Goal: Register for event/course: Sign up to attend an event or enroll in a course

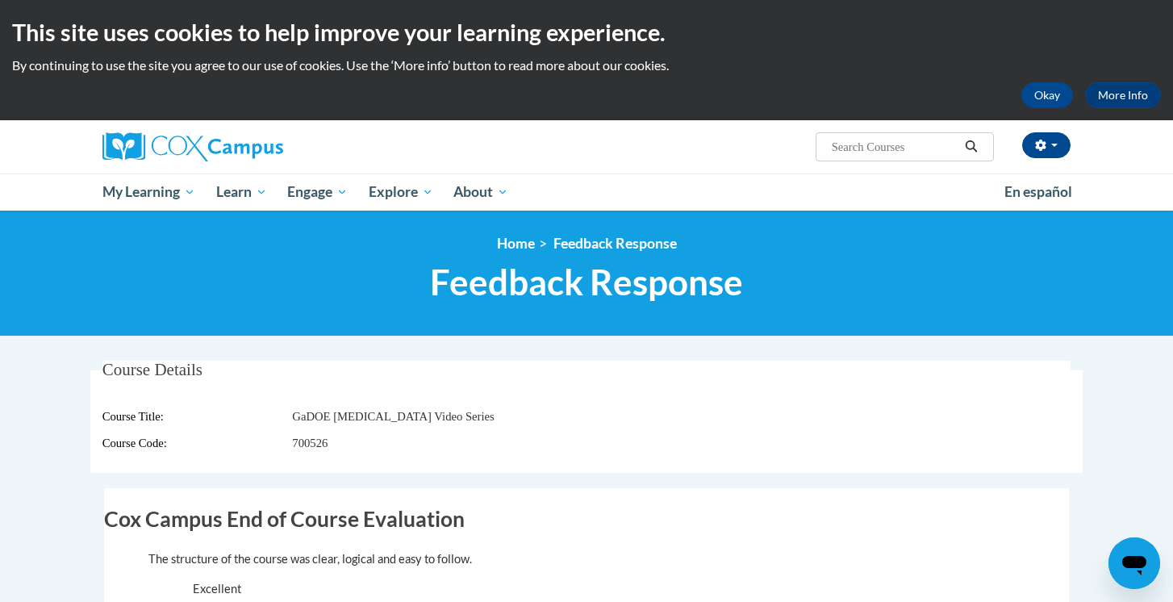
click at [830, 156] on input "Search..." at bounding box center [894, 146] width 129 height 19
paste input "Meaningful Read Alouds for Vocabulary and Oral Language Comprehension"
type input "Meaningful Read Alouds for Vocabulary and Oral Language Comprehension"
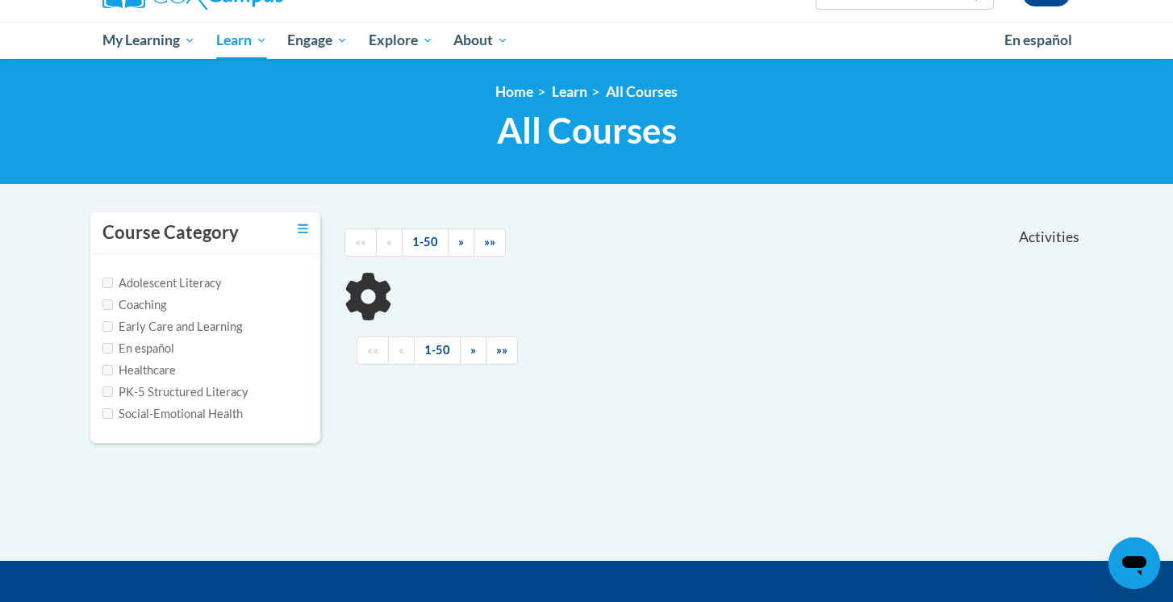
scroll to position [152, 0]
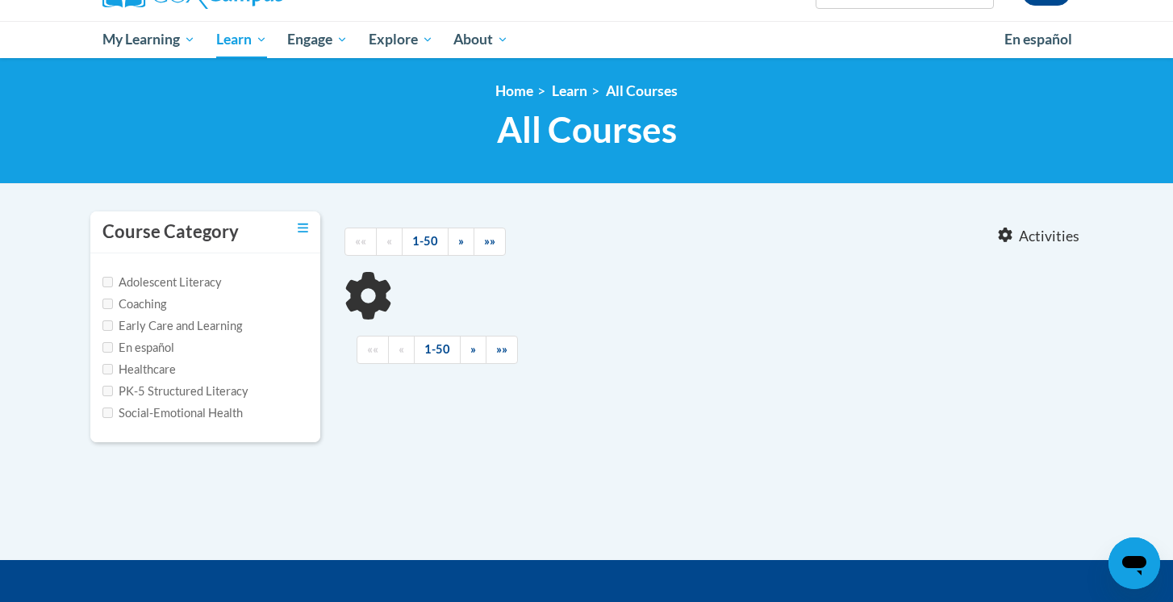
type input "Meaningful Read Alouds for Vocabulary and Oral Language Comprehension"
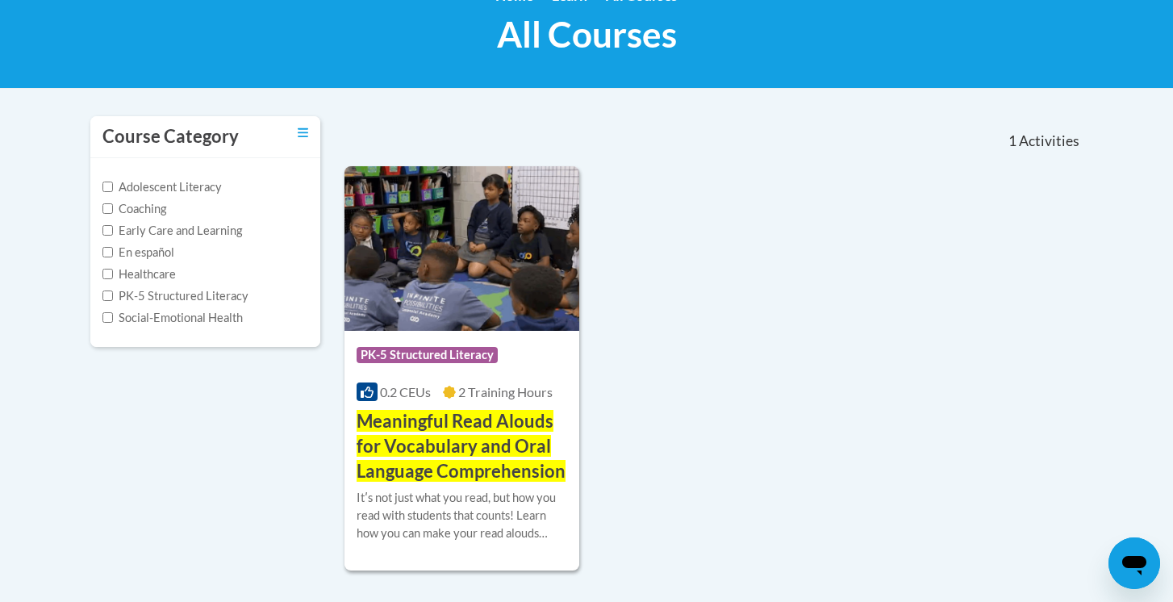
scroll to position [251, 0]
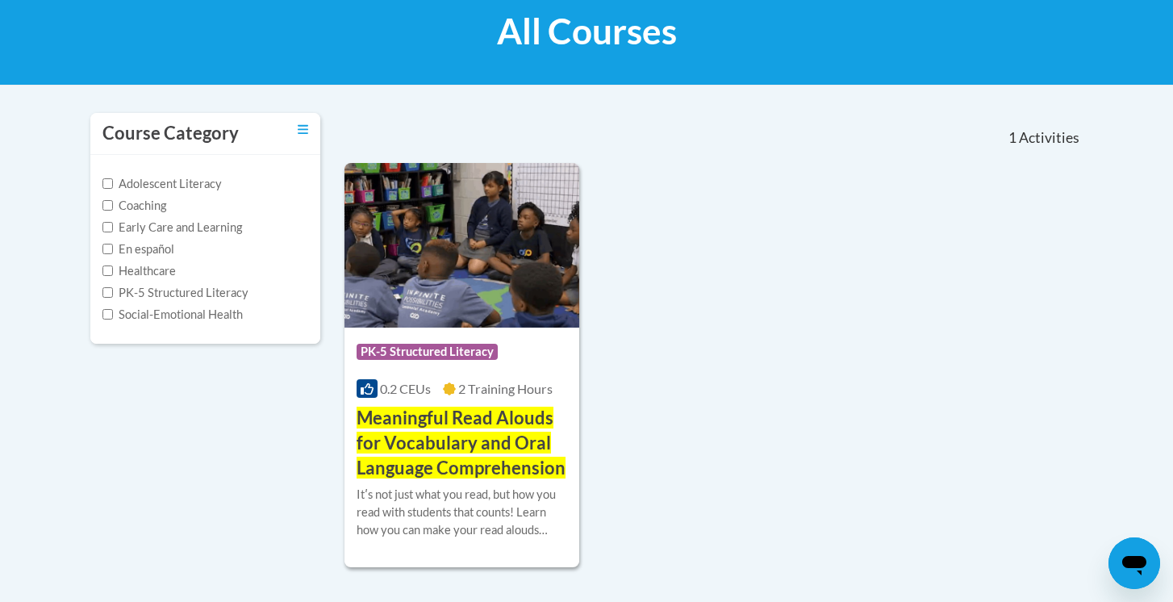
click at [461, 441] on span "Meaningful Read Alouds for Vocabulary and Oral Language Comprehension" at bounding box center [461, 443] width 209 height 72
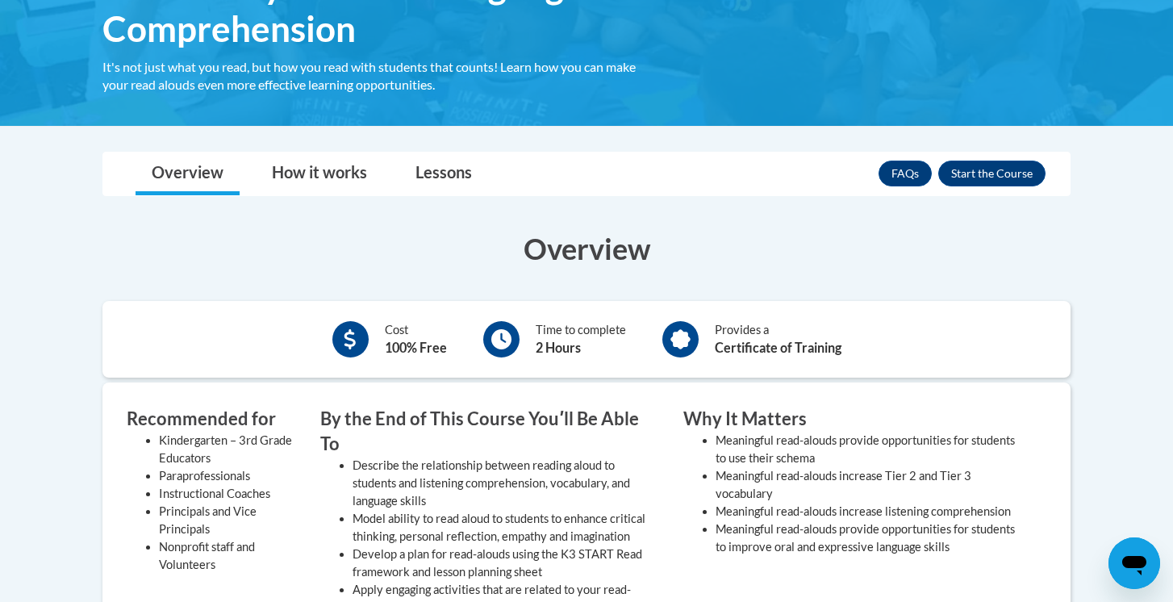
scroll to position [345, 0]
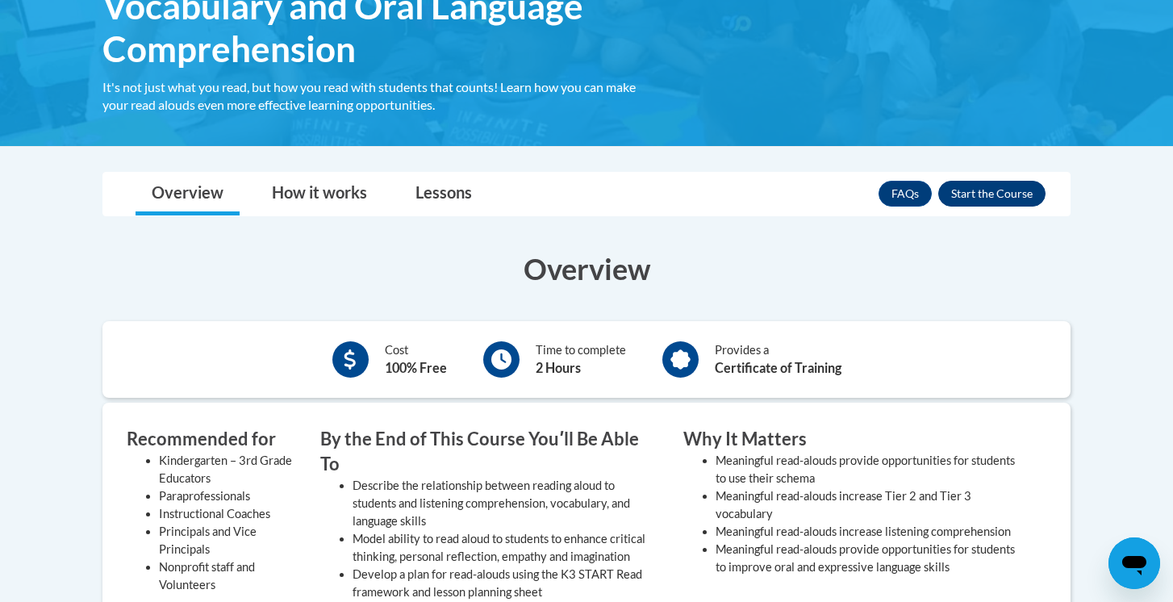
click at [1000, 189] on button "Enroll" at bounding box center [991, 194] width 107 height 26
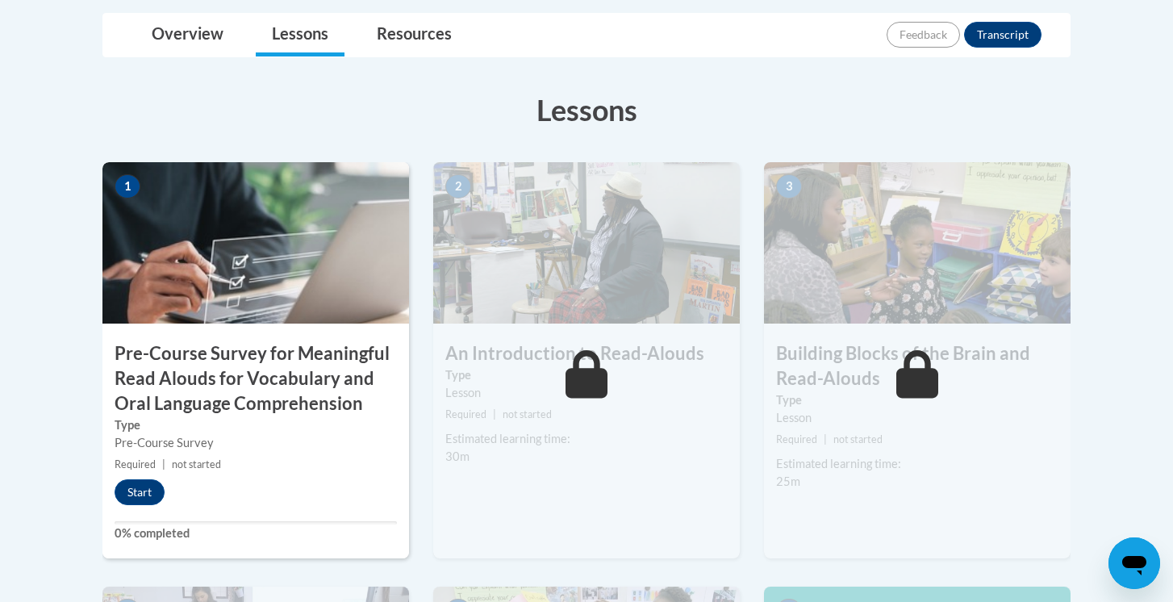
scroll to position [419, 0]
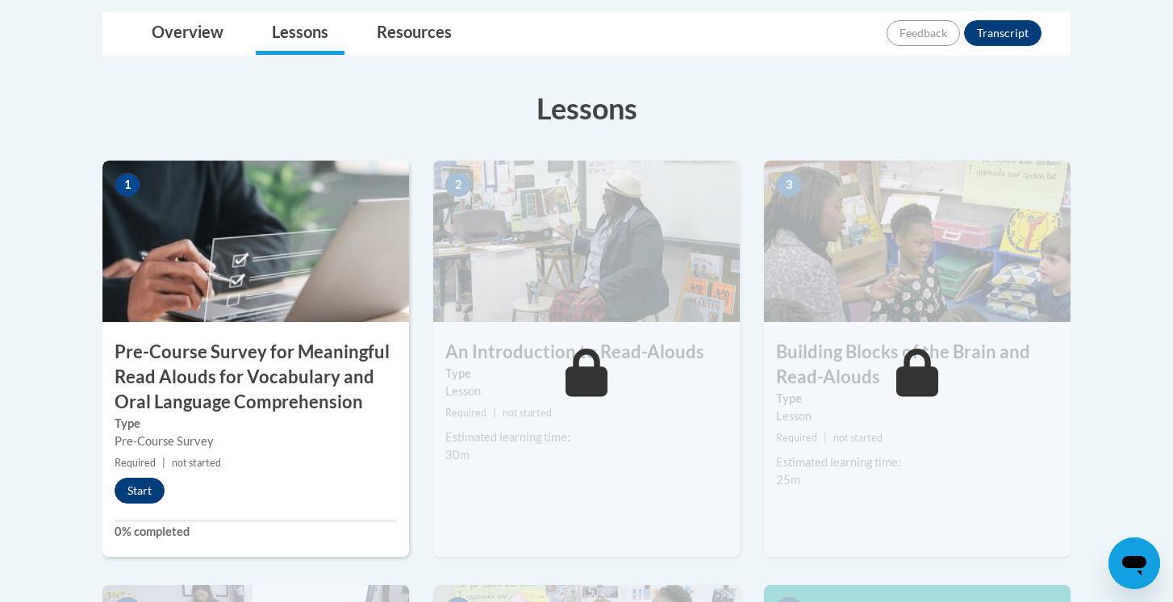
click at [145, 487] on button "Start" at bounding box center [140, 491] width 50 height 26
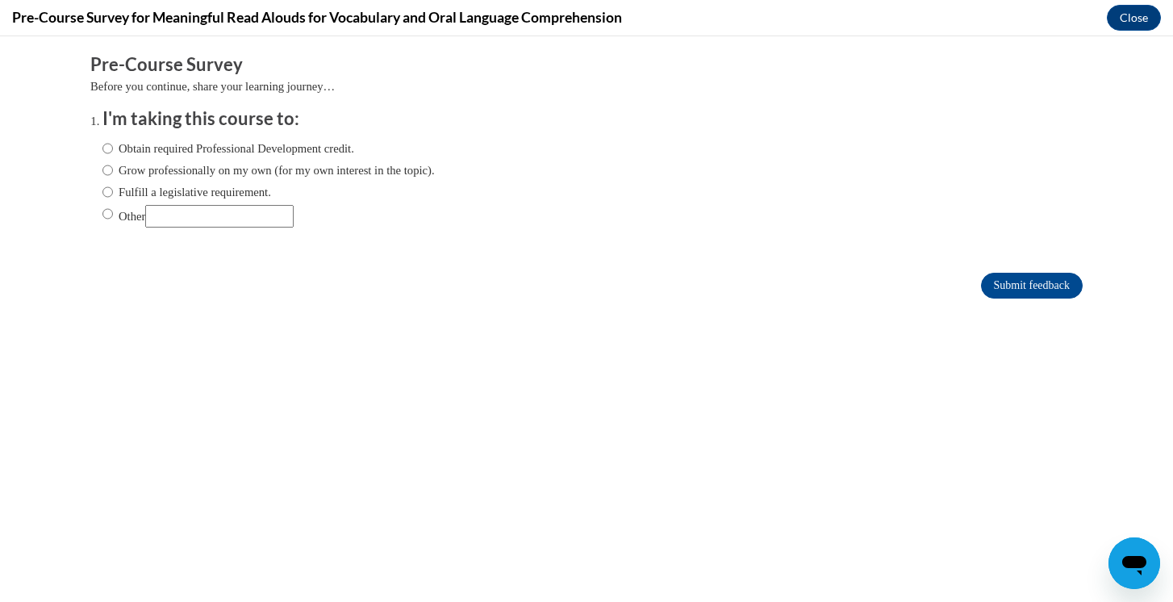
scroll to position [0, 0]
click at [289, 143] on label "Obtain required Professional Development credit." at bounding box center [228, 149] width 252 height 18
click at [113, 143] on input "Obtain required Professional Development credit." at bounding box center [107, 149] width 10 height 18
radio input "true"
click at [996, 276] on input "Submit feedback" at bounding box center [1032, 286] width 102 height 26
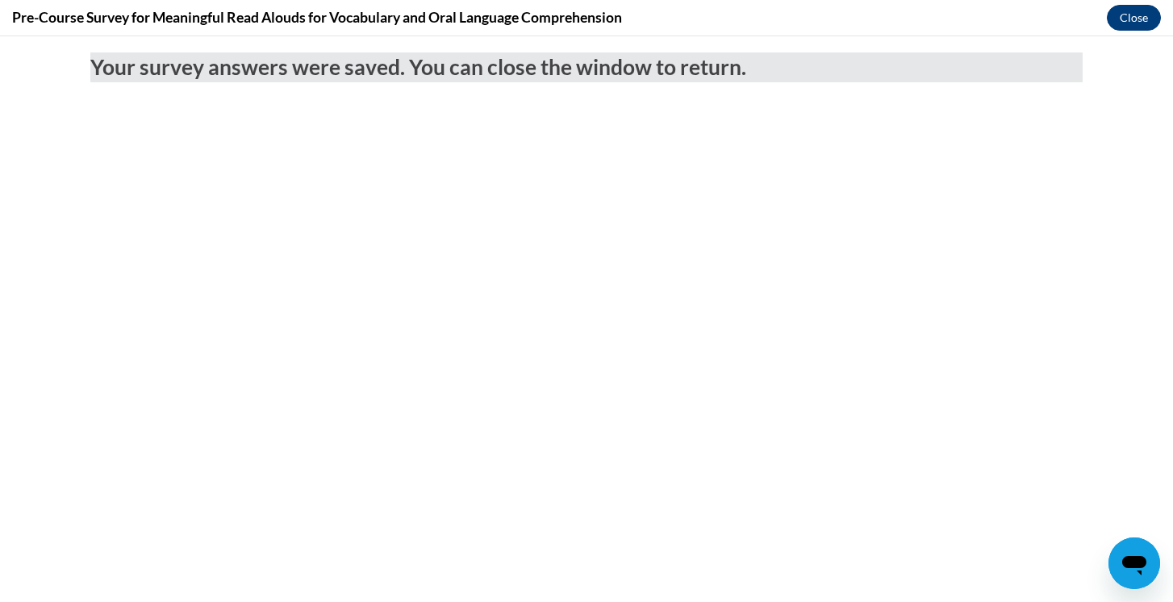
click at [1154, 22] on button "Close" at bounding box center [1134, 18] width 54 height 26
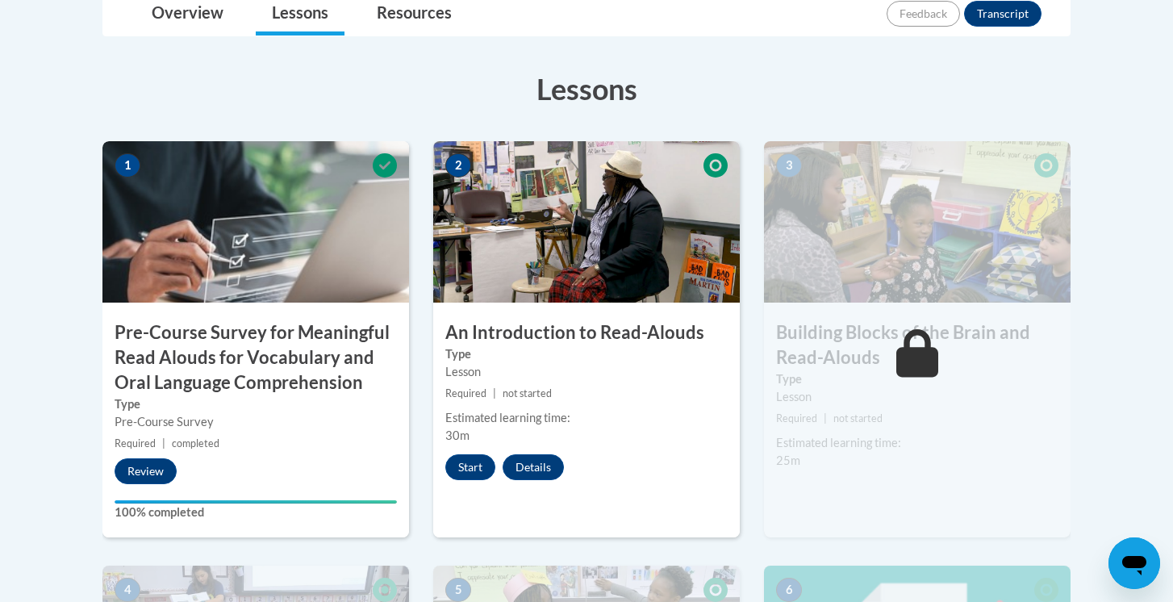
scroll to position [466, 0]
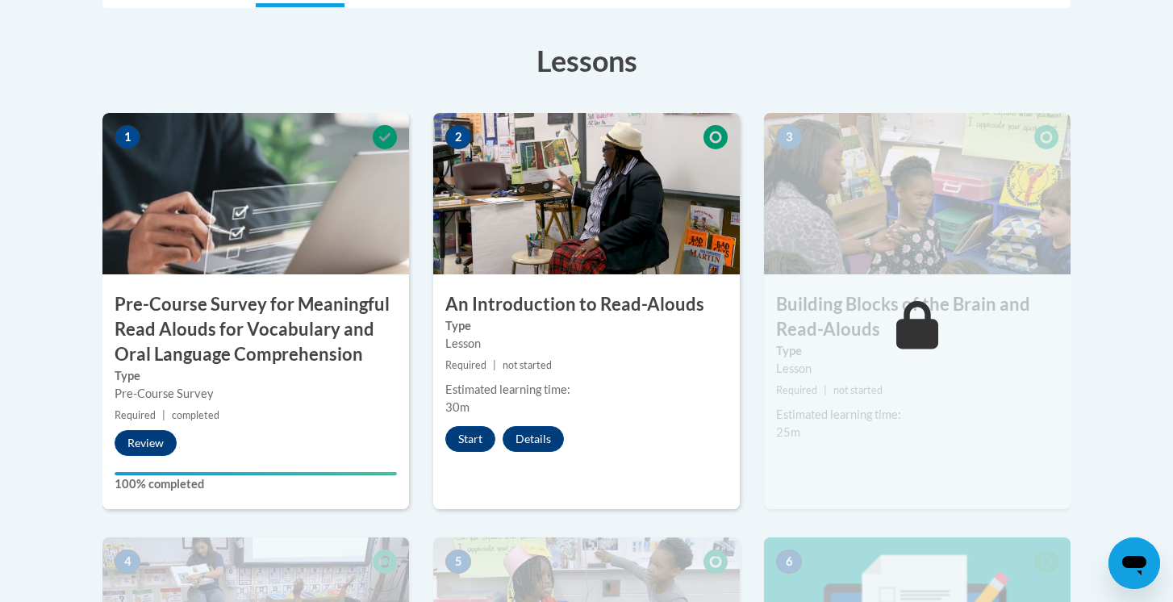
click at [263, 314] on h3 "Pre-Course Survey for Meaningful Read Alouds for Vocabulary and Oral Language C…" at bounding box center [255, 329] width 307 height 74
click at [157, 436] on button "Review" at bounding box center [146, 443] width 62 height 26
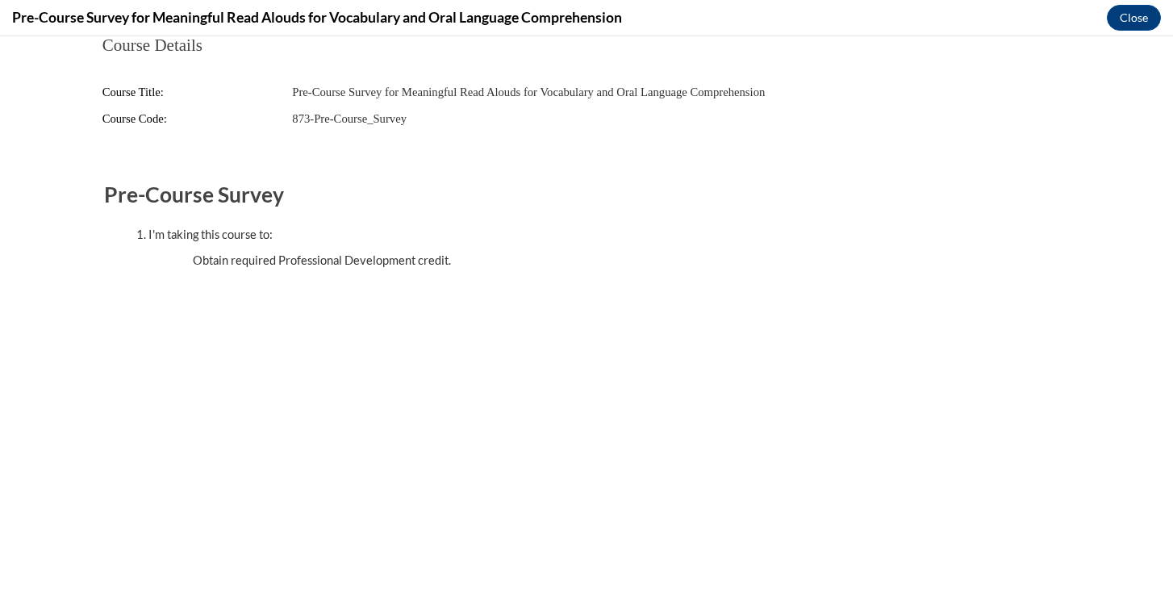
scroll to position [0, 0]
click at [1128, 17] on button "Close" at bounding box center [1134, 18] width 54 height 26
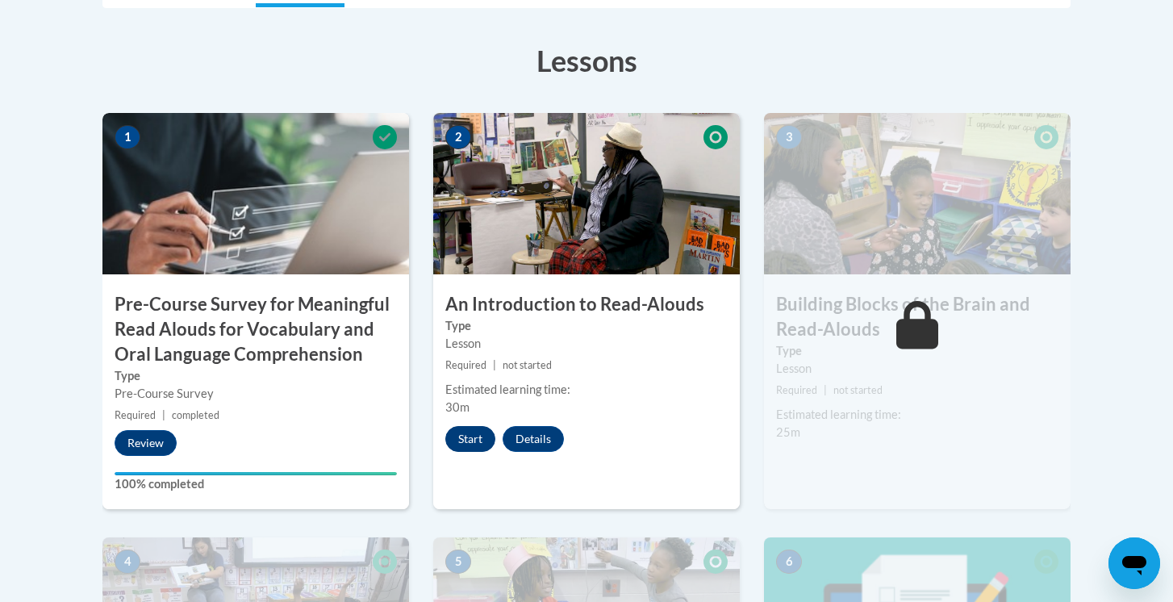
click at [469, 433] on button "Start" at bounding box center [470, 439] width 50 height 26
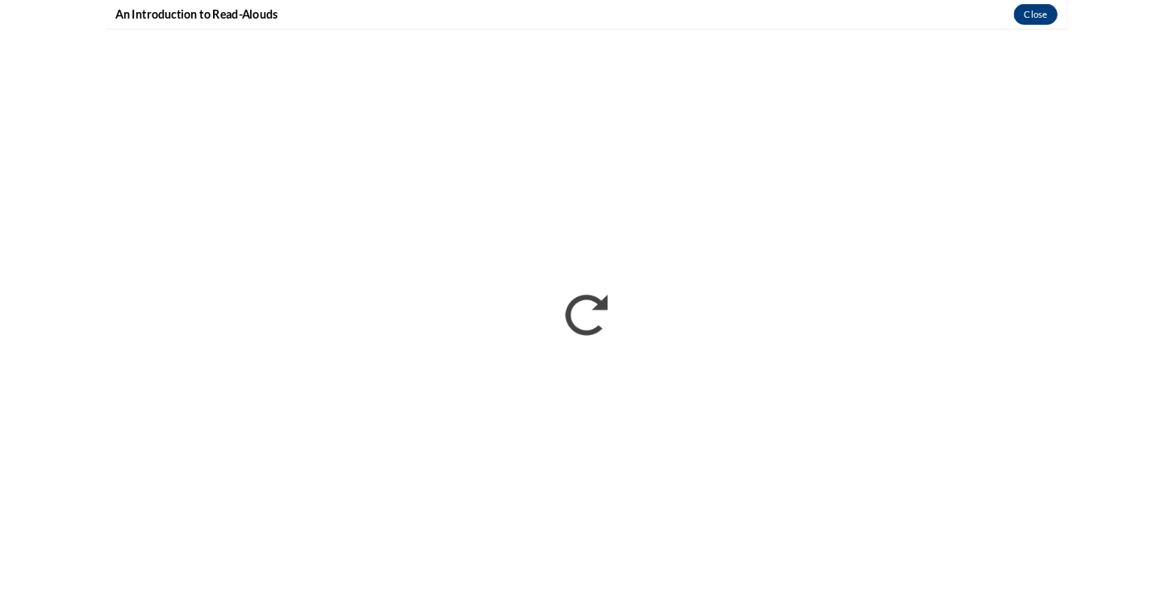
scroll to position [466, 0]
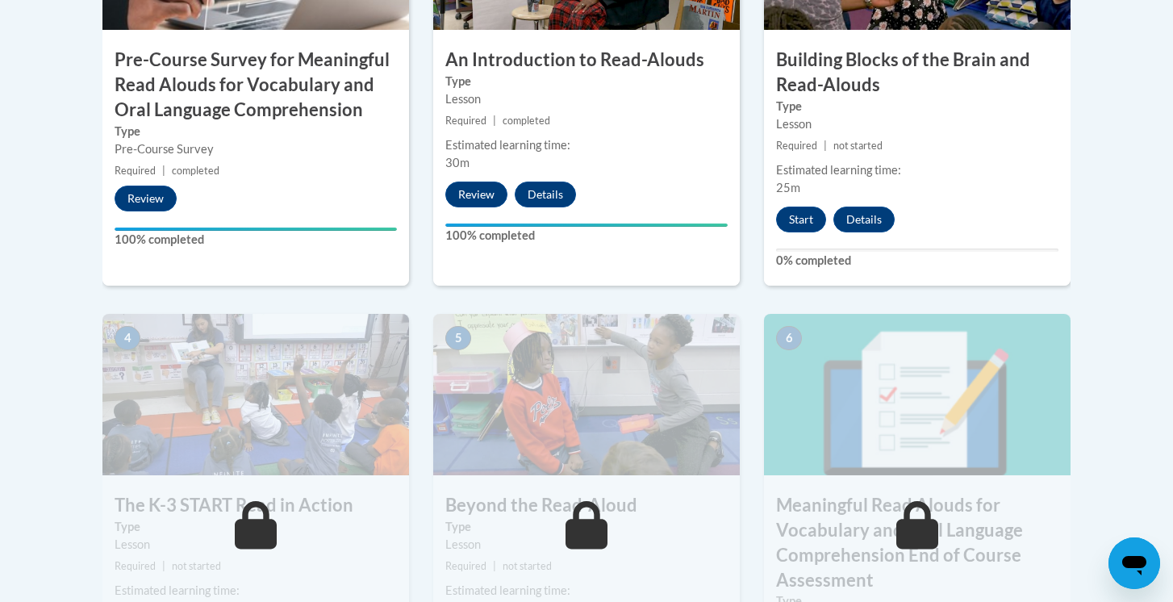
scroll to position [721, 0]
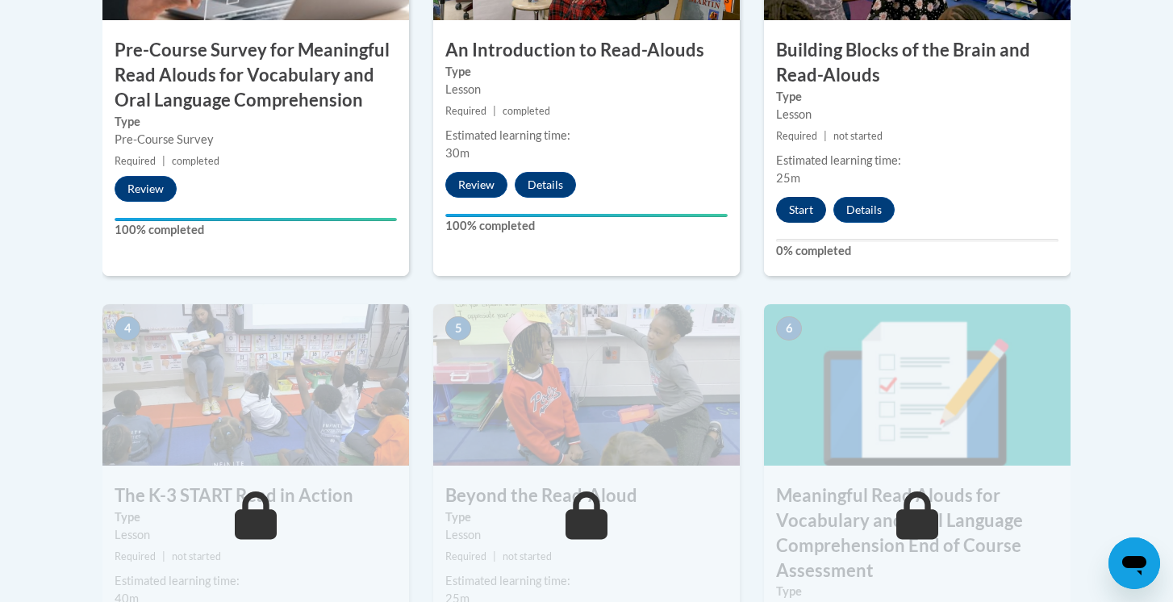
click at [808, 219] on button "Start" at bounding box center [801, 210] width 50 height 26
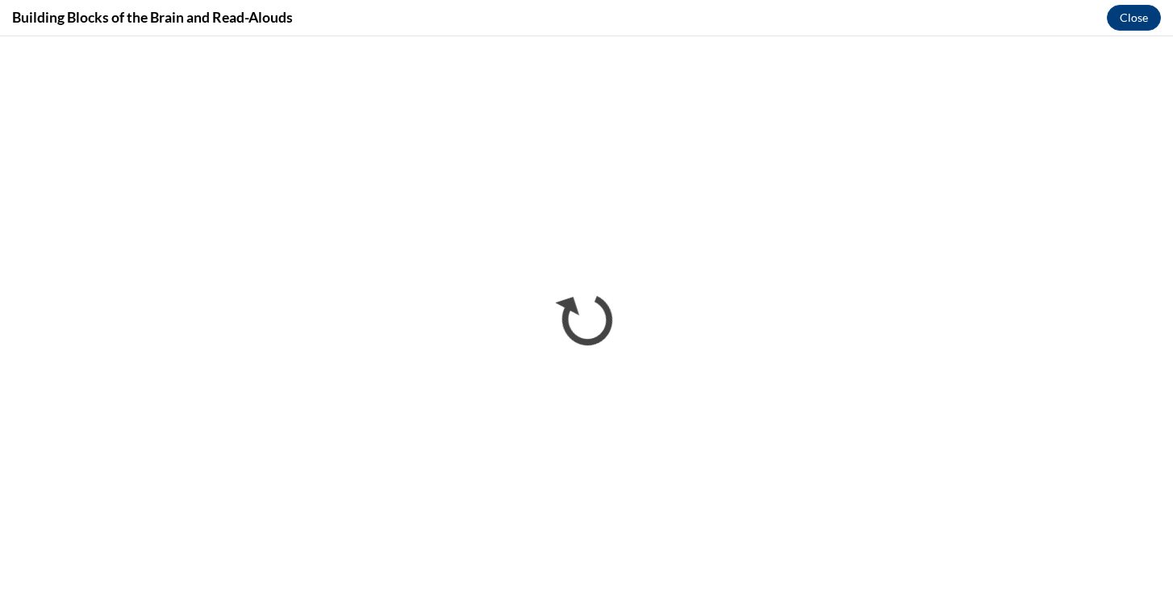
scroll to position [0, 0]
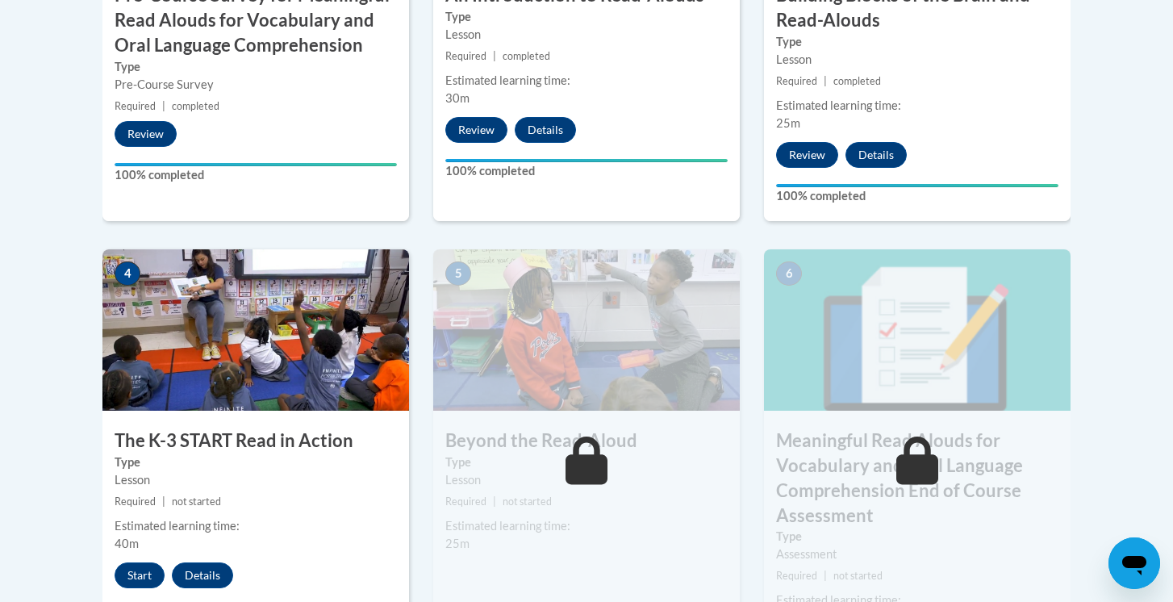
scroll to position [780, 0]
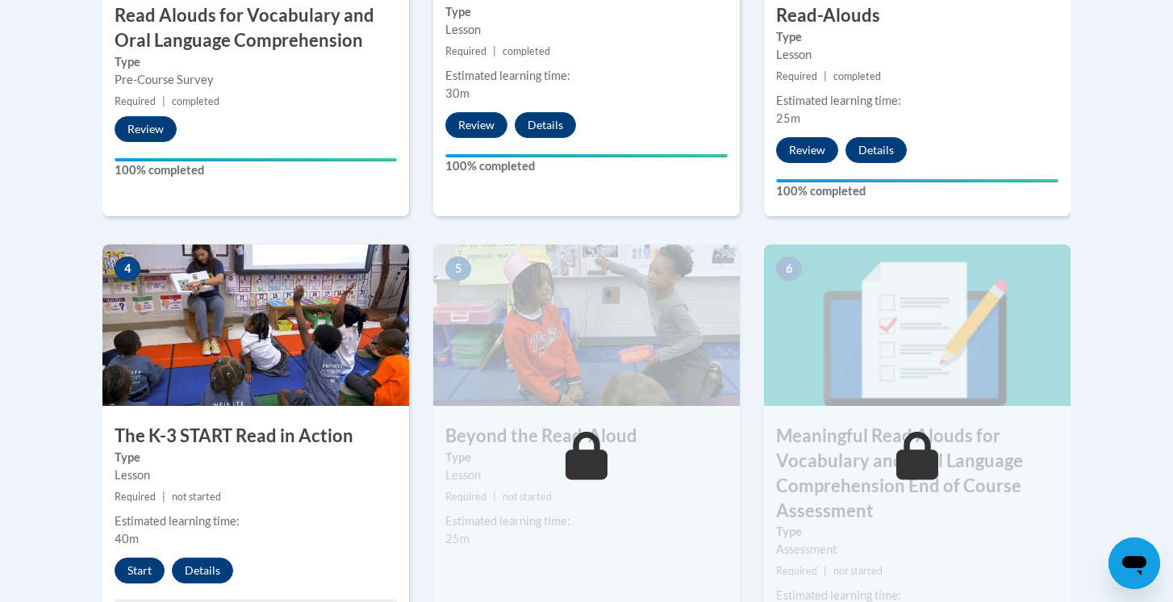
click at [146, 565] on button "Start" at bounding box center [140, 571] width 50 height 26
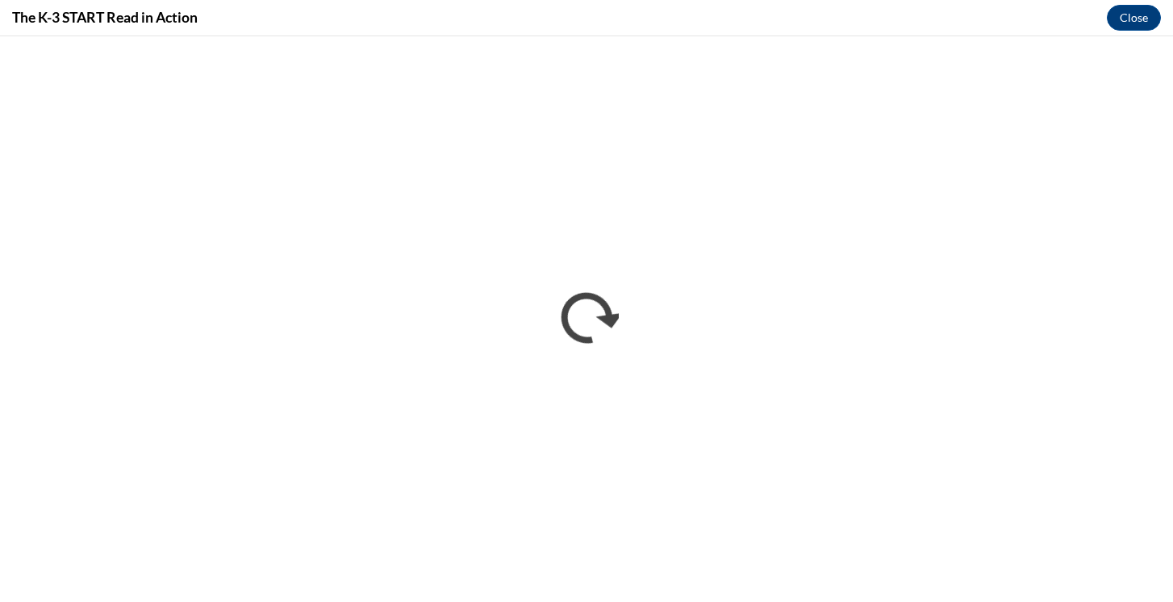
scroll to position [0, 0]
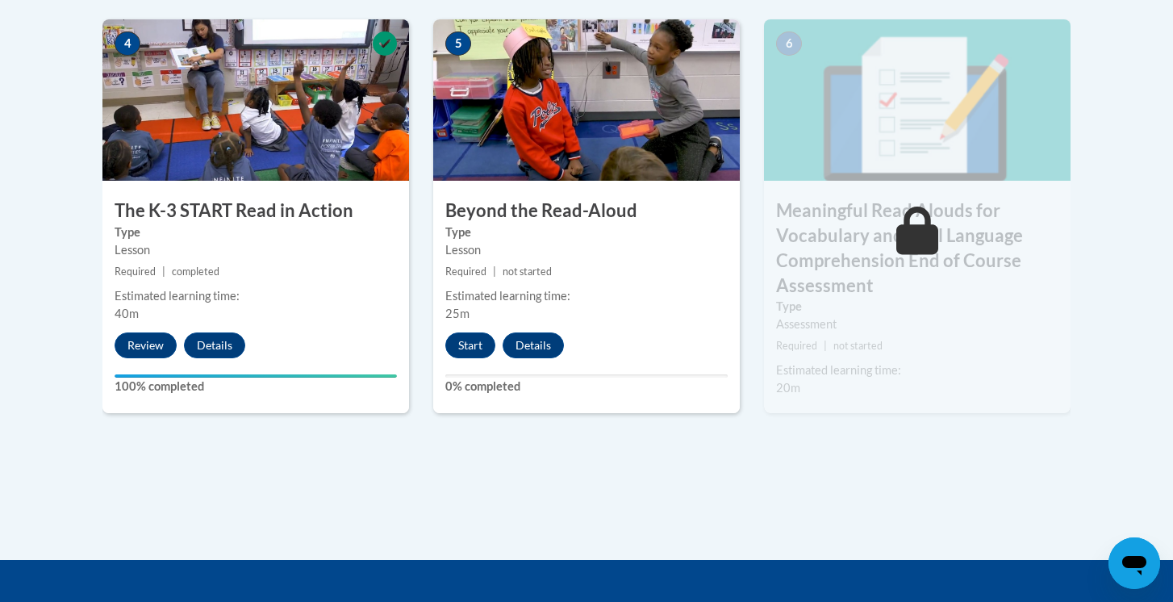
scroll to position [1093, 0]
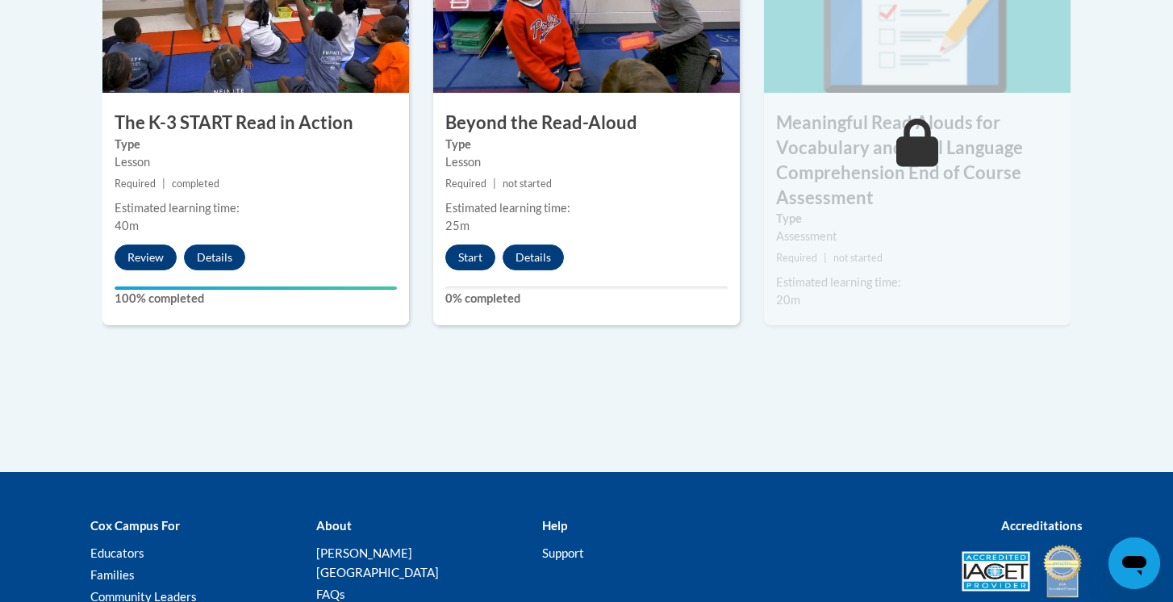
click at [474, 244] on button "Start" at bounding box center [470, 257] width 50 height 26
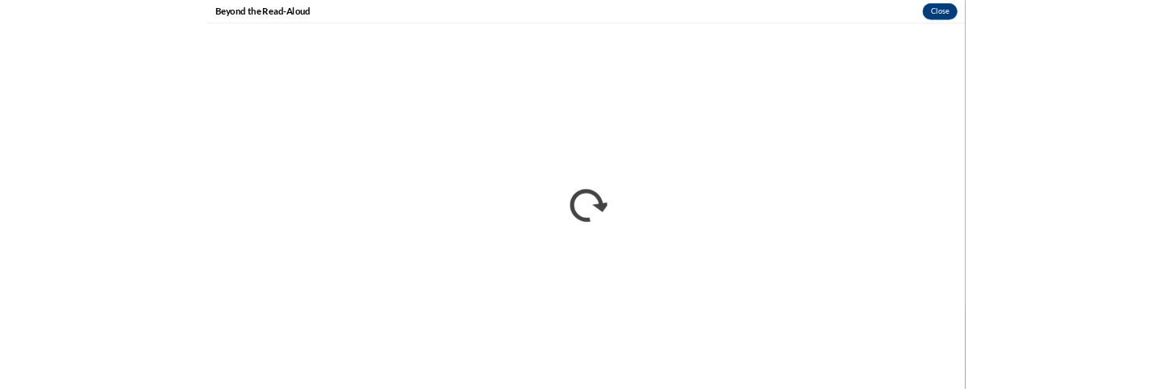
scroll to position [0, 0]
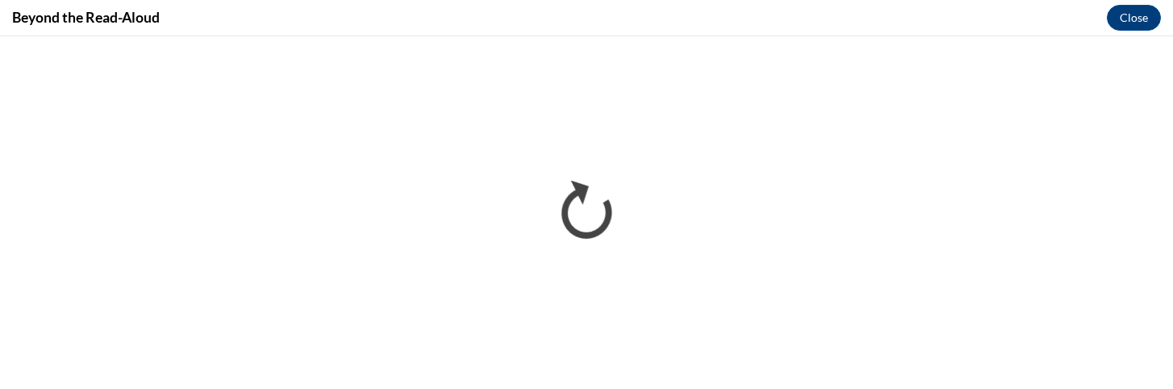
click at [753, 25] on div "Beyond the Read-Aloud Close" at bounding box center [586, 18] width 1173 height 36
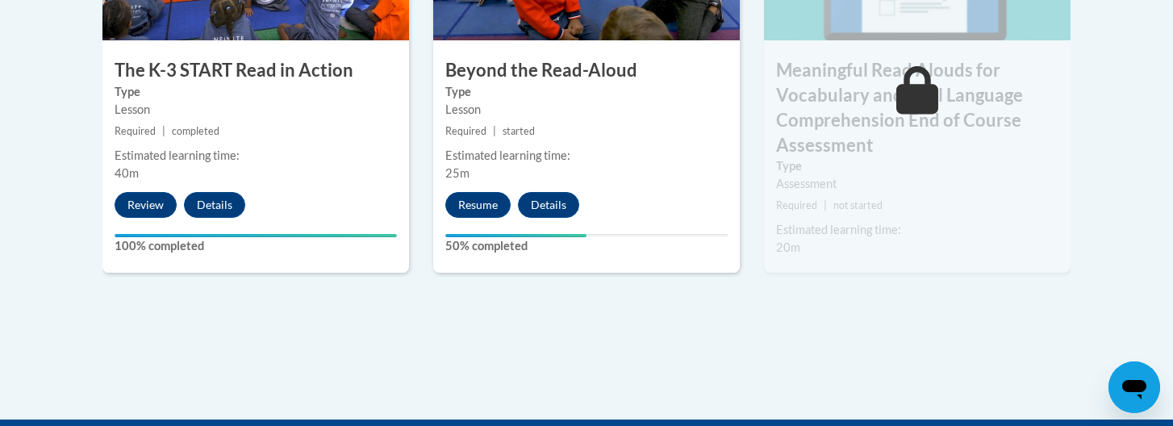
scroll to position [1193, 0]
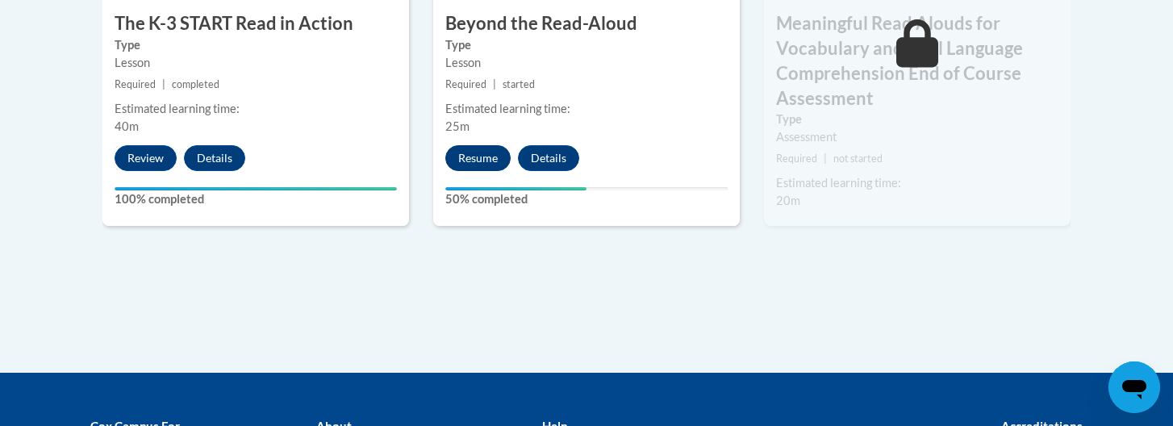
click at [487, 165] on button "Resume" at bounding box center [477, 158] width 65 height 26
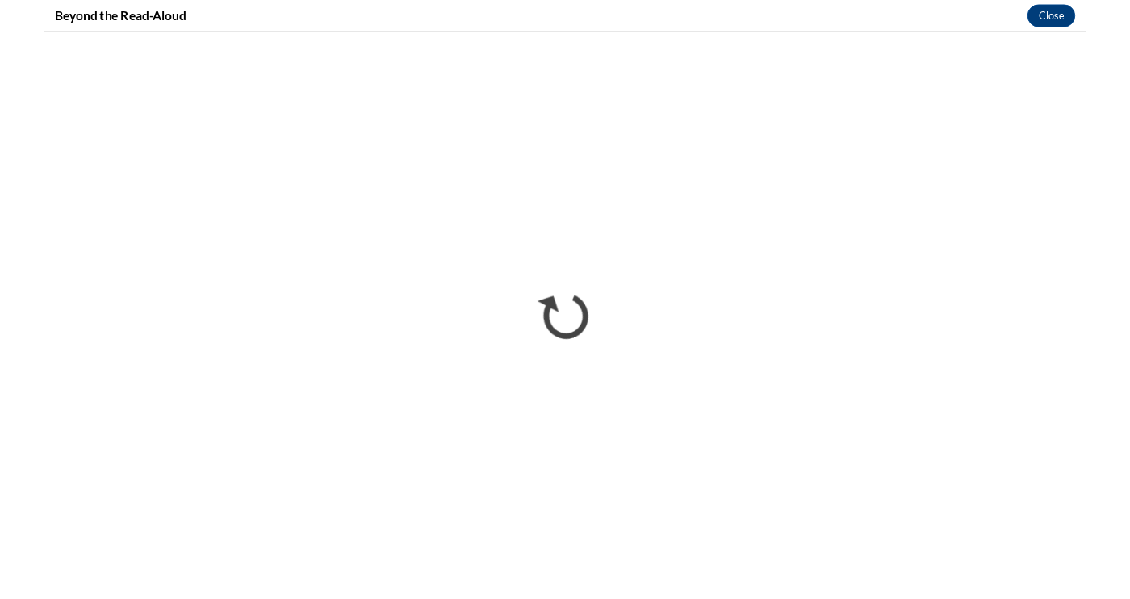
scroll to position [1151, 0]
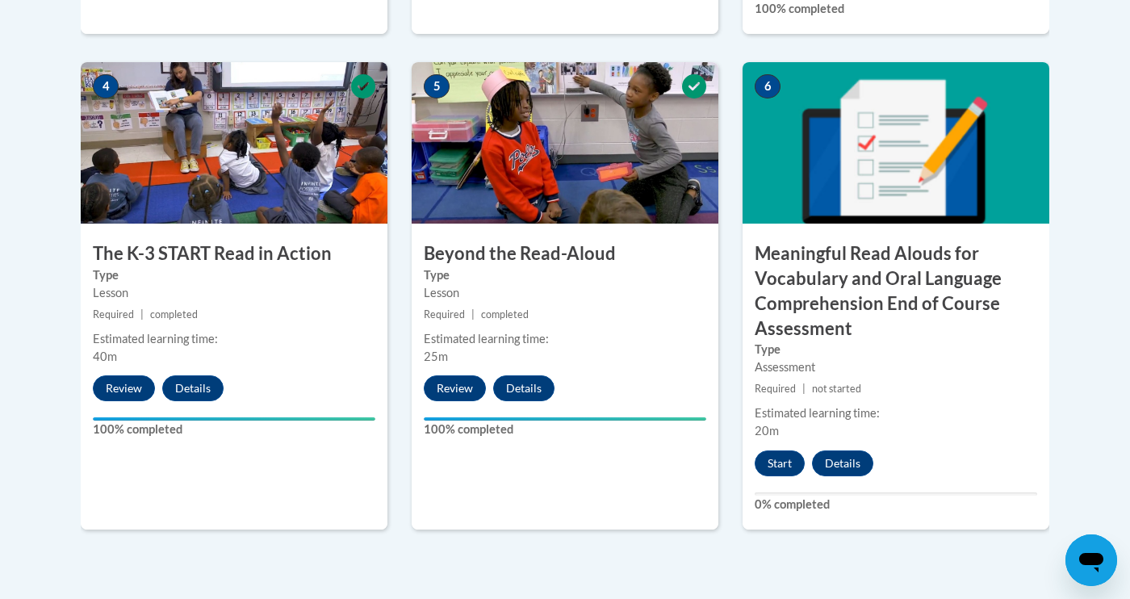
scroll to position [990, 0]
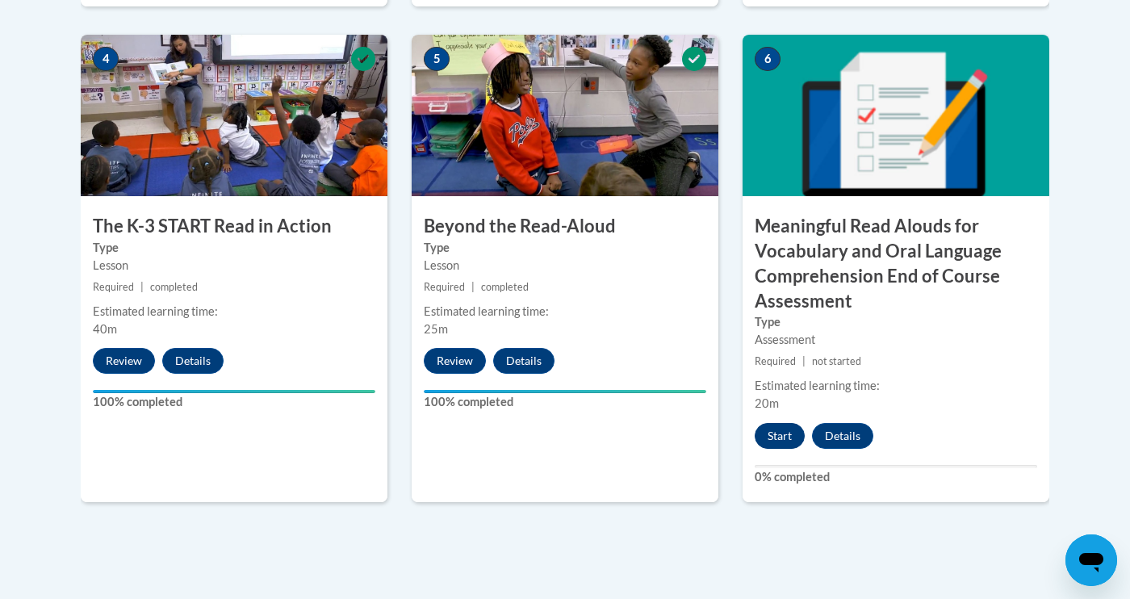
click at [792, 432] on button "Start" at bounding box center [779, 436] width 50 height 26
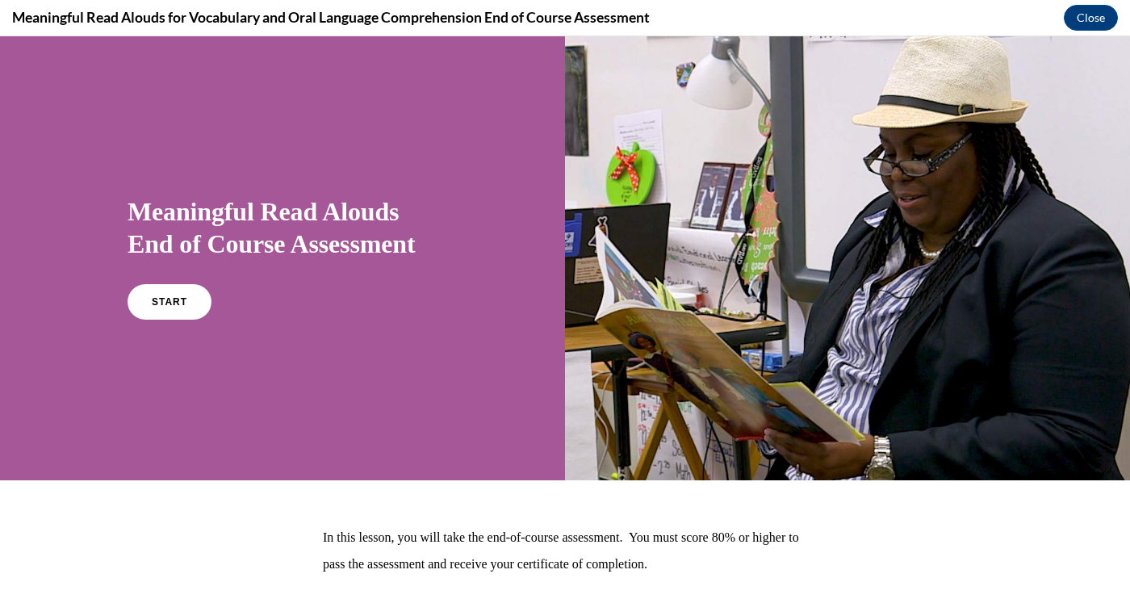
scroll to position [0, 0]
click at [182, 294] on link "START" at bounding box center [169, 301] width 88 height 37
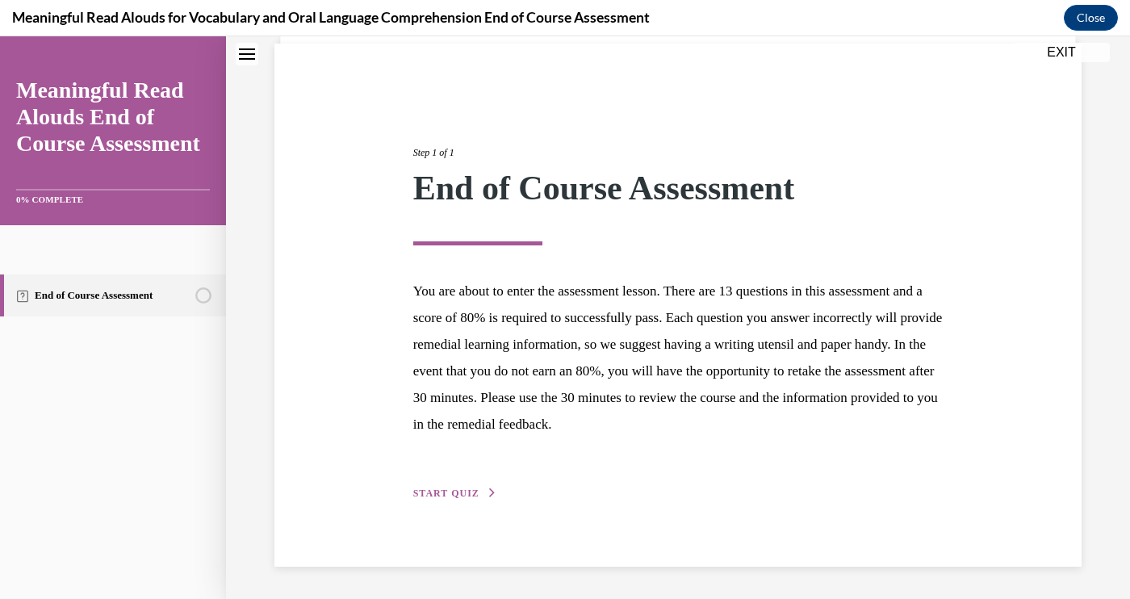
scroll to position [115, 0]
click at [470, 493] on span "START QUIZ" at bounding box center [446, 493] width 66 height 11
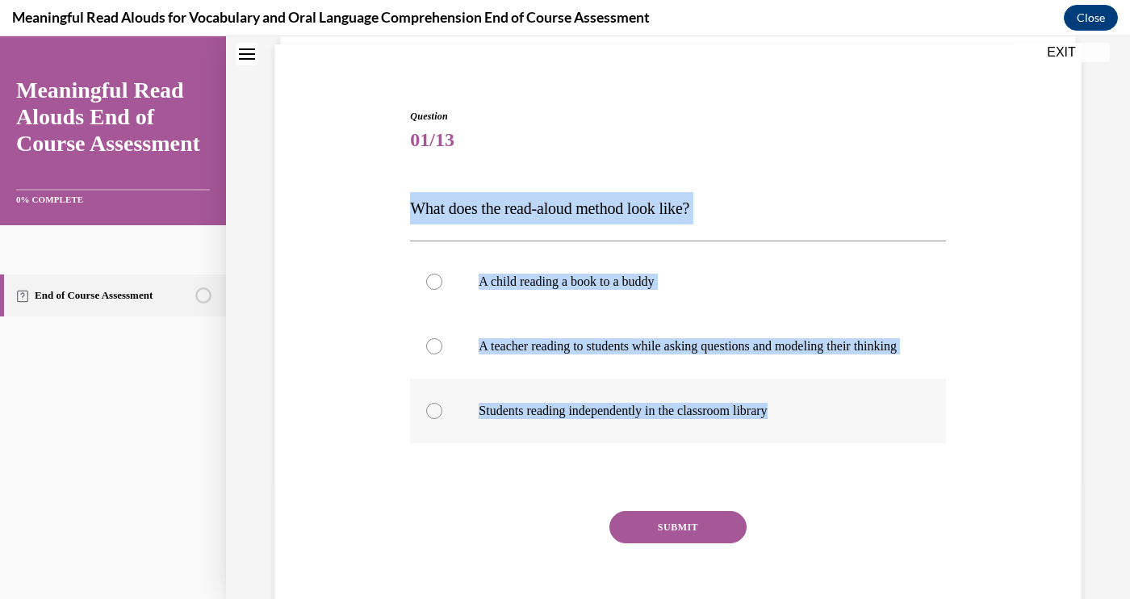
drag, startPoint x: 401, startPoint y: 204, endPoint x: 841, endPoint y: 424, distance: 491.8
click at [841, 424] on div "Question 01/13 What does the read-aloud method look like? A child reading a boo…" at bounding box center [677, 352] width 815 height 583
copy div "What does the read-aloud method look like? A child reading a book to a buddy A …"
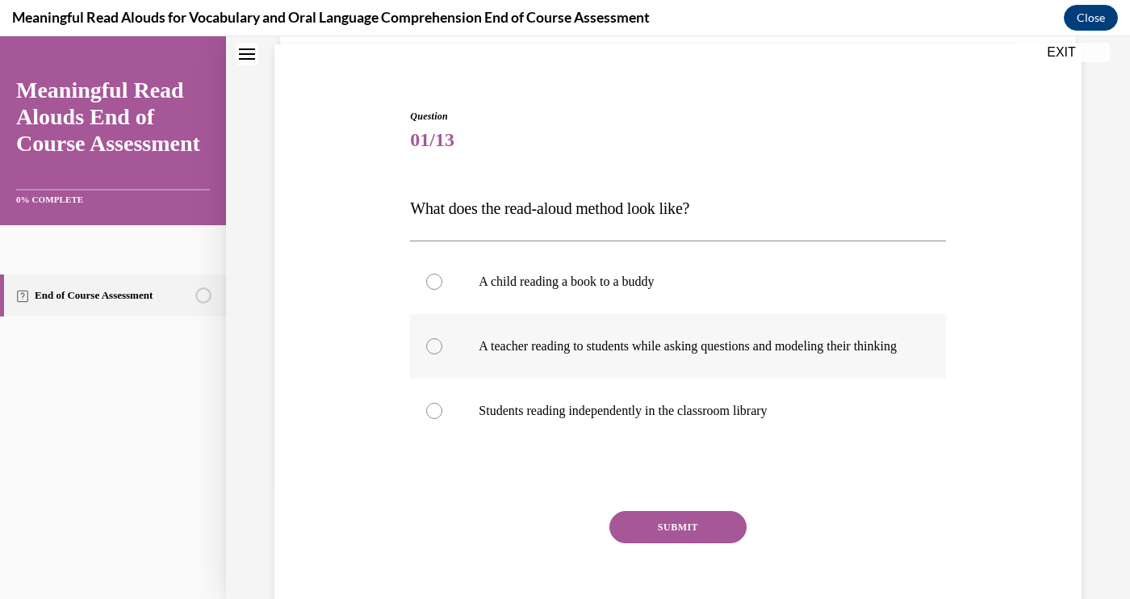
click at [599, 354] on p "A teacher reading to students while asking questions and modeling their thinking" at bounding box center [691, 346] width 426 height 16
click at [442, 354] on input "A teacher reading to students while asking questions and modeling their thinking" at bounding box center [434, 346] width 16 height 16
radio input "true"
click at [647, 533] on button "SUBMIT" at bounding box center [677, 527] width 137 height 32
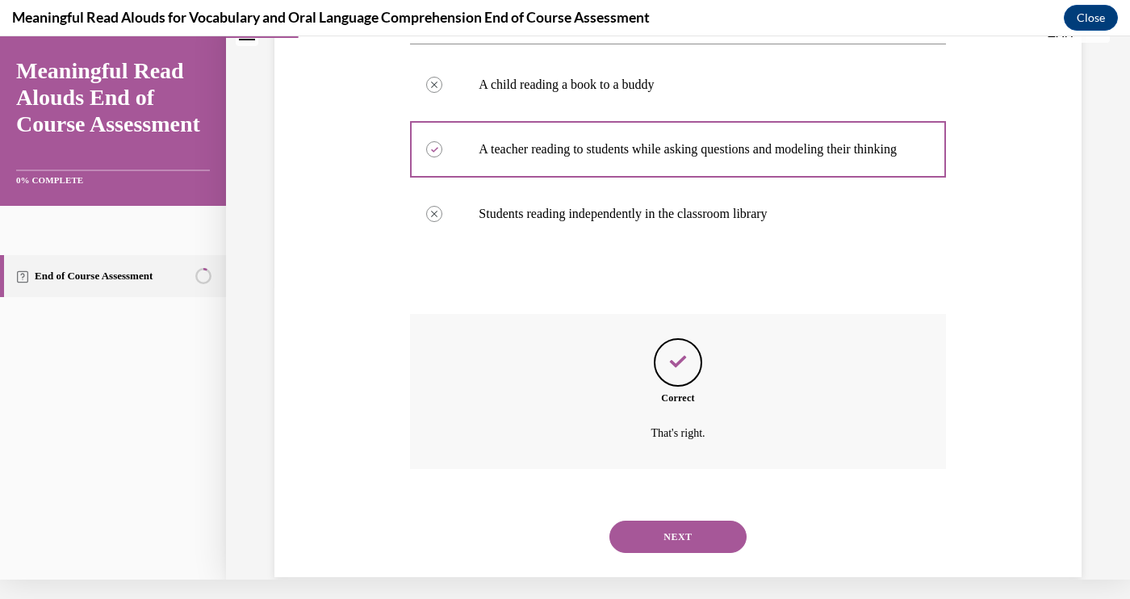
scroll to position [319, 0]
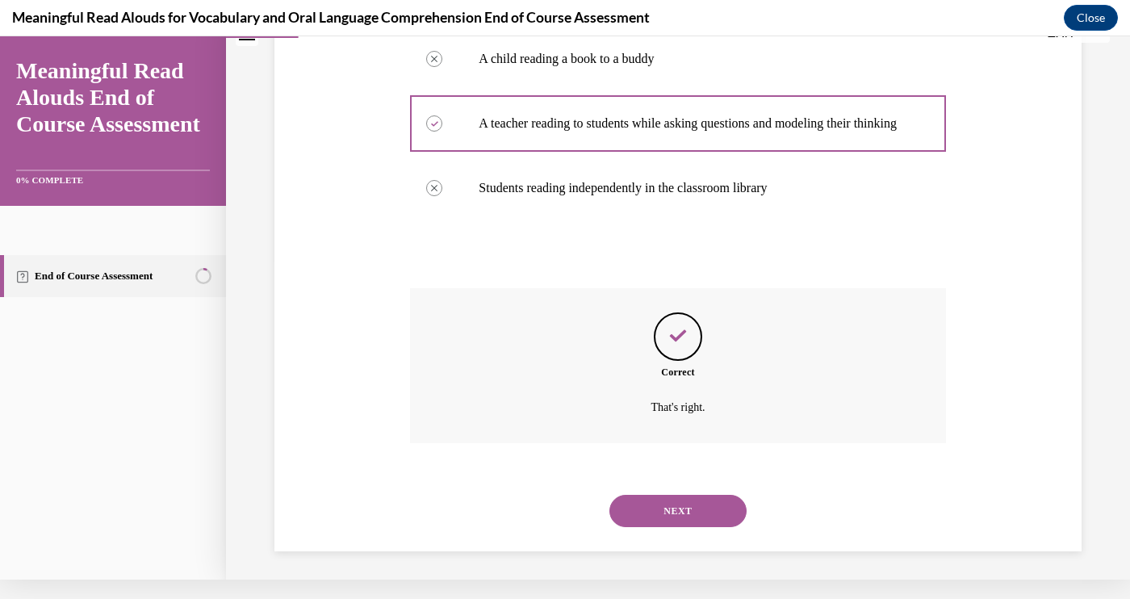
click at [657, 510] on button "NEXT" at bounding box center [677, 511] width 137 height 32
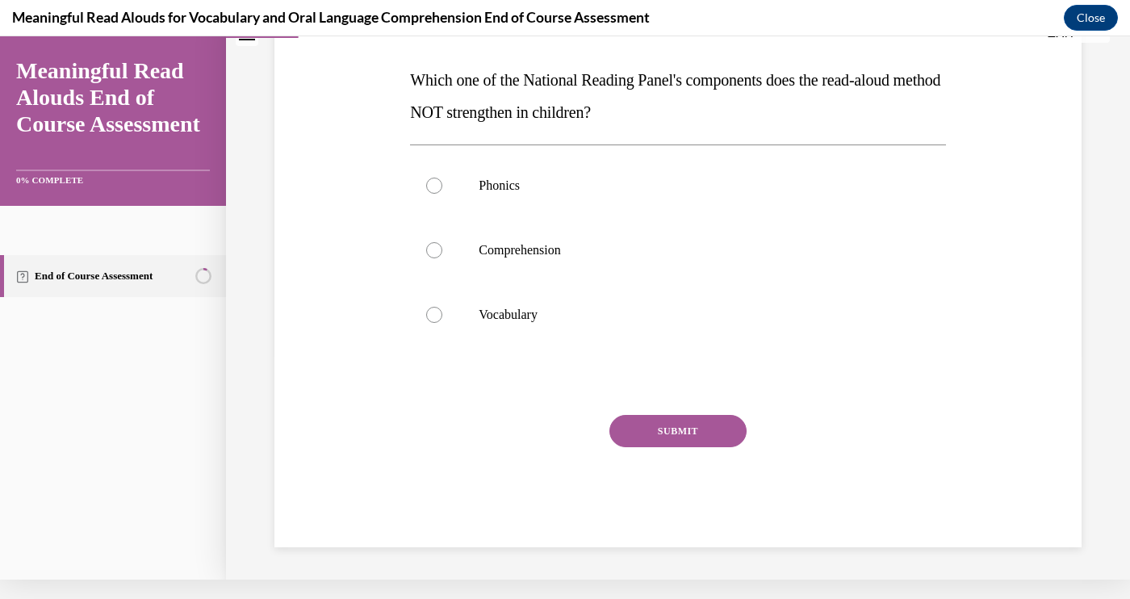
scroll to position [0, 0]
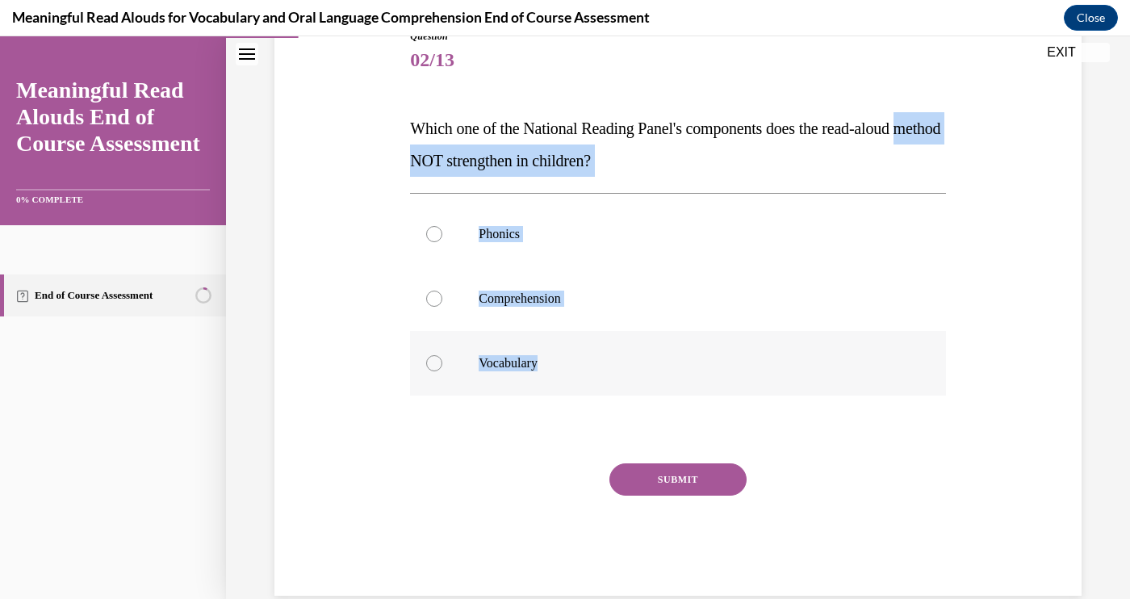
drag, startPoint x: 406, startPoint y: 148, endPoint x: 568, endPoint y: 377, distance: 280.1
click at [568, 377] on div "Question 02/13 Which one of the National Reading Panel's components does the re…" at bounding box center [677, 300] width 543 height 591
copy div "method NOT strengthen in children? Phonics Comprehension Vocabulary"
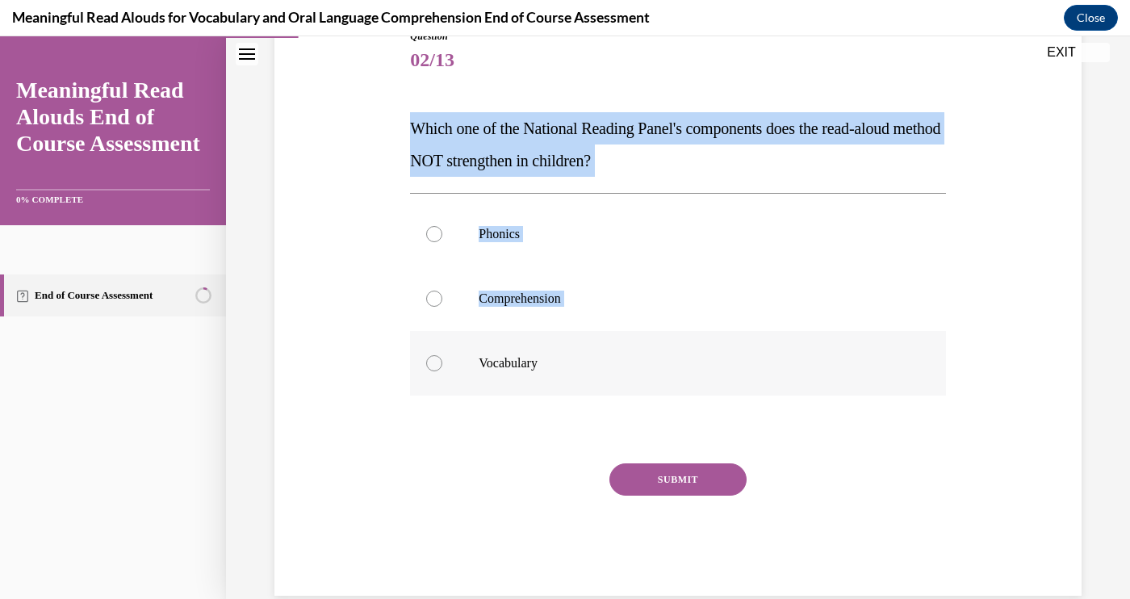
drag, startPoint x: 400, startPoint y: 125, endPoint x: 573, endPoint y: 353, distance: 286.3
click at [573, 353] on div "Question 02/13 Which one of the National Reading Panel's components does the re…" at bounding box center [677, 288] width 815 height 615
drag, startPoint x: 573, startPoint y: 353, endPoint x: 416, endPoint y: 104, distance: 294.8
click at [416, 104] on div "Question 02/13 Which one of the National Reading Panel's components does the re…" at bounding box center [677, 312] width 535 height 566
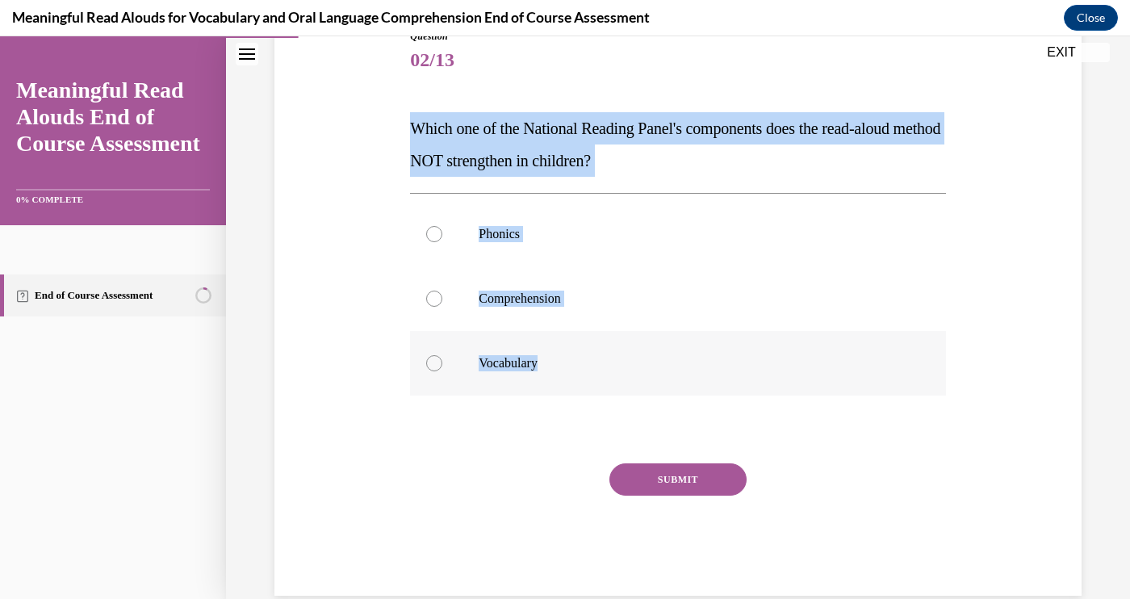
drag, startPoint x: 403, startPoint y: 114, endPoint x: 601, endPoint y: 370, distance: 323.7
click at [601, 370] on div "Question 02/13 Which one of the National Reading Panel's components does the re…" at bounding box center [677, 288] width 815 height 615
copy div "Which one of the National Reading Panel's components does the read-aloud method…"
click at [519, 265] on label "Phonics" at bounding box center [677, 234] width 535 height 65
click at [442, 242] on input "Phonics" at bounding box center [434, 234] width 16 height 16
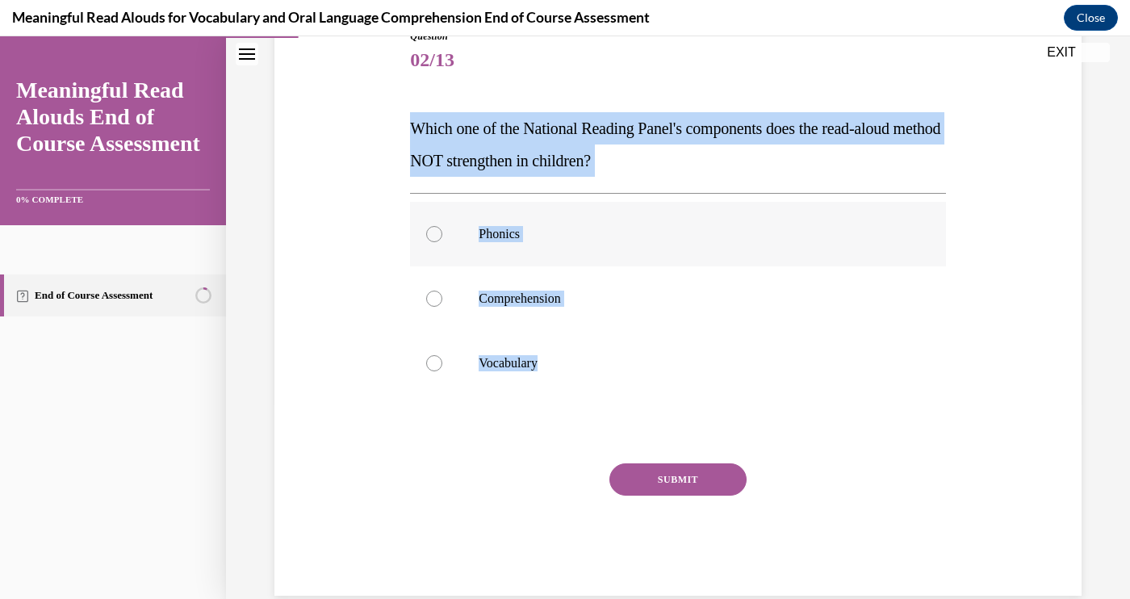
radio input "true"
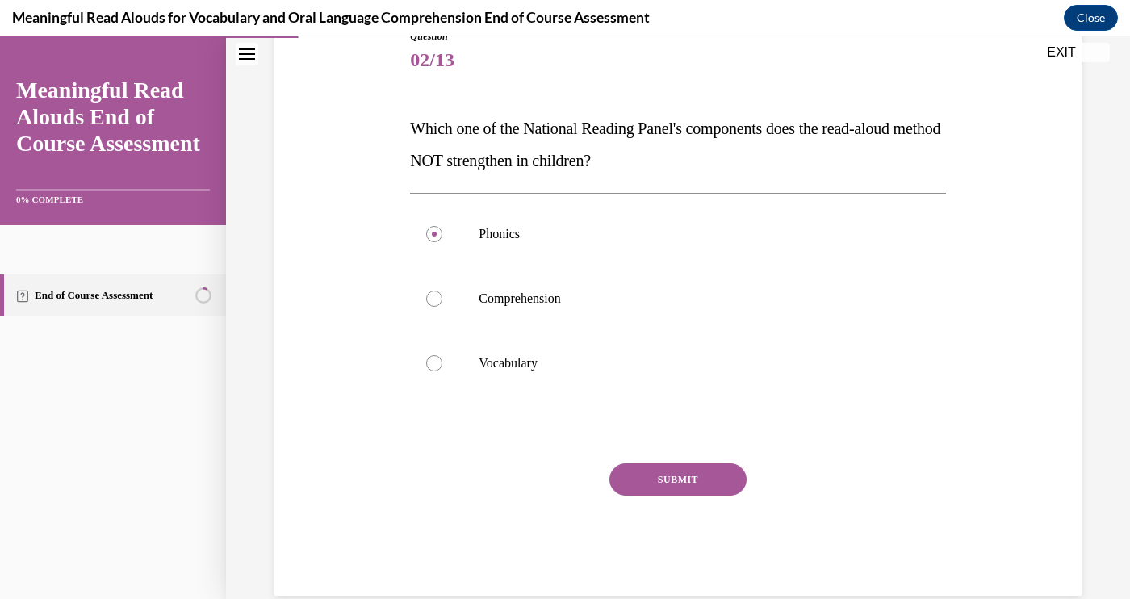
click at [712, 473] on button "SUBMIT" at bounding box center [677, 479] width 137 height 32
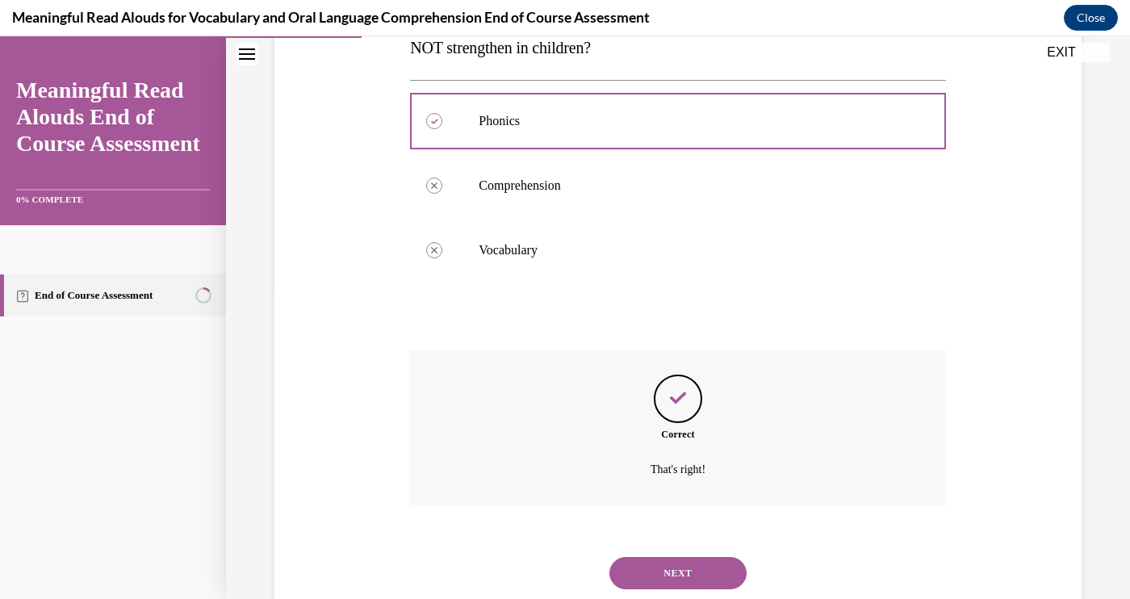
scroll to position [335, 0]
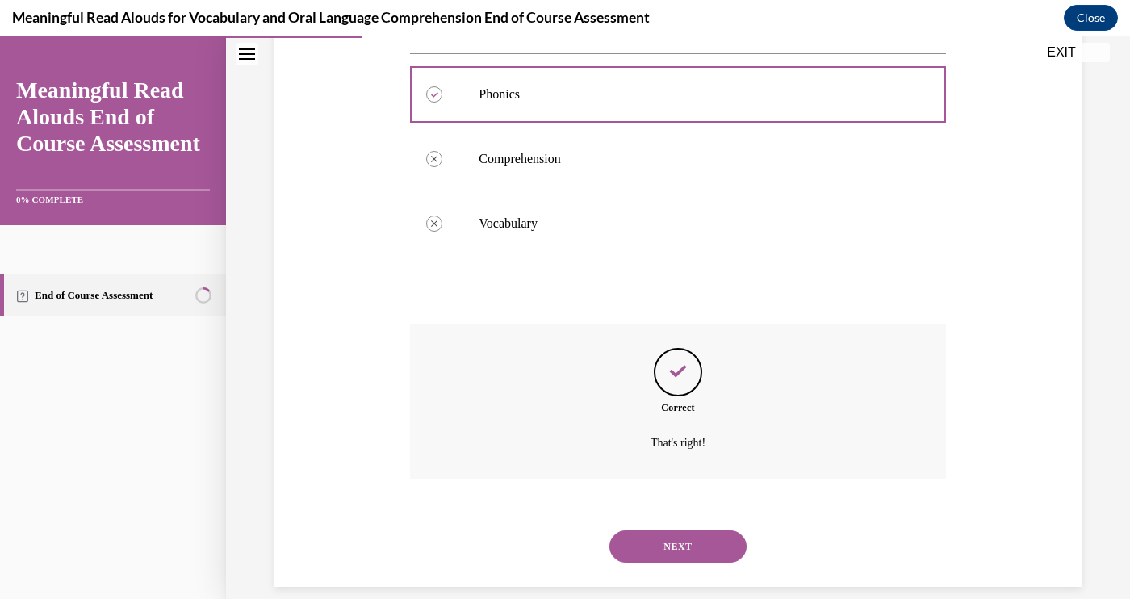
click at [702, 530] on button "NEXT" at bounding box center [677, 546] width 137 height 32
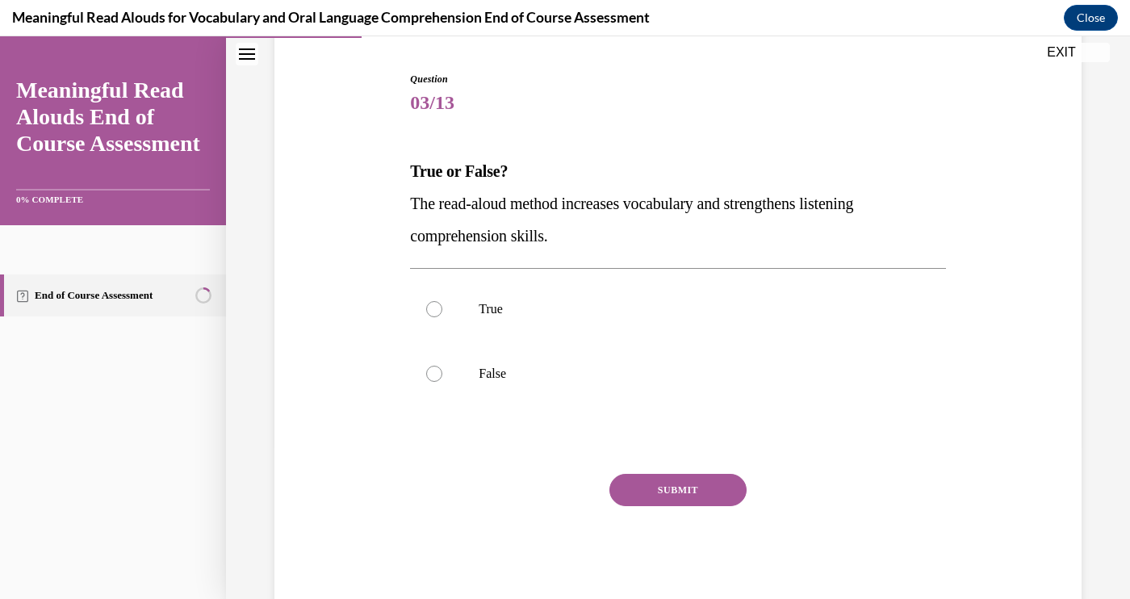
scroll to position [153, 0]
click at [544, 323] on label "True" at bounding box center [677, 308] width 535 height 65
click at [442, 316] on input "True" at bounding box center [434, 308] width 16 height 16
radio input "true"
click at [685, 487] on button "SUBMIT" at bounding box center [677, 489] width 137 height 32
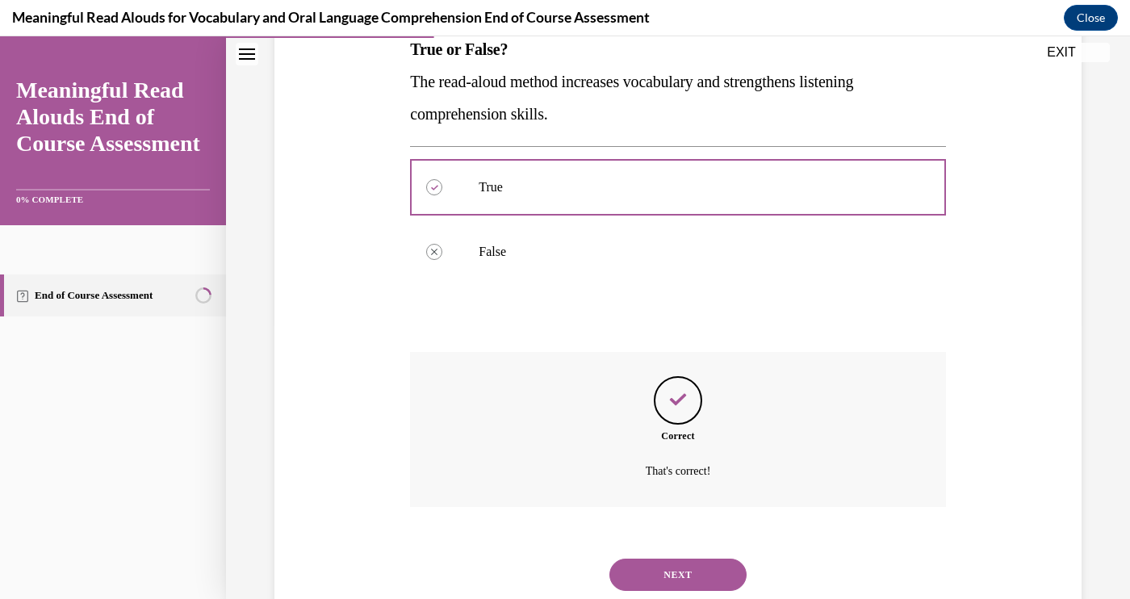
click at [654, 558] on button "NEXT" at bounding box center [677, 574] width 137 height 32
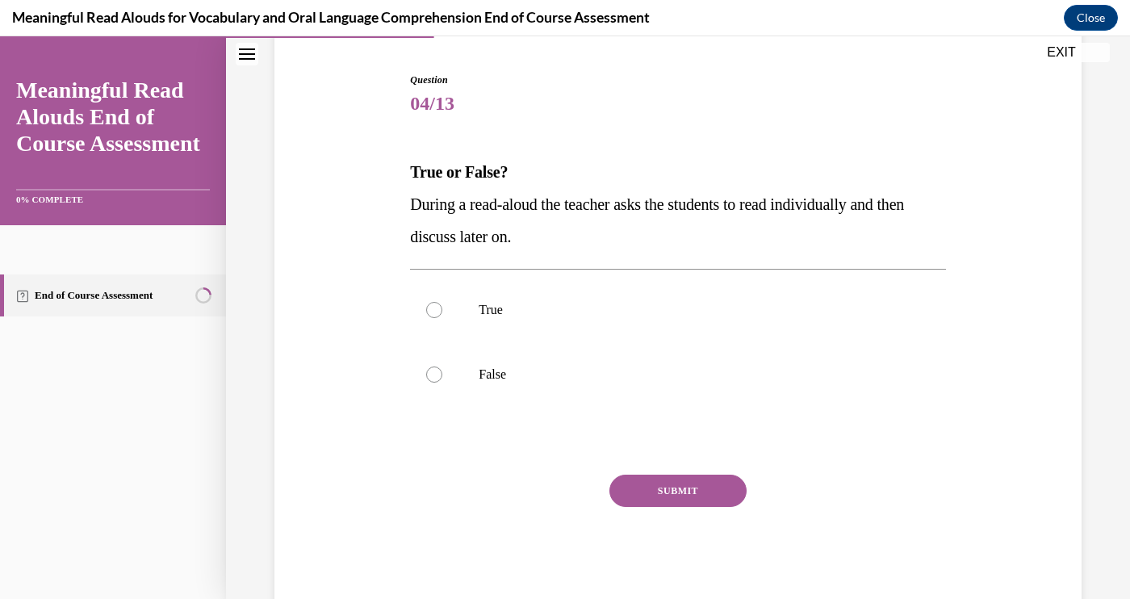
scroll to position [155, 0]
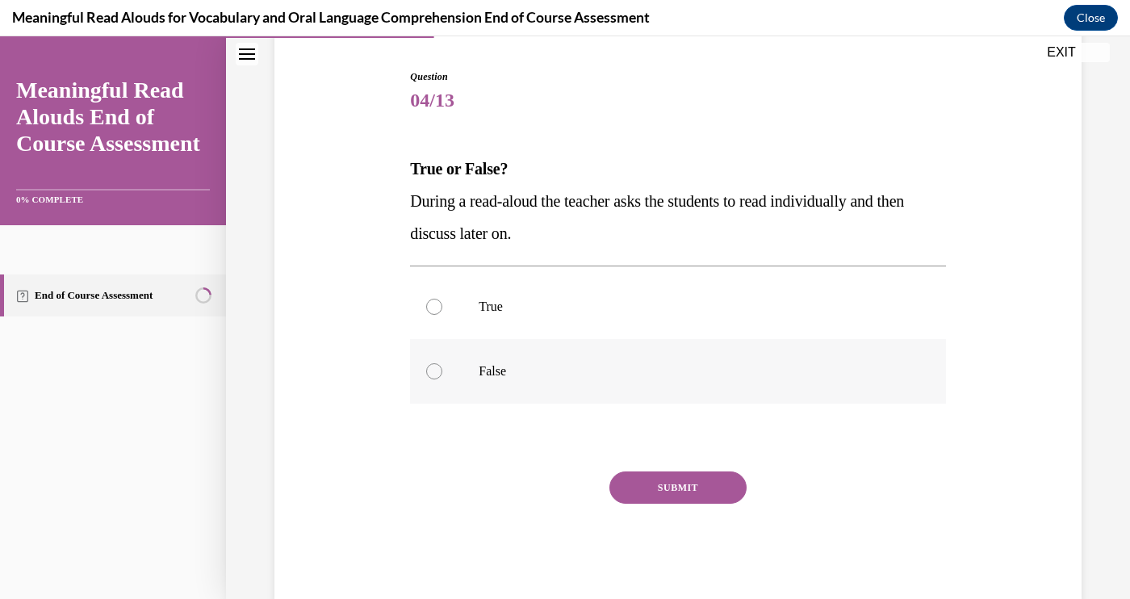
click at [553, 358] on label "False" at bounding box center [677, 371] width 535 height 65
click at [442, 363] on input "False" at bounding box center [434, 371] width 16 height 16
radio input "true"
click at [645, 472] on button "SUBMIT" at bounding box center [677, 487] width 137 height 32
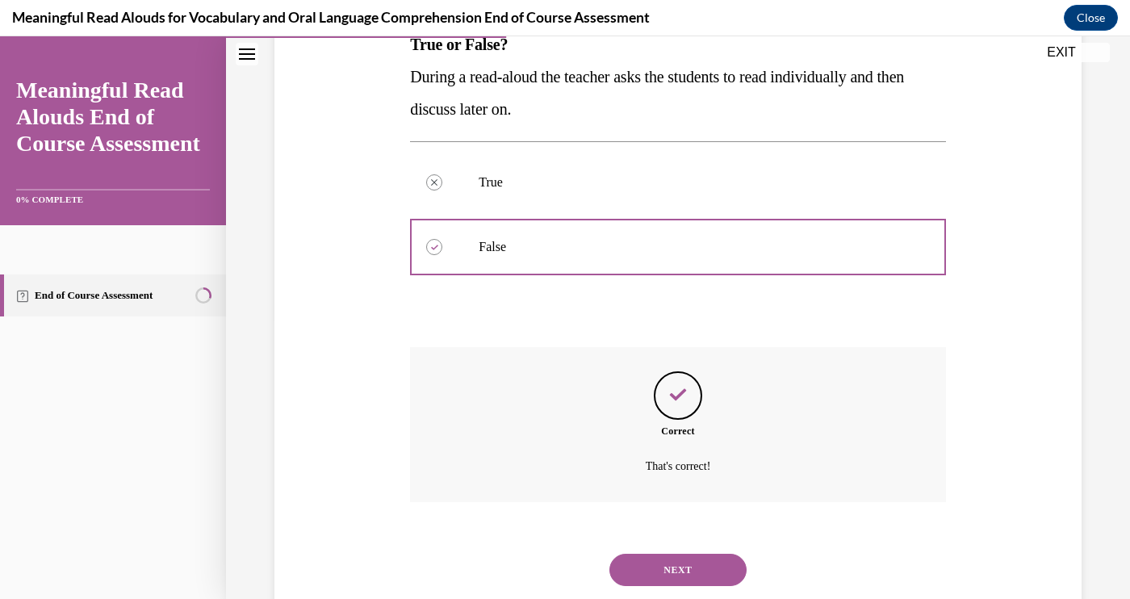
scroll to position [303, 0]
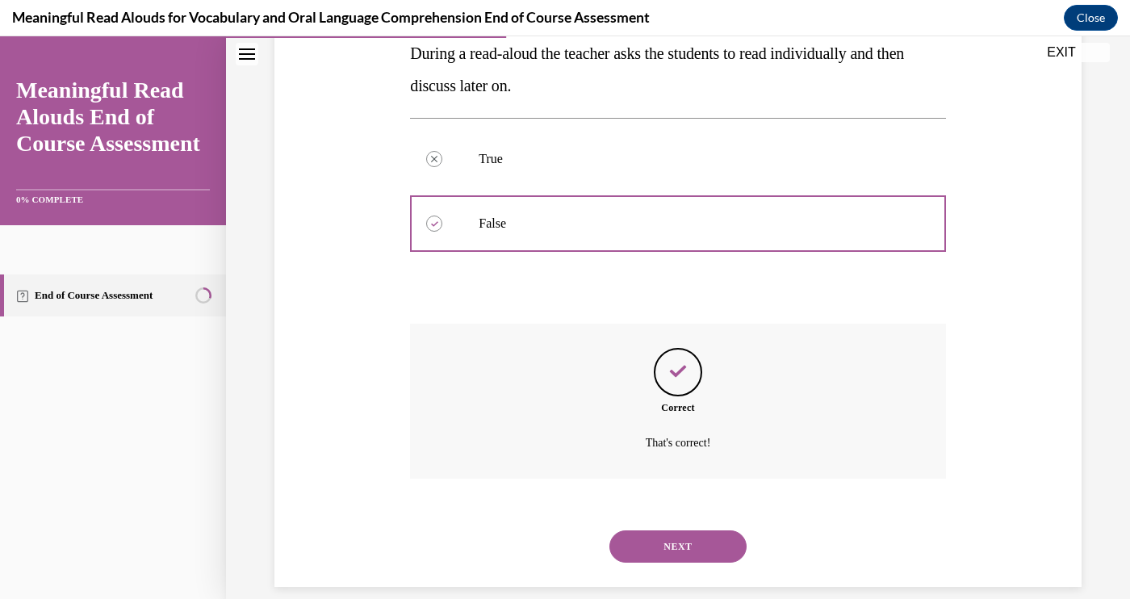
click at [679, 532] on button "NEXT" at bounding box center [677, 546] width 137 height 32
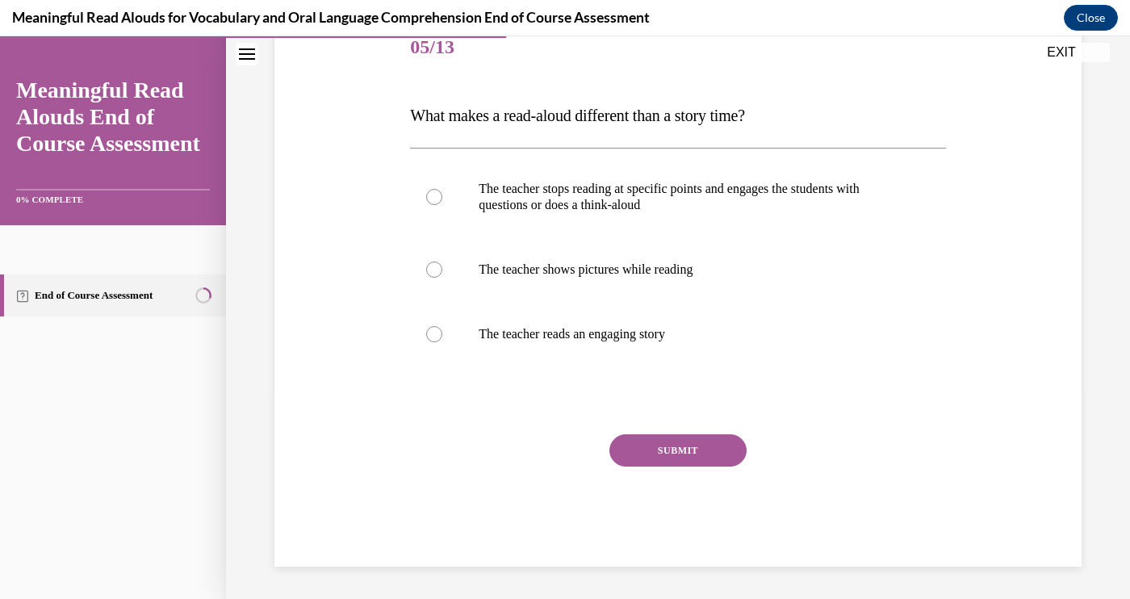
scroll to position [179, 0]
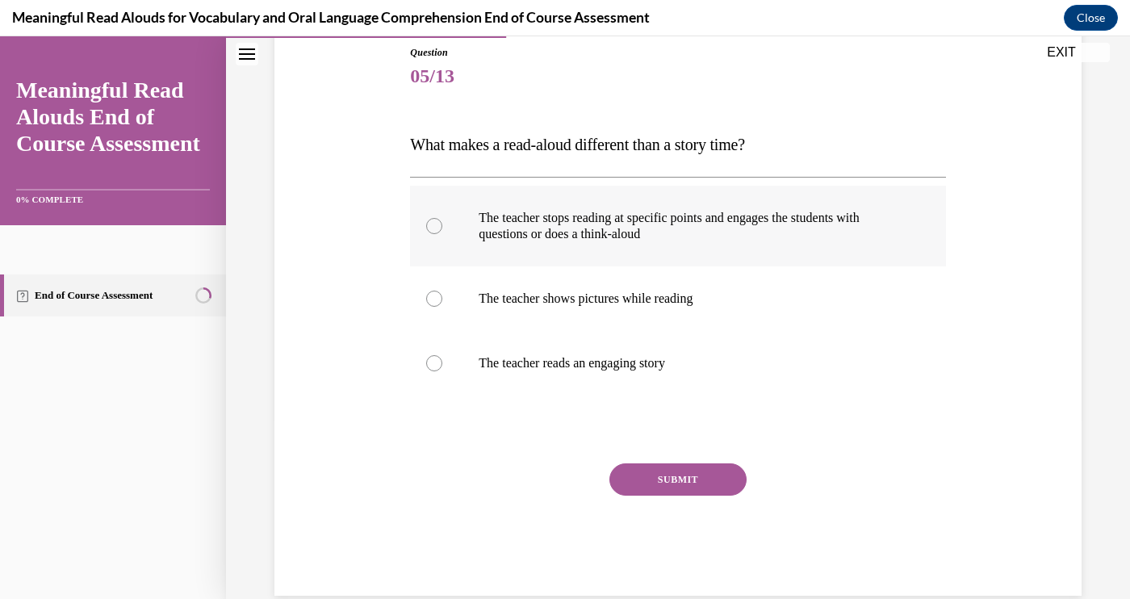
click at [608, 251] on label "The teacher stops reading at specific points and engages the students with ques…" at bounding box center [677, 226] width 535 height 81
click at [442, 234] on input "The teacher stops reading at specific points and engages the students with ques…" at bounding box center [434, 226] width 16 height 16
radio input "true"
click at [648, 483] on button "SUBMIT" at bounding box center [677, 479] width 137 height 32
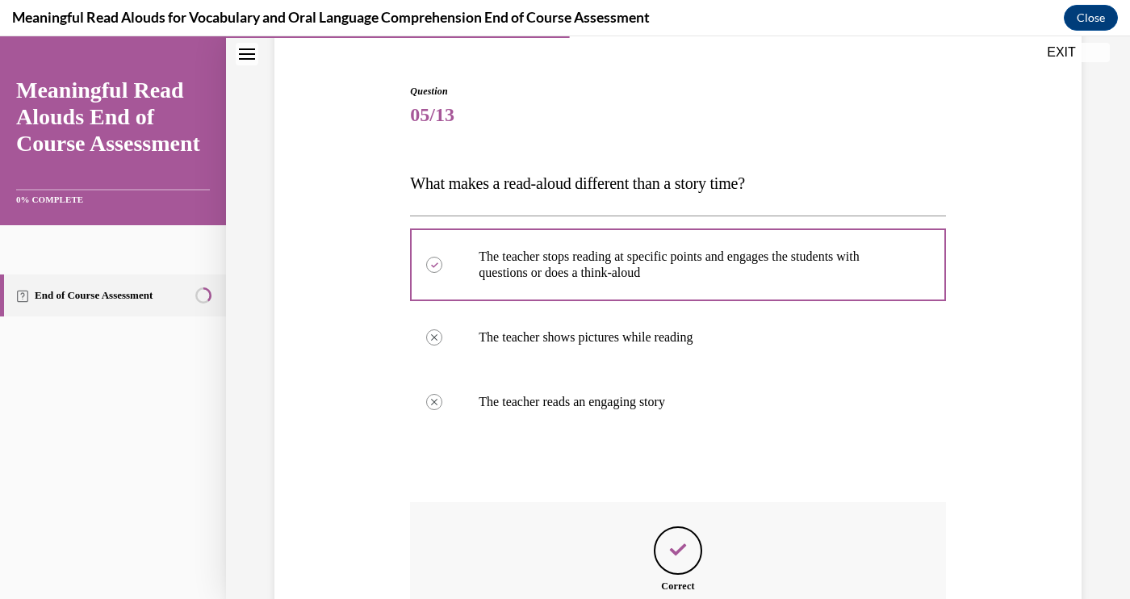
scroll to position [319, 0]
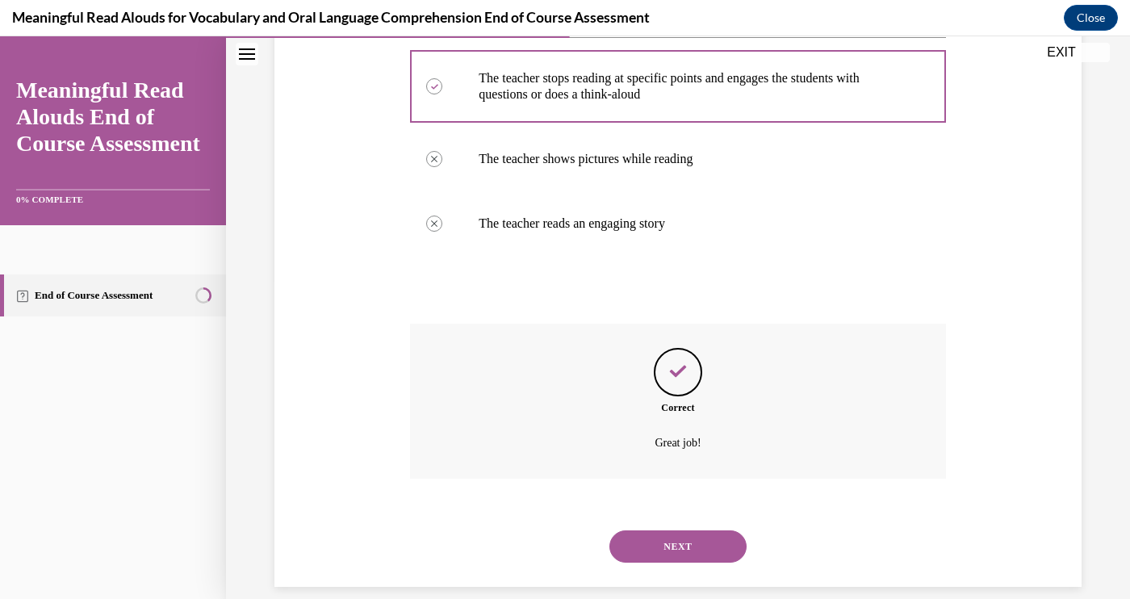
click at [662, 530] on button "NEXT" at bounding box center [677, 546] width 137 height 32
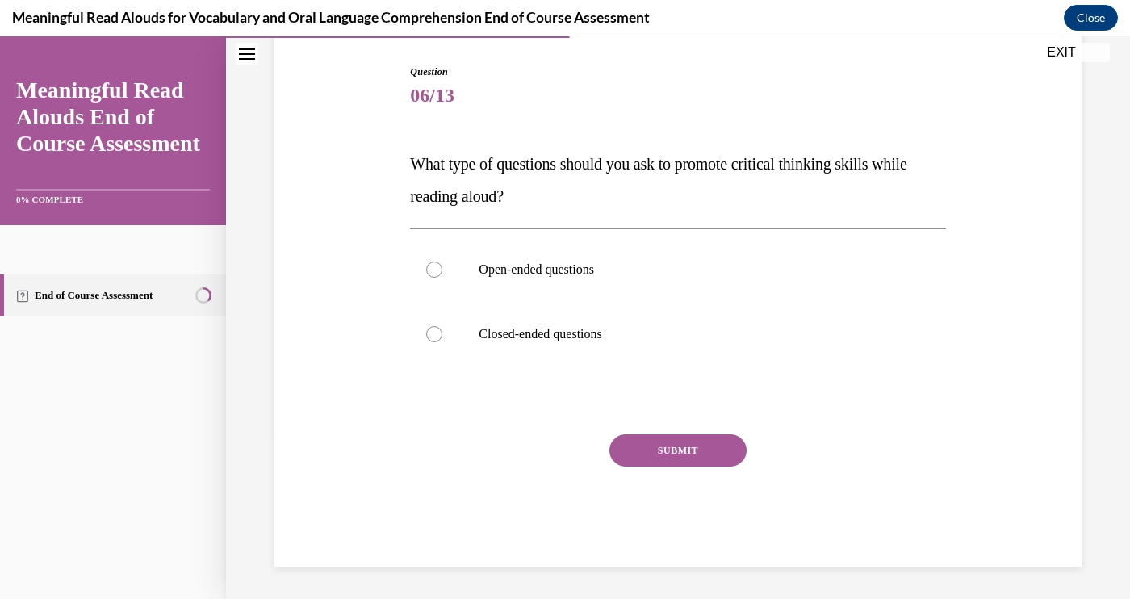
scroll to position [128, 0]
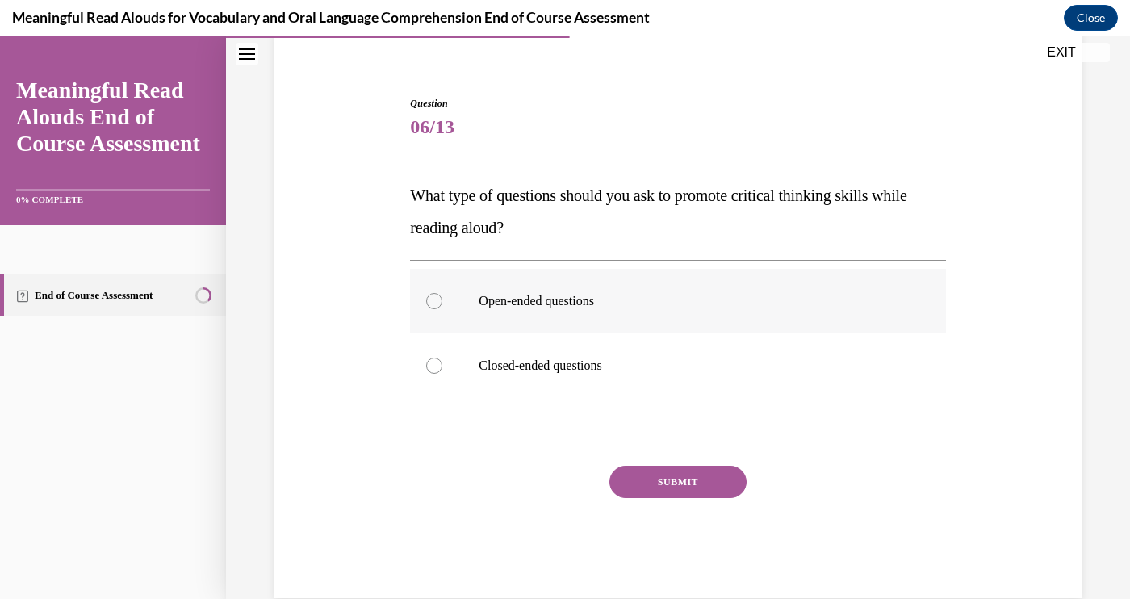
click at [548, 315] on label "Open-ended questions" at bounding box center [677, 301] width 535 height 65
click at [442, 309] on input "Open-ended questions" at bounding box center [434, 301] width 16 height 16
radio input "true"
click at [670, 487] on button "SUBMIT" at bounding box center [677, 482] width 137 height 32
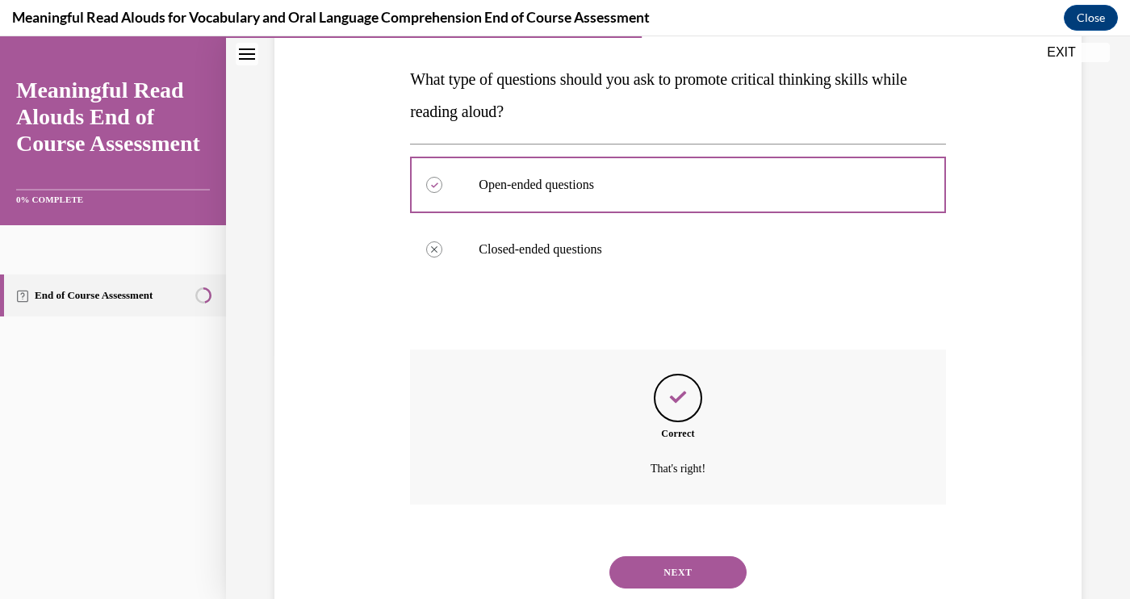
scroll to position [270, 0]
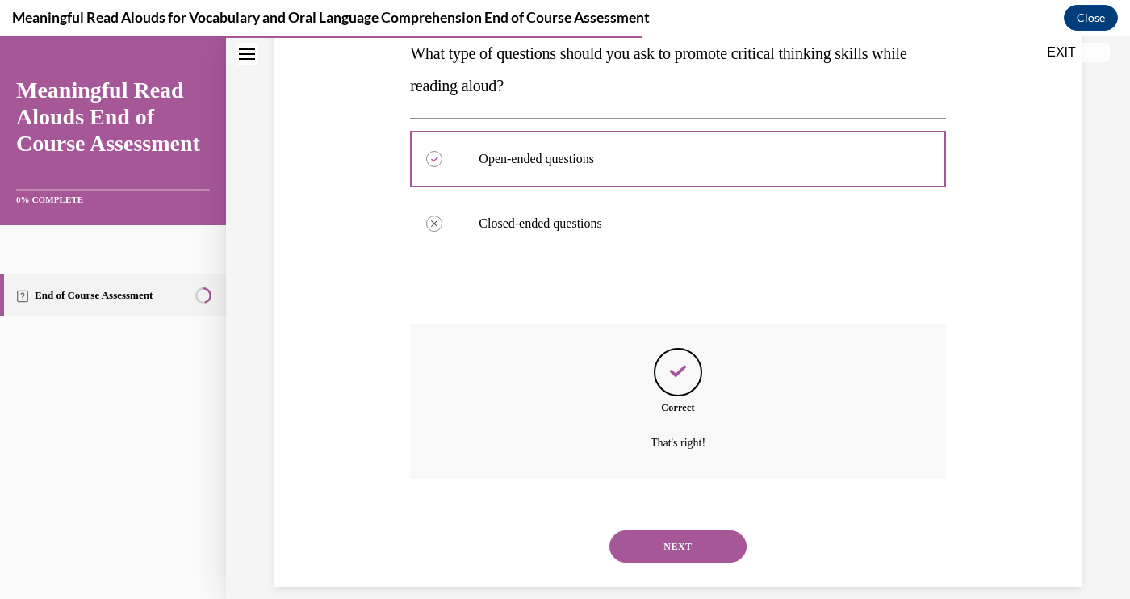
click at [688, 533] on button "NEXT" at bounding box center [677, 546] width 137 height 32
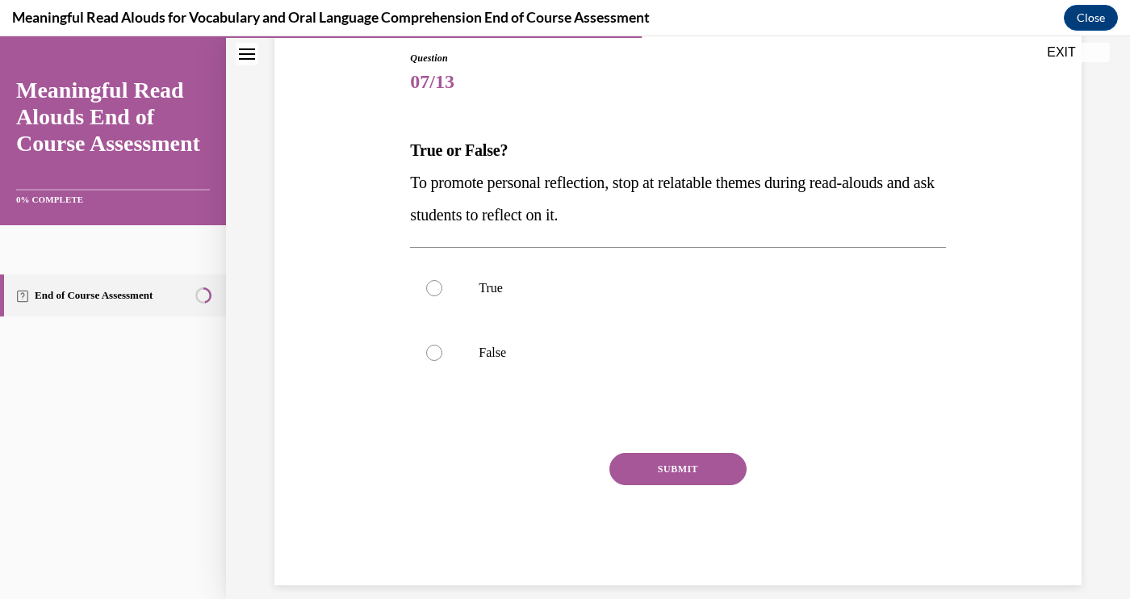
scroll to position [173, 0]
click at [490, 287] on p "True" at bounding box center [691, 289] width 426 height 16
click at [442, 287] on input "True" at bounding box center [434, 289] width 16 height 16
radio input "true"
click at [683, 478] on button "SUBMIT" at bounding box center [677, 469] width 137 height 32
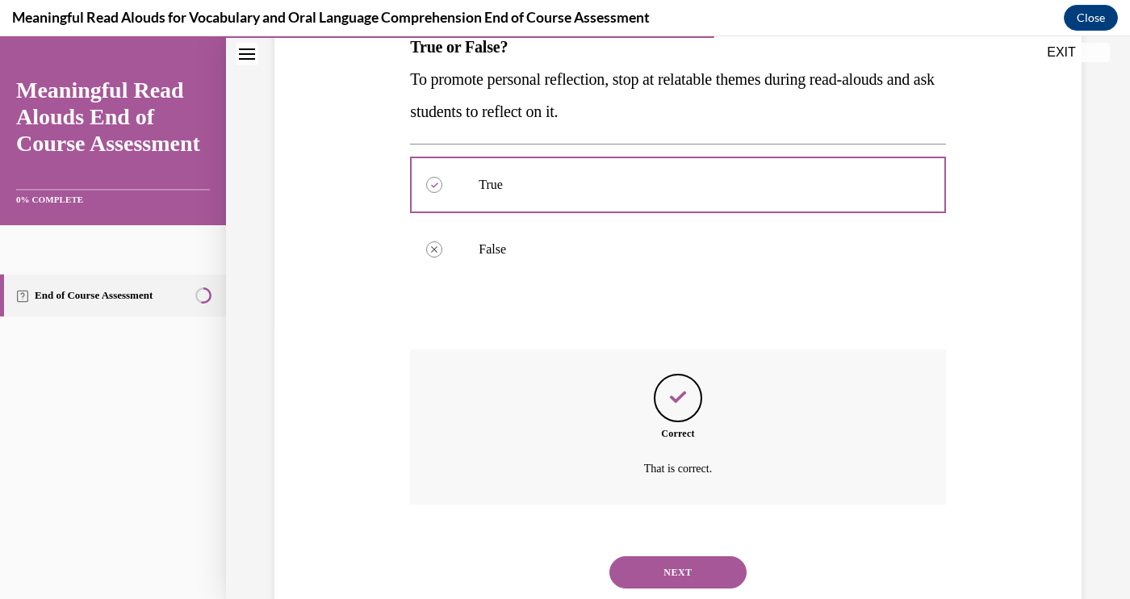
scroll to position [303, 0]
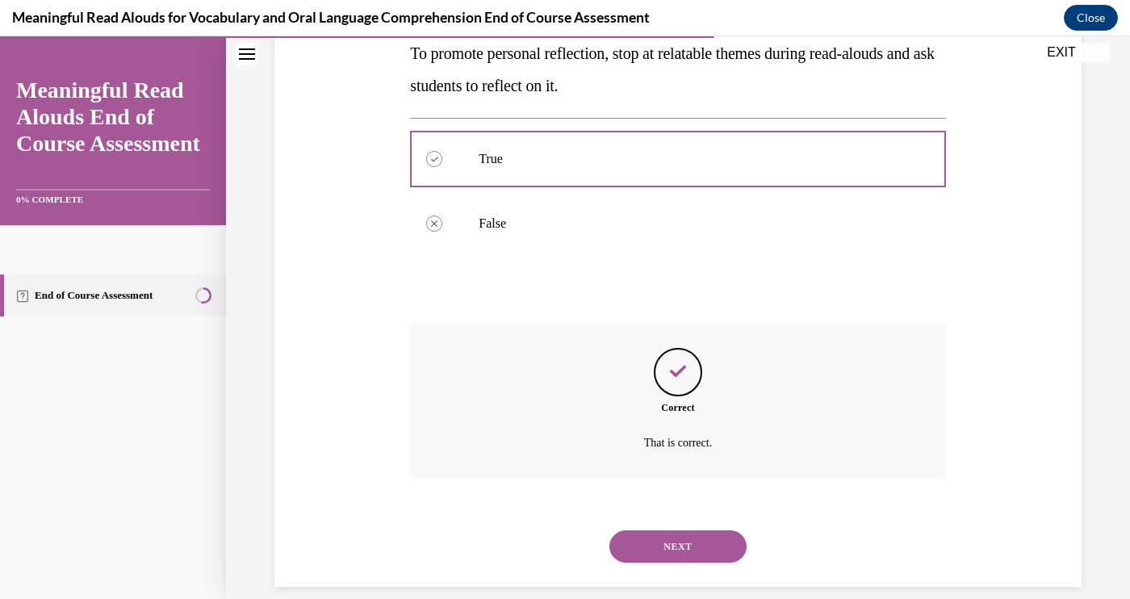
click at [692, 530] on button "NEXT" at bounding box center [677, 546] width 137 height 32
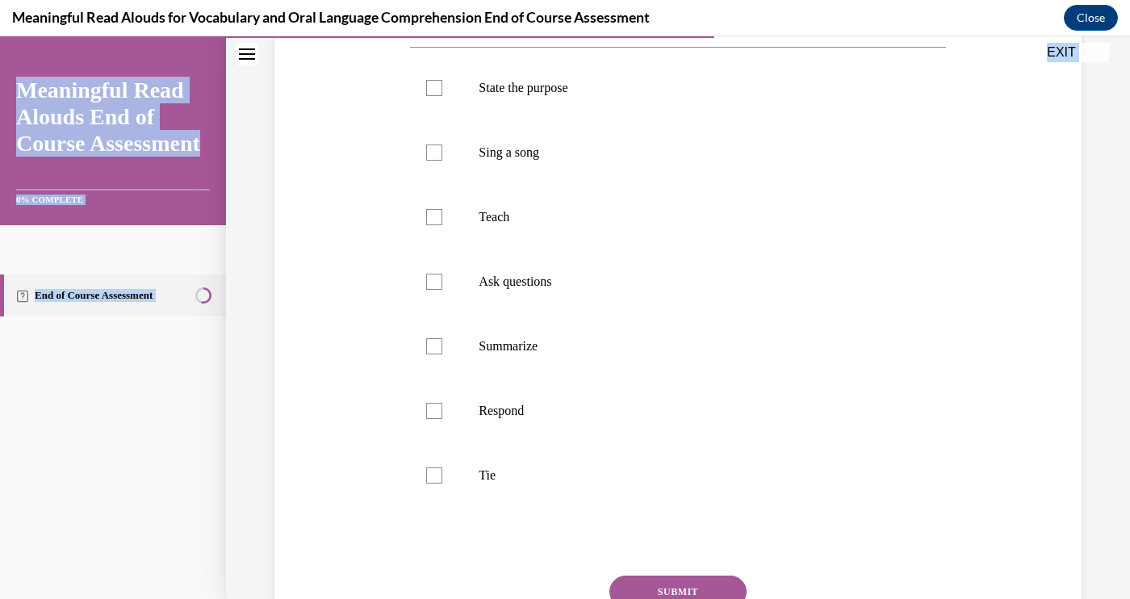
scroll to position [431, 0]
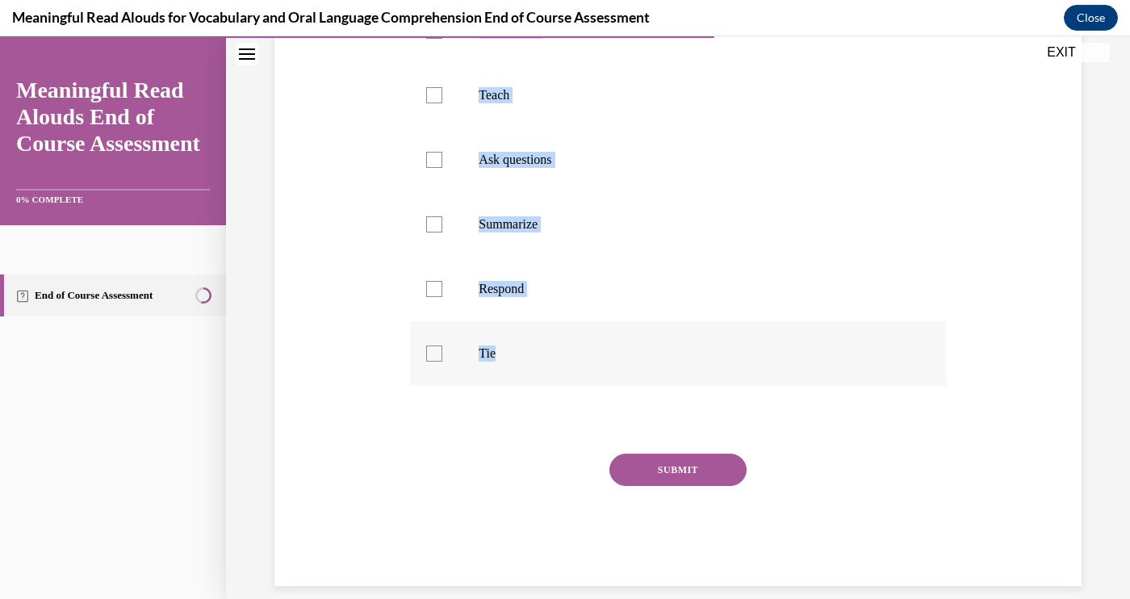
drag, startPoint x: 413, startPoint y: 97, endPoint x: 579, endPoint y: 352, distance: 304.4
click at [579, 352] on div "Question 08/13 Select the components that make up the K-3 START Read Framework.…" at bounding box center [677, 189] width 535 height 792
copy div "Select the components that make up the K-3 START Read Framework. State the purp…"
click at [561, 348] on p "Tie" at bounding box center [691, 353] width 426 height 16
click at [442, 348] on input "Tie" at bounding box center [434, 353] width 16 height 16
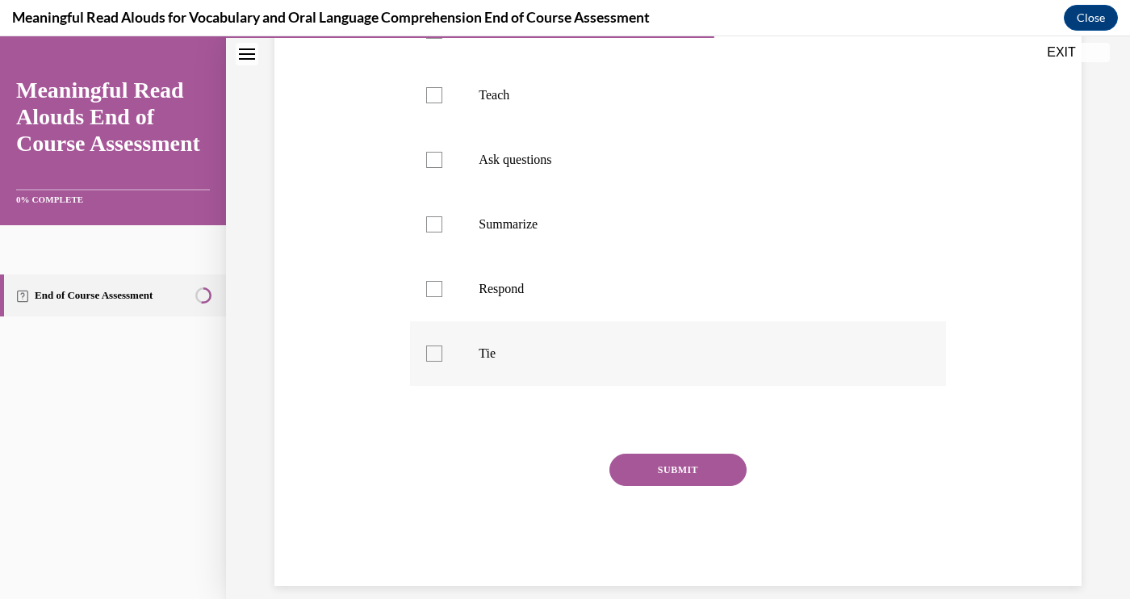
checkbox input "true"
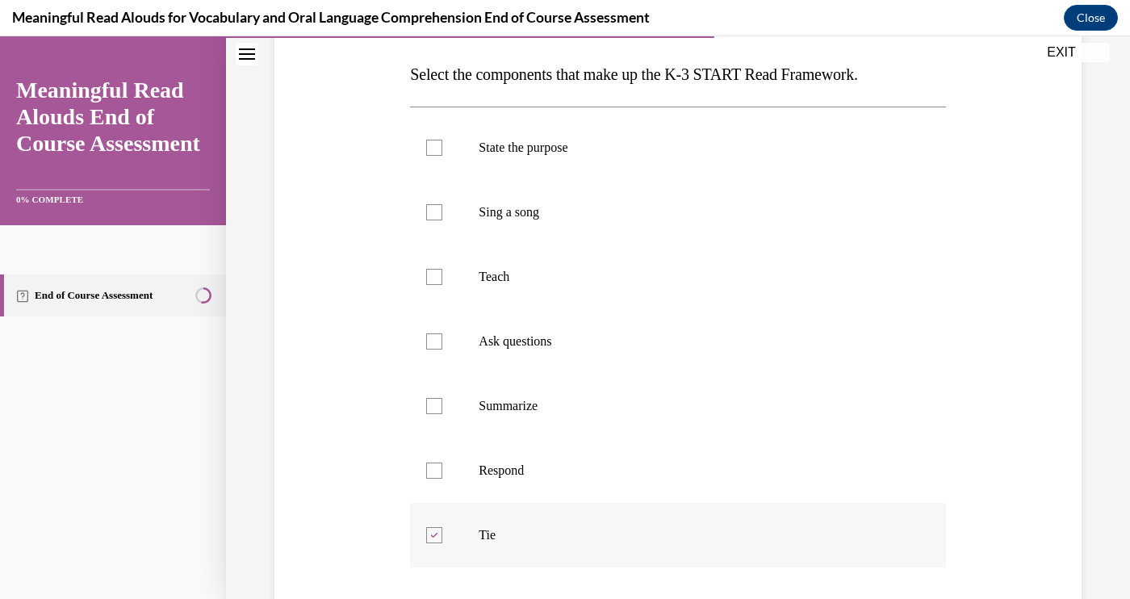
scroll to position [246, 0]
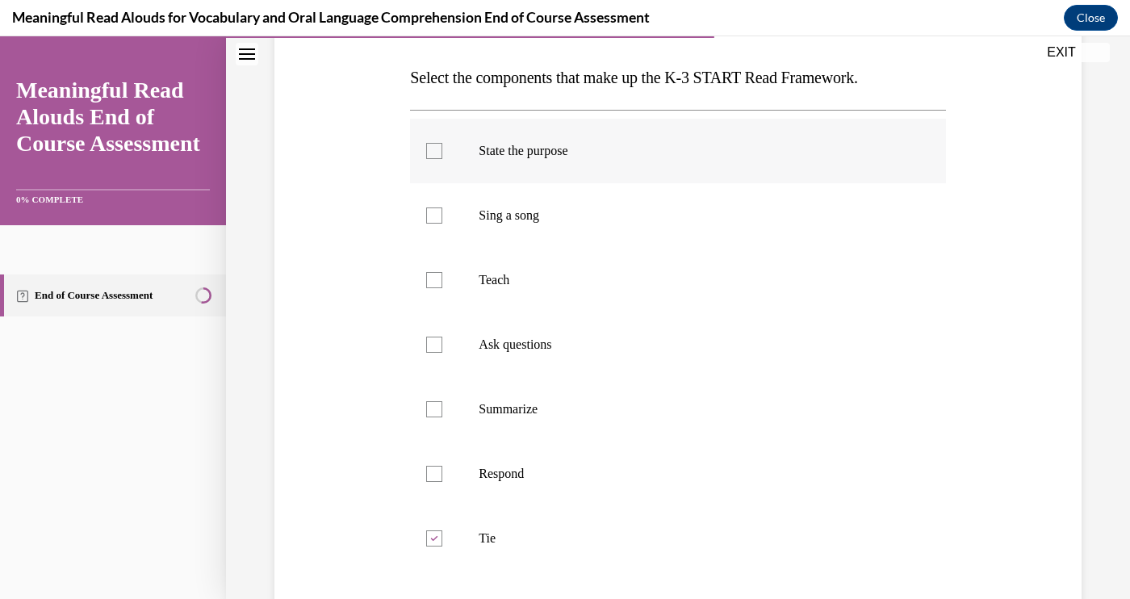
click at [562, 174] on label "State the purpose" at bounding box center [677, 151] width 535 height 65
click at [442, 159] on input "State the purpose" at bounding box center [434, 151] width 16 height 16
checkbox input "true"
click at [581, 281] on p "Teach" at bounding box center [691, 280] width 426 height 16
click at [442, 281] on input "Teach" at bounding box center [434, 280] width 16 height 16
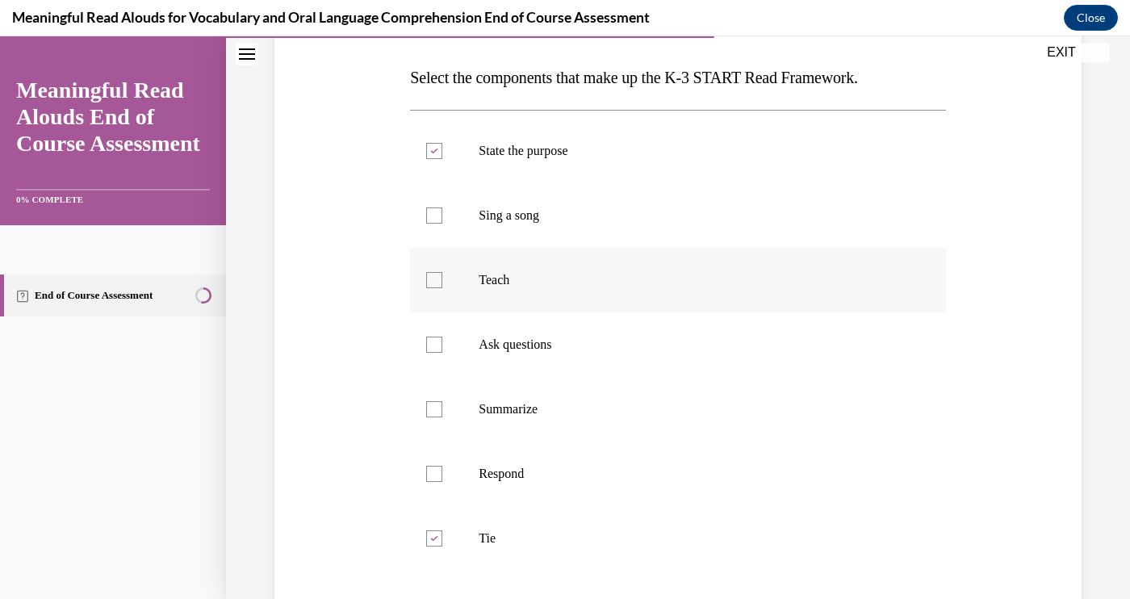
checkbox input "true"
click at [574, 341] on p "Ask questions" at bounding box center [691, 344] width 426 height 16
click at [442, 341] on input "Ask questions" at bounding box center [434, 344] width 16 height 16
checkbox input "true"
click at [557, 398] on label "Summarize" at bounding box center [677, 409] width 535 height 65
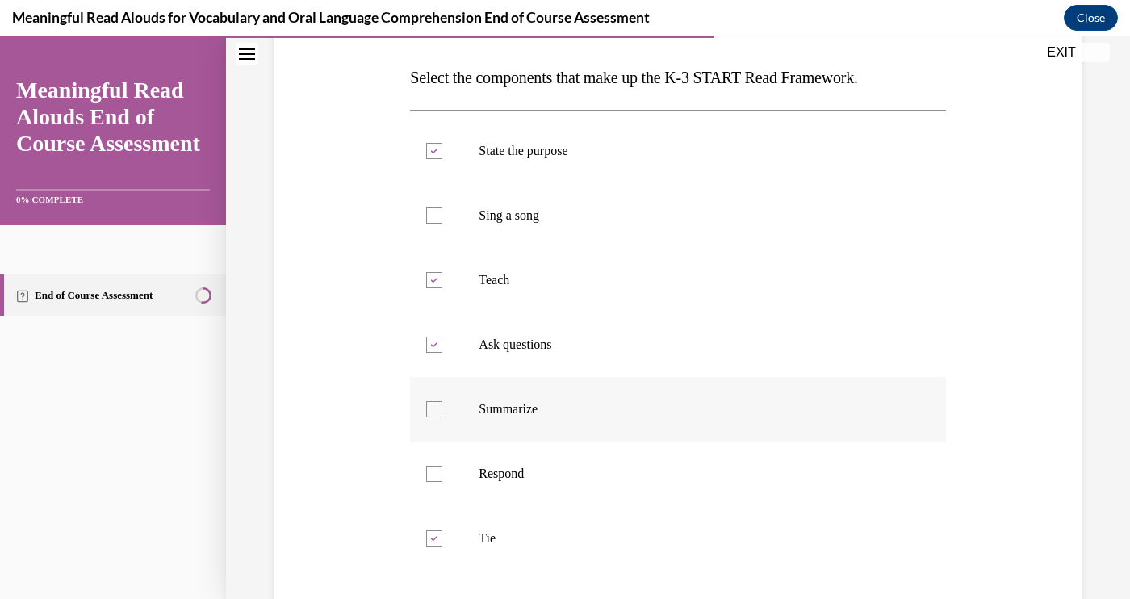
click at [442, 401] on input "Summarize" at bounding box center [434, 409] width 16 height 16
checkbox input "true"
click at [542, 453] on label "Respond" at bounding box center [677, 473] width 535 height 65
click at [442, 466] on input "Respond" at bounding box center [434, 474] width 16 height 16
checkbox input "true"
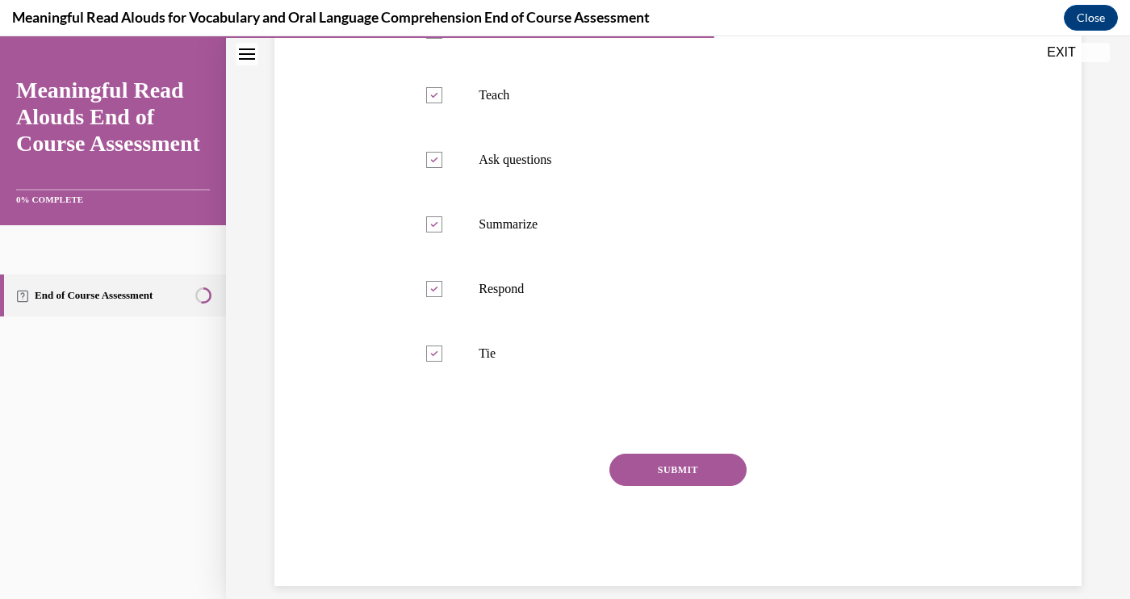
click at [697, 474] on button "SUBMIT" at bounding box center [677, 469] width 137 height 32
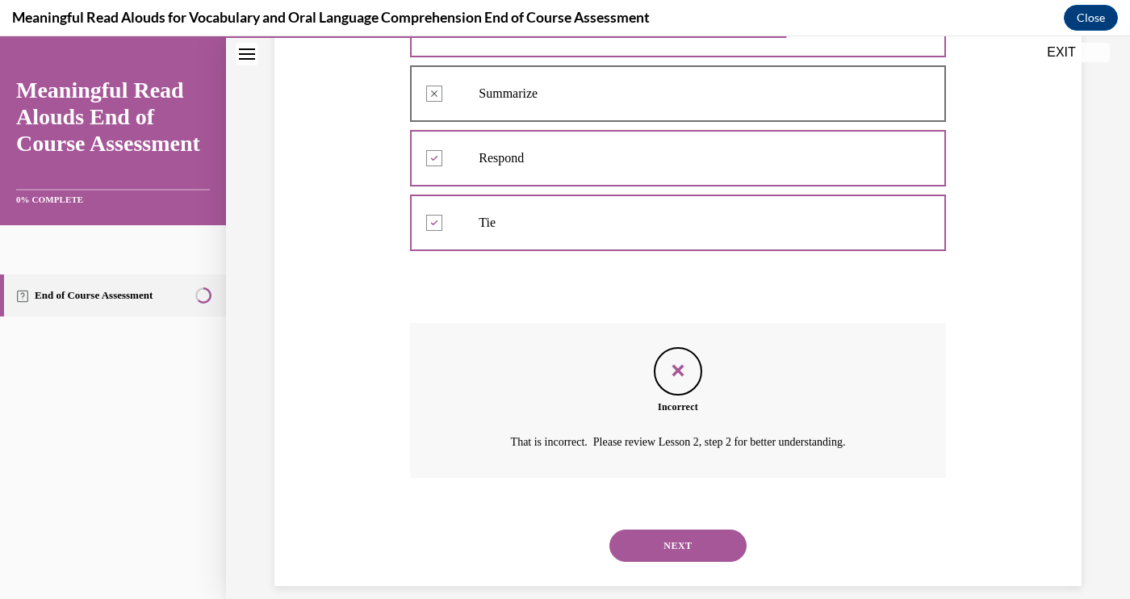
scroll to position [561, 0]
click at [687, 535] on button "NEXT" at bounding box center [677, 546] width 137 height 32
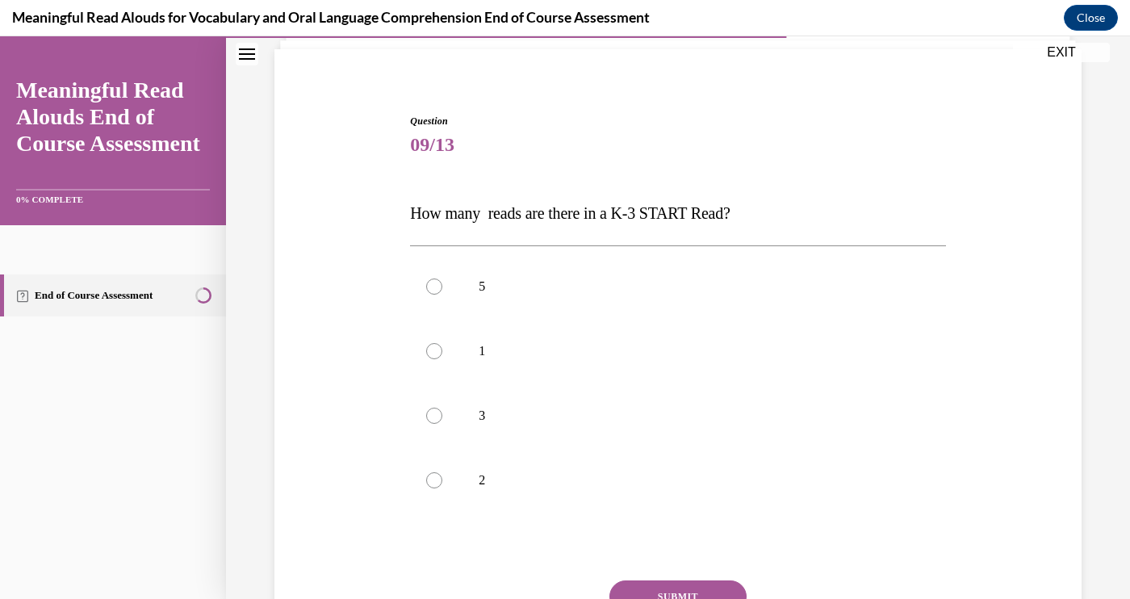
scroll to position [155, 0]
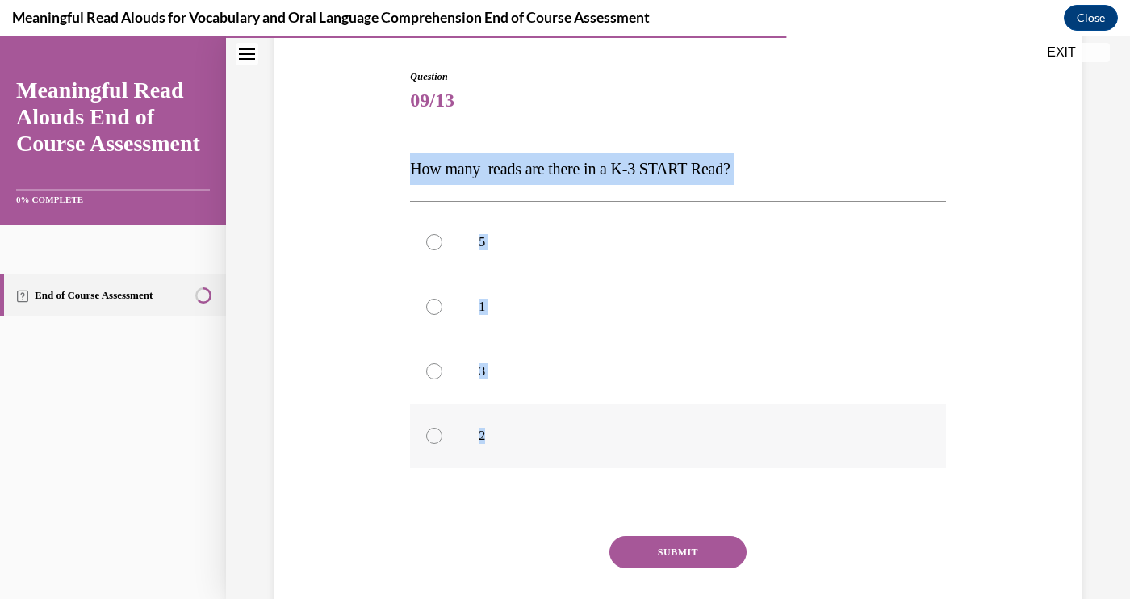
drag, startPoint x: 411, startPoint y: 176, endPoint x: 517, endPoint y: 447, distance: 291.3
click at [517, 447] on div "Question 09/13 How many reads are there in a K-3 START Read? 5 1 3 2 Incorrect …" at bounding box center [677, 368] width 535 height 599
copy div "How many reads are there in a K-3 START Read? 5 1 3 2"
click at [544, 360] on label "3" at bounding box center [677, 371] width 535 height 65
click at [442, 363] on input "3" at bounding box center [434, 371] width 16 height 16
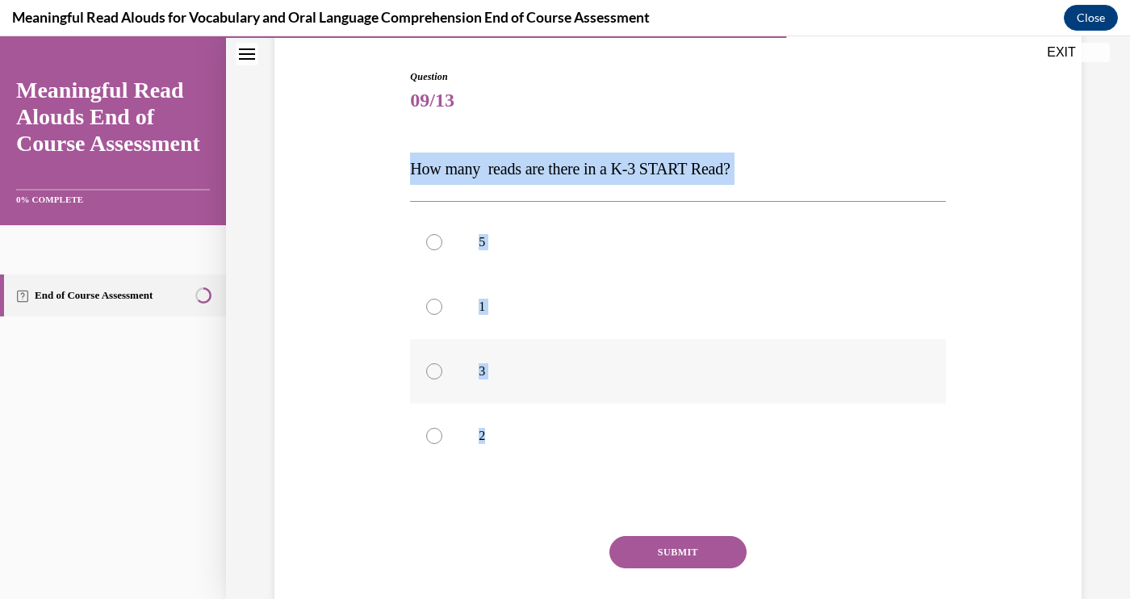
radio input "true"
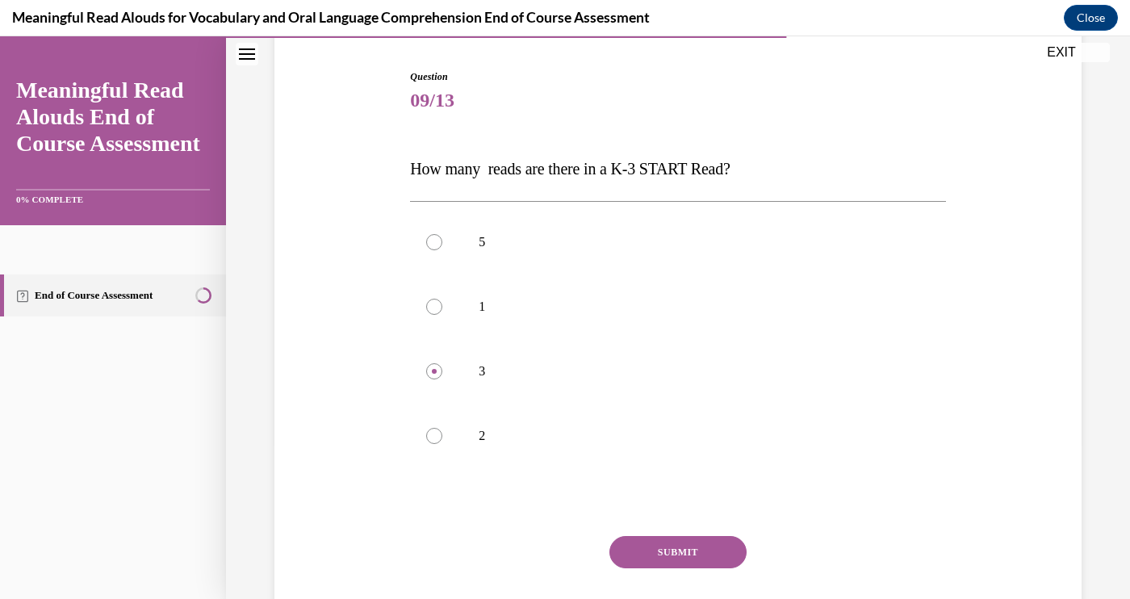
click at [704, 558] on button "SUBMIT" at bounding box center [677, 552] width 137 height 32
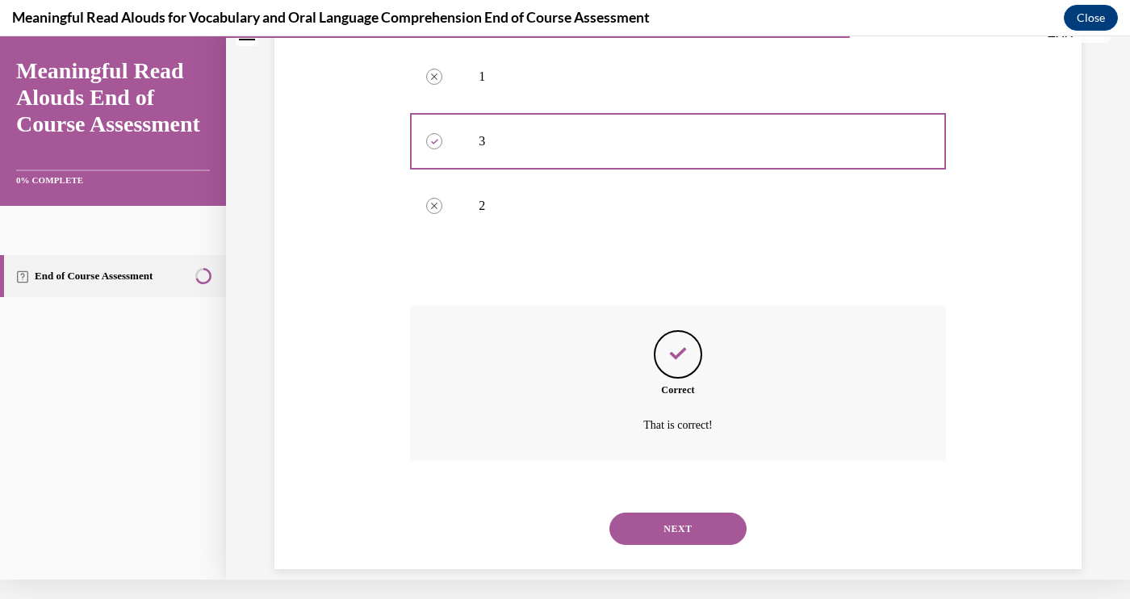
scroll to position [367, 0]
click at [676, 515] on button "NEXT" at bounding box center [677, 527] width 137 height 32
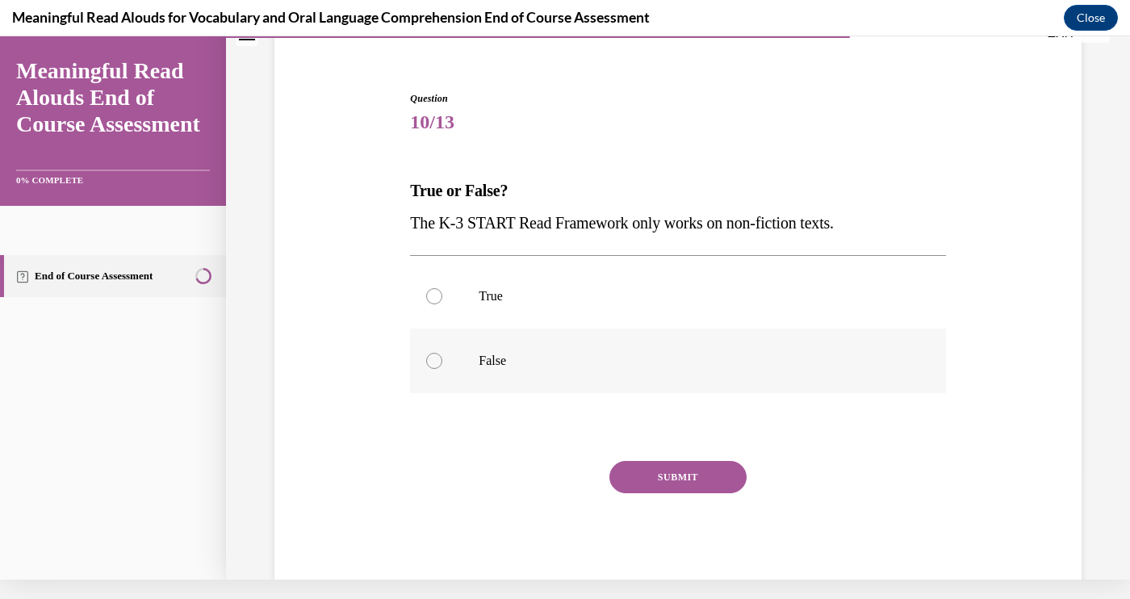
scroll to position [126, 0]
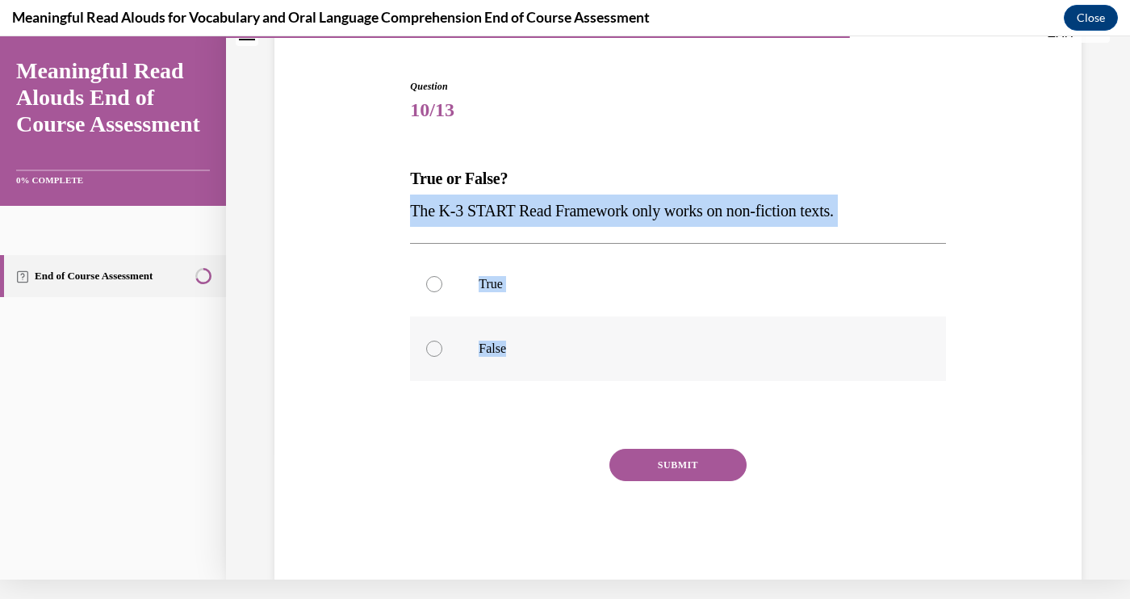
drag, startPoint x: 408, startPoint y: 211, endPoint x: 512, endPoint y: 349, distance: 172.8
click at [512, 349] on div "Question 10/13 True or False? The K-3 START Read Framework only works on non-fi…" at bounding box center [677, 318] width 543 height 526
copy div "The K-3 START Read Framework only works on non-fiction texts. True False"
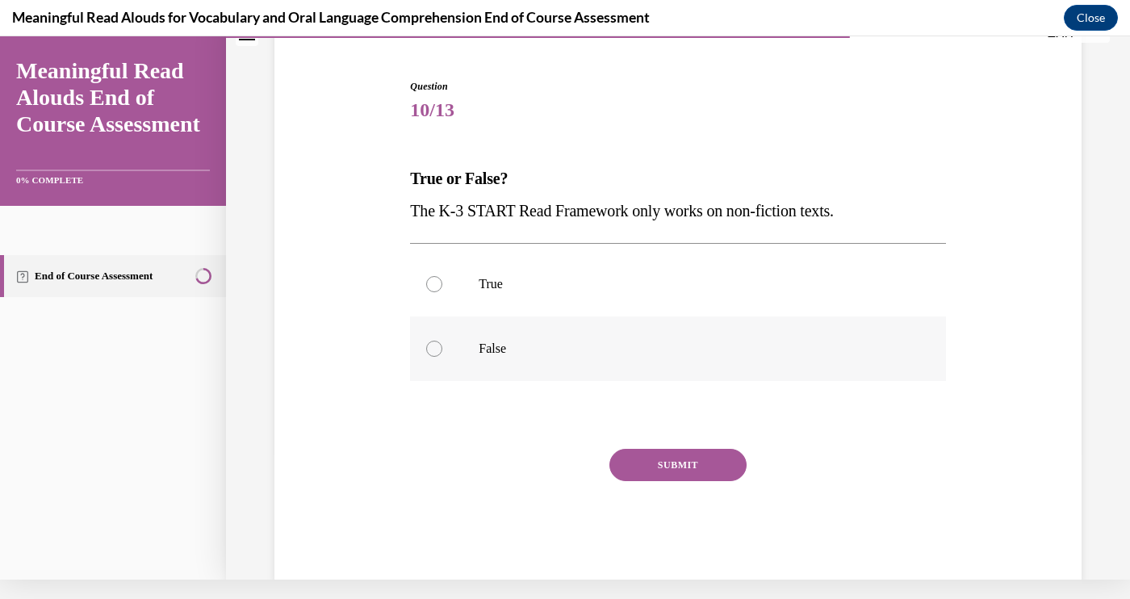
click at [580, 332] on label "False" at bounding box center [677, 348] width 535 height 65
click at [442, 340] on input "False" at bounding box center [434, 348] width 16 height 16
radio input "true"
click at [580, 360] on label "False" at bounding box center [677, 348] width 535 height 65
click at [442, 357] on input "False" at bounding box center [434, 348] width 16 height 16
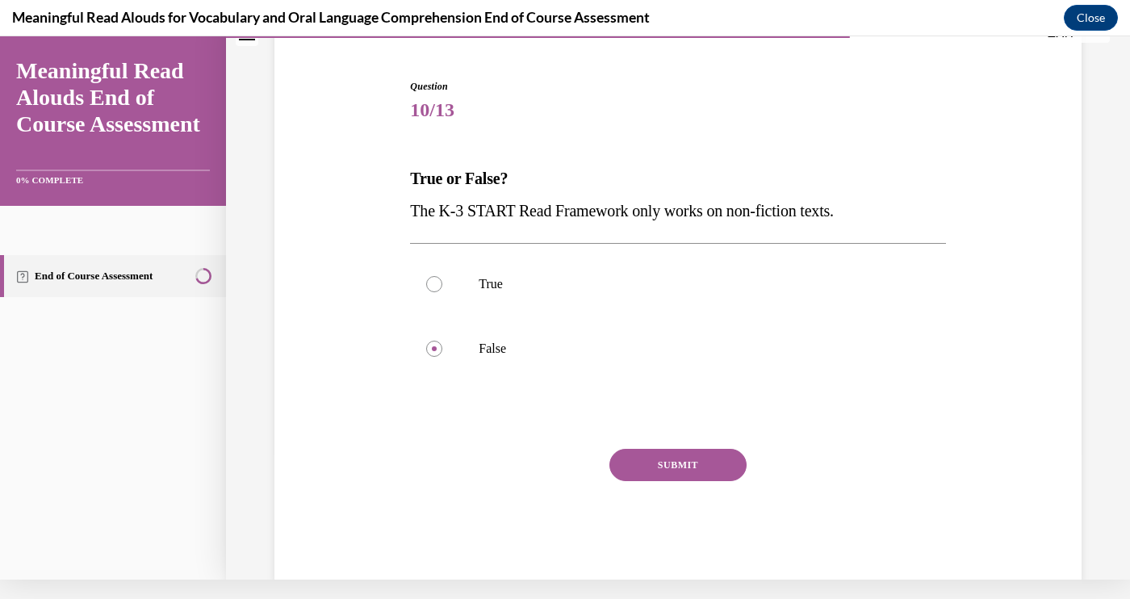
click at [696, 457] on button "SUBMIT" at bounding box center [677, 465] width 137 height 32
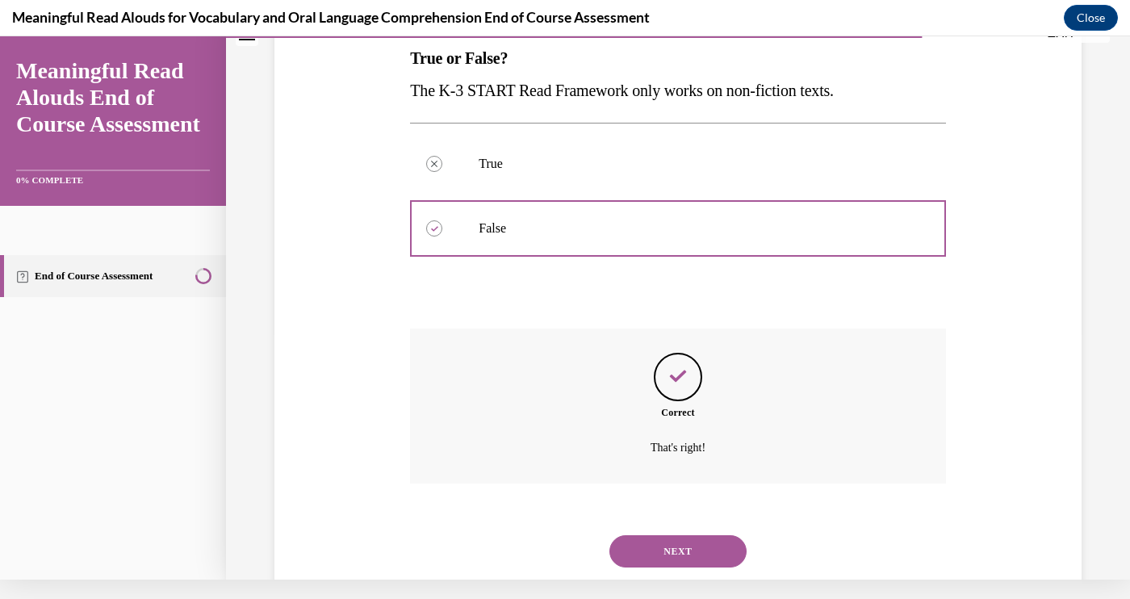
scroll to position [270, 0]
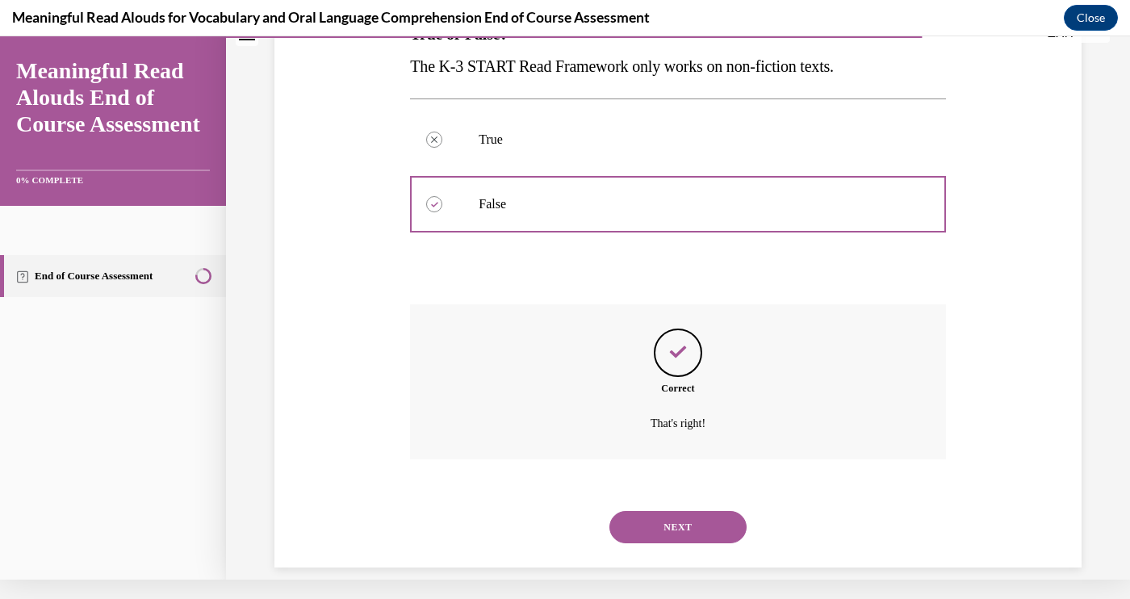
click at [644, 511] on button "NEXT" at bounding box center [677, 527] width 137 height 32
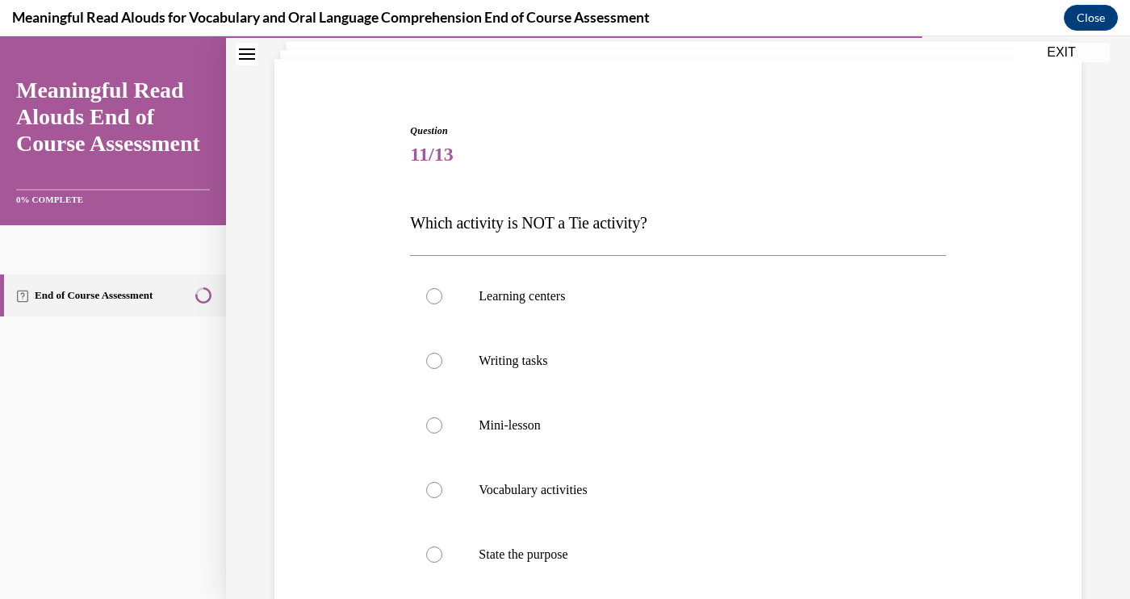
scroll to position [151, 0]
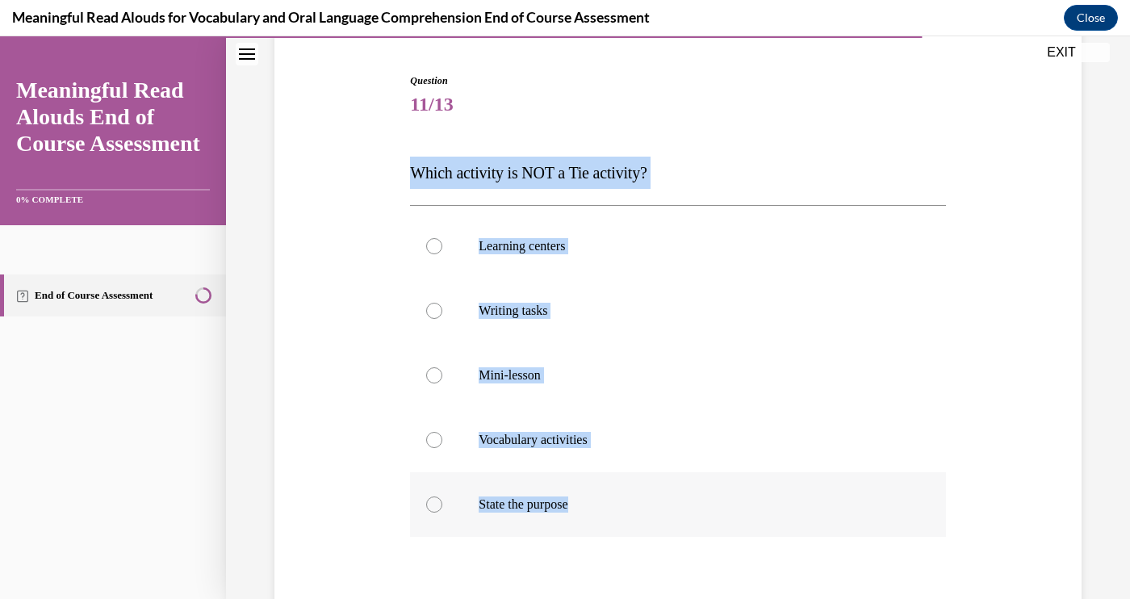
drag, startPoint x: 406, startPoint y: 180, endPoint x: 581, endPoint y: 501, distance: 365.8
click at [581, 501] on div "Question 11/13 Which activity is NOT a Tie activity? Learning centers Writing t…" at bounding box center [677, 392] width 543 height 687
copy div "Which activity is NOT a Tie activity? Learning centers Writing tasks Mini-lesso…"
click at [543, 389] on label "Mini-lesson" at bounding box center [677, 375] width 535 height 65
click at [442, 383] on input "Mini-lesson" at bounding box center [434, 375] width 16 height 16
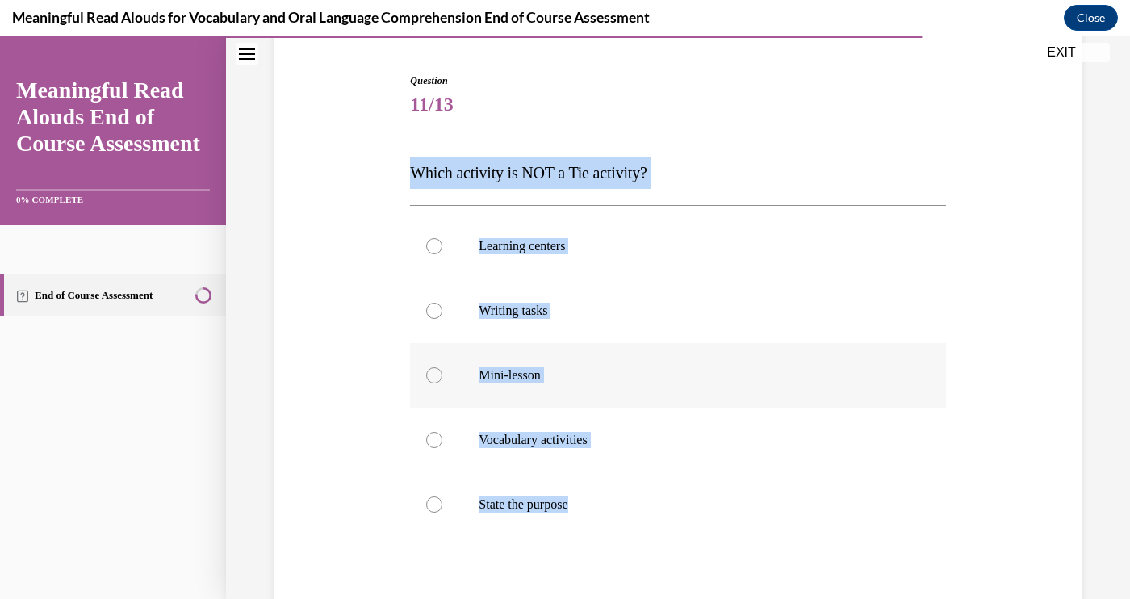
radio input "true"
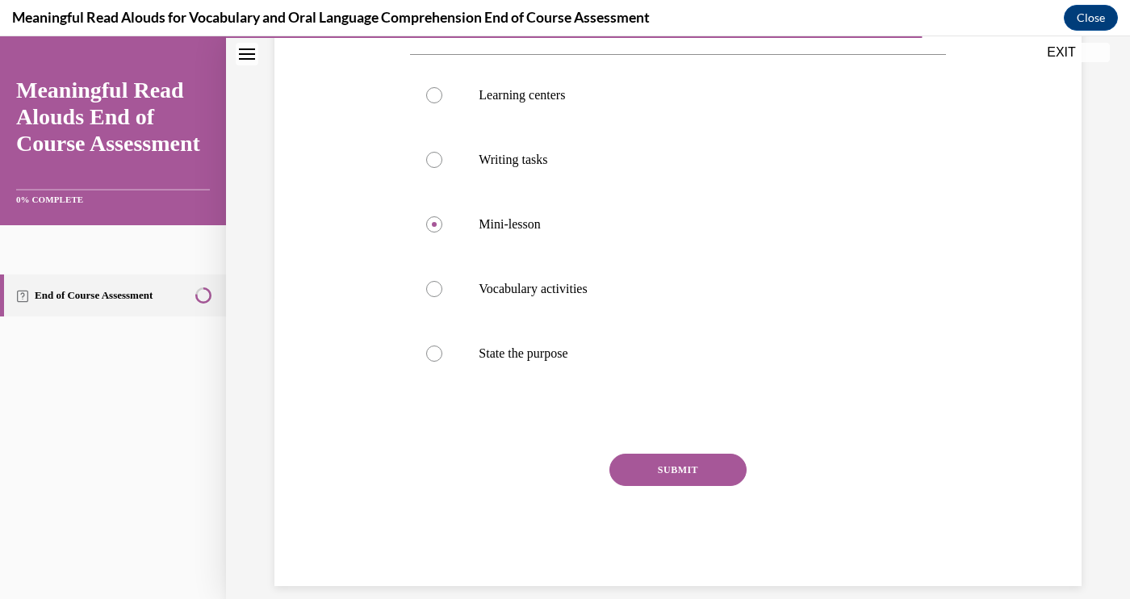
click at [655, 478] on button "SUBMIT" at bounding box center [677, 469] width 137 height 32
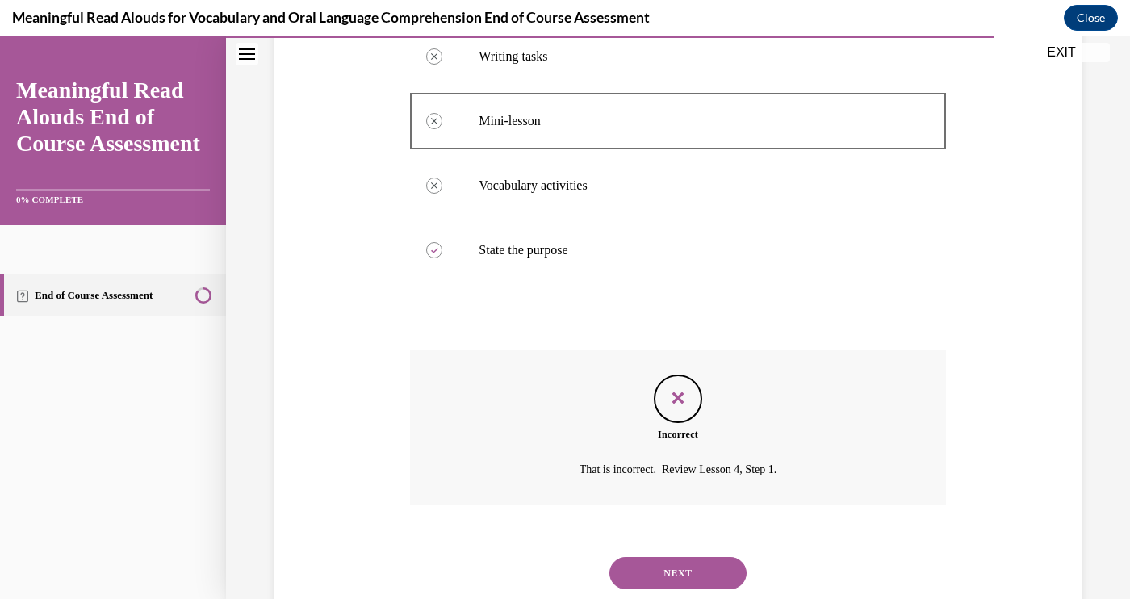
scroll to position [432, 0]
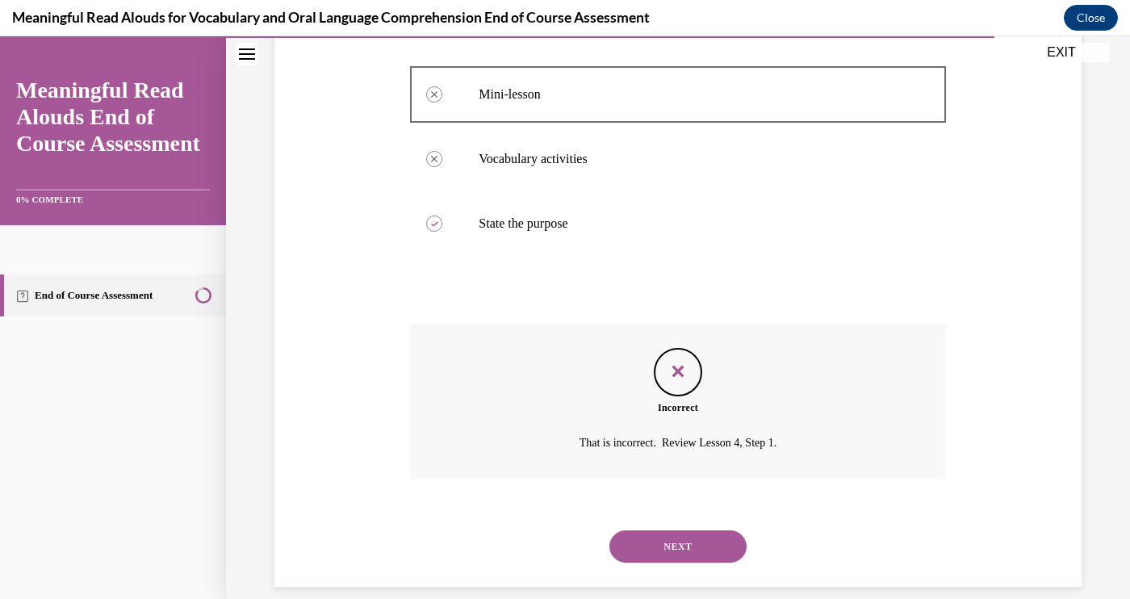
click at [681, 535] on button "NEXT" at bounding box center [677, 546] width 137 height 32
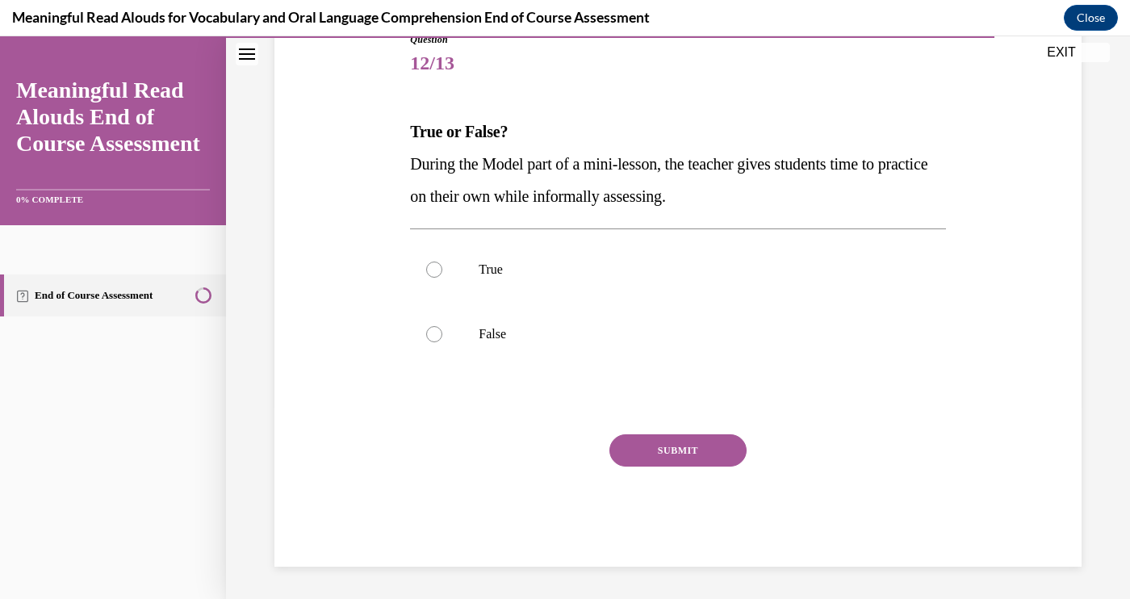
scroll to position [171, 0]
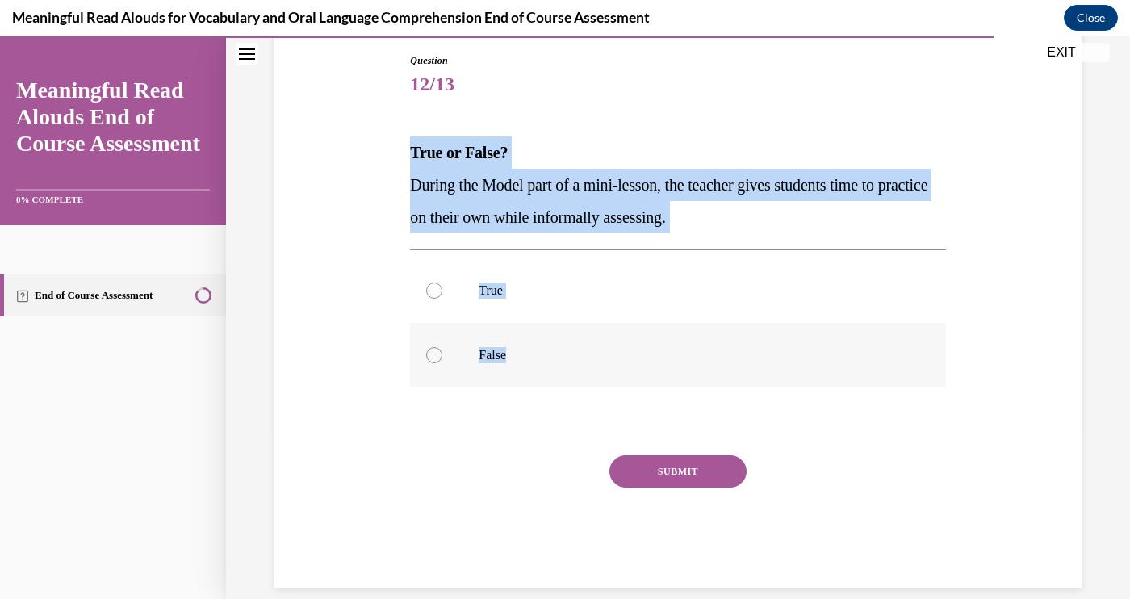
drag, startPoint x: 410, startPoint y: 148, endPoint x: 521, endPoint y: 365, distance: 244.7
click at [521, 365] on div "Question 12/13 True or False? During the Model part of a mini-lesson, the teach…" at bounding box center [677, 320] width 535 height 534
copy div "True or False? During the Model part of a mini-lesson, the teacher gives studen…"
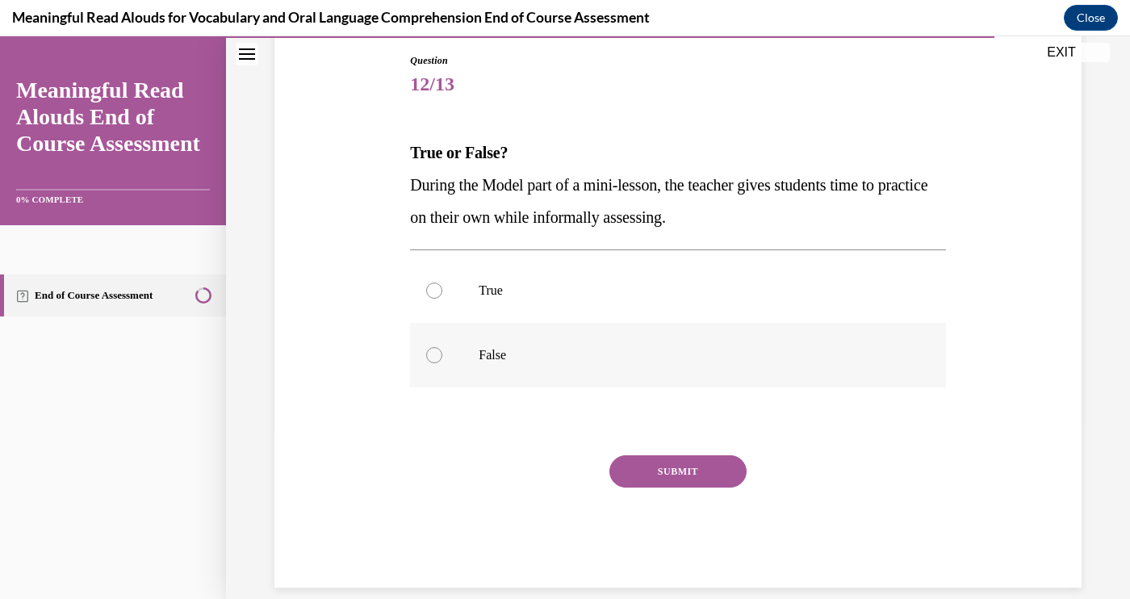
click at [578, 346] on label "False" at bounding box center [677, 355] width 535 height 65
click at [442, 347] on input "False" at bounding box center [434, 355] width 16 height 16
radio input "true"
click at [658, 464] on button "SUBMIT" at bounding box center [677, 471] width 137 height 32
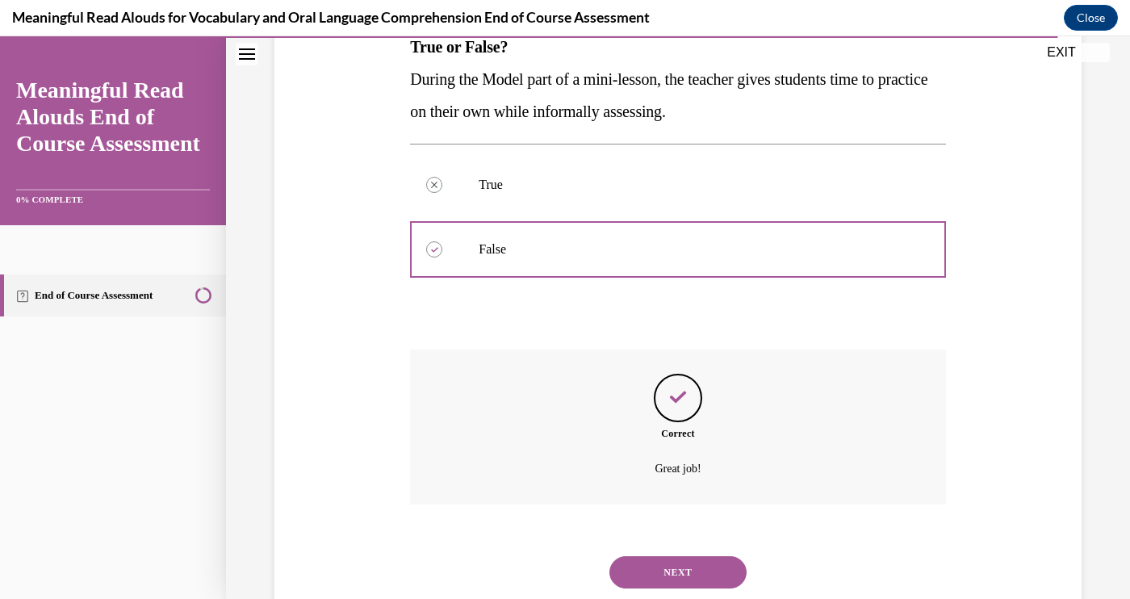
scroll to position [303, 0]
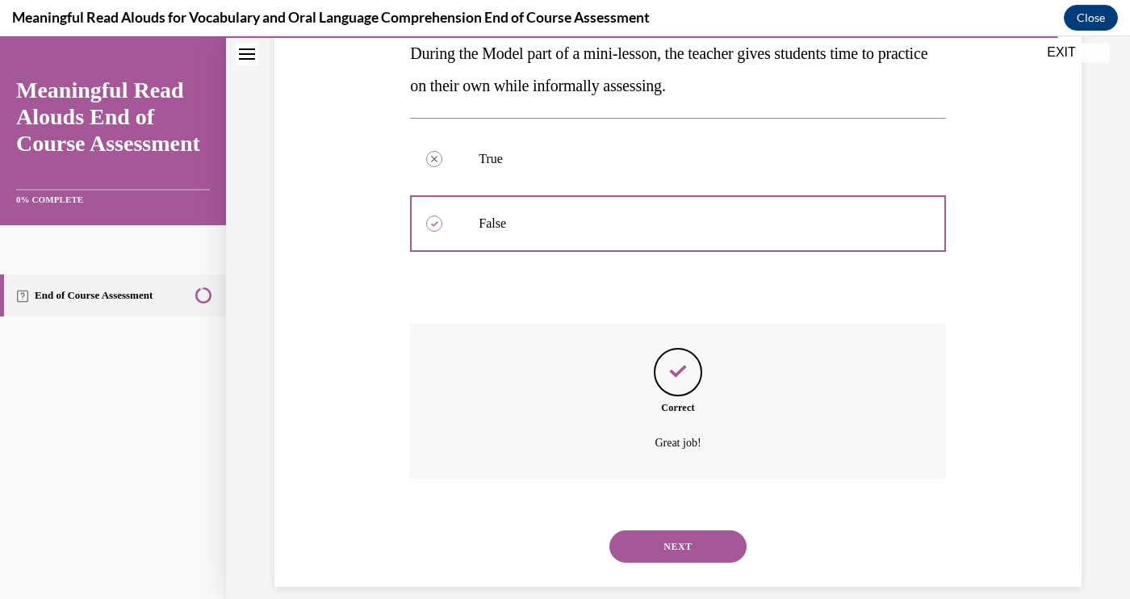
click at [680, 538] on button "NEXT" at bounding box center [677, 546] width 137 height 32
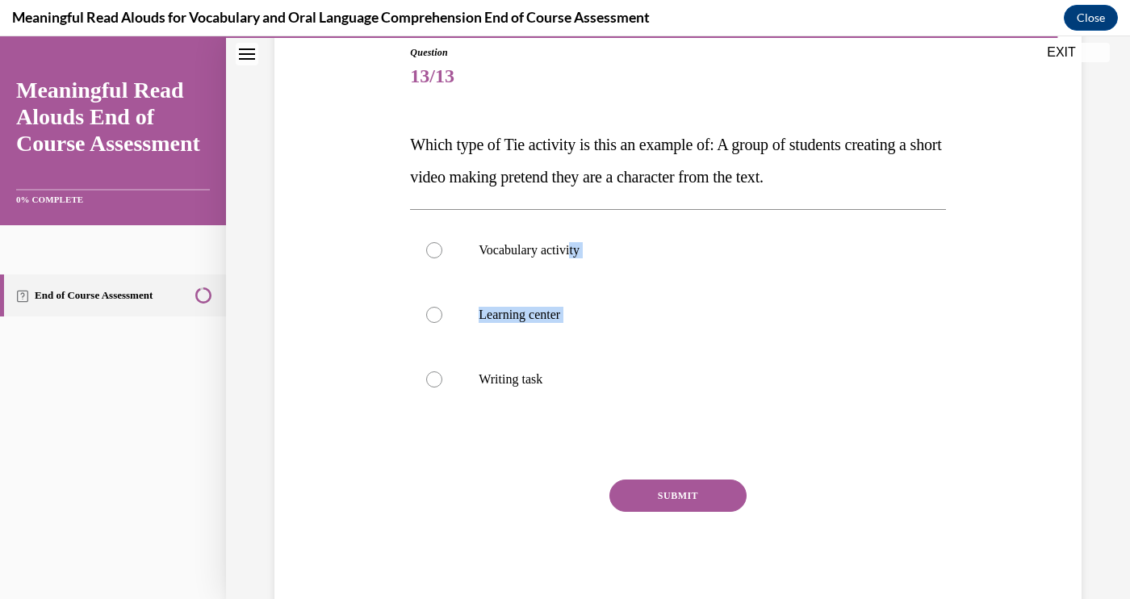
drag, startPoint x: 663, startPoint y: 369, endPoint x: 513, endPoint y: 208, distance: 219.8
click at [513, 210] on div "Vocabulary activity Learning center Writing task" at bounding box center [677, 314] width 535 height 211
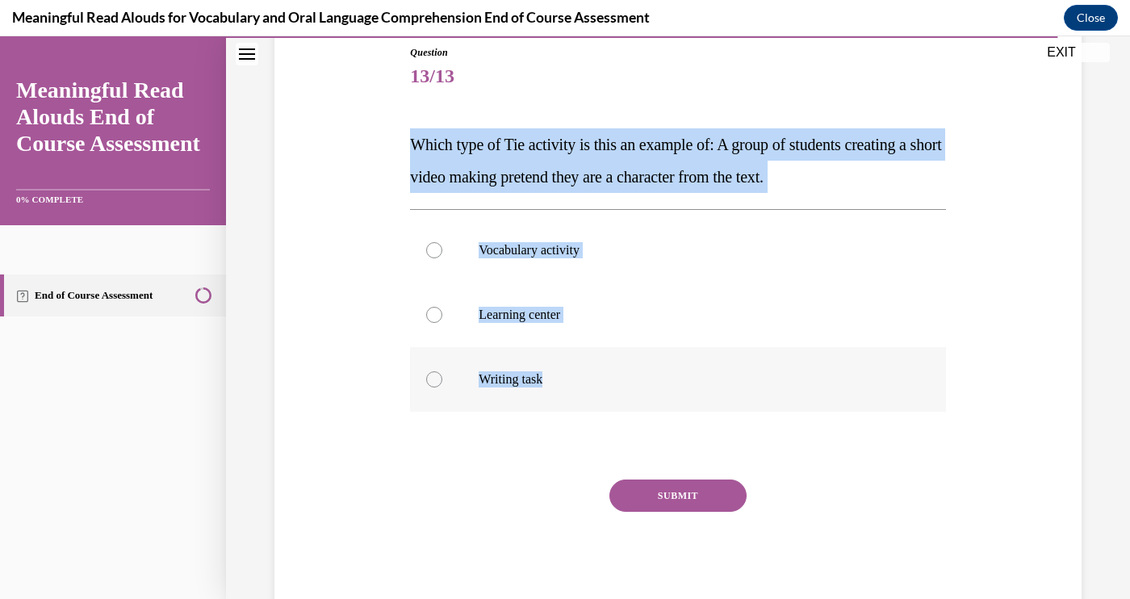
drag, startPoint x: 399, startPoint y: 151, endPoint x: 598, endPoint y: 371, distance: 296.5
click at [598, 371] on div "Question 13/13 Which type of Tie activity is this an example of: A group of stu…" at bounding box center [677, 304] width 815 height 615
copy div "Which type of Tie activity is this an example of: A group of students creating …"
click at [539, 333] on label "Learning center" at bounding box center [677, 314] width 535 height 65
click at [442, 323] on input "Learning center" at bounding box center [434, 315] width 16 height 16
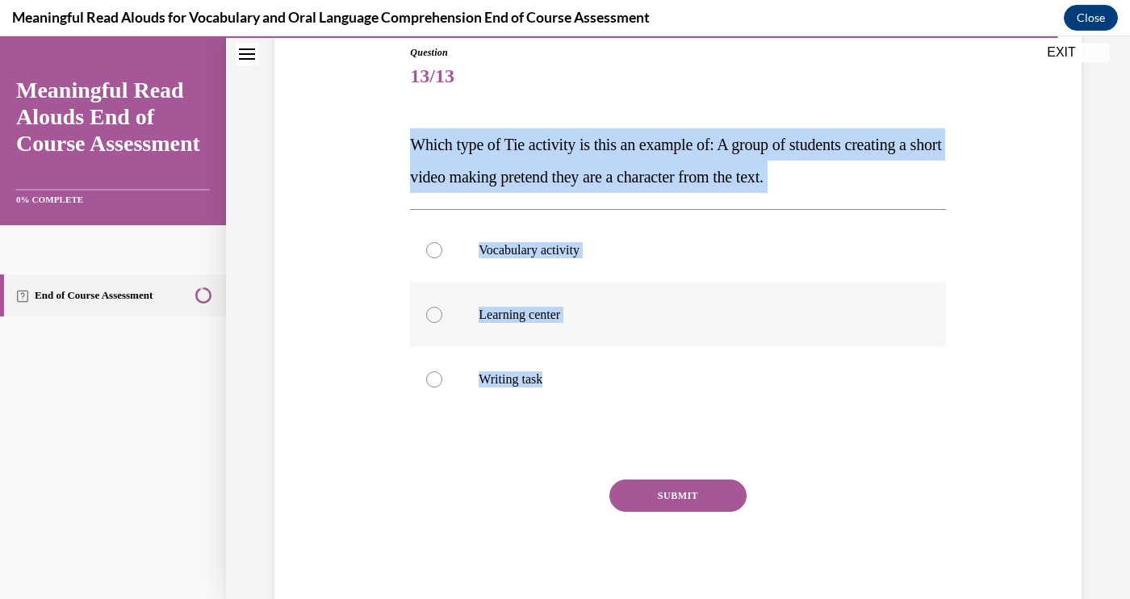
radio input "true"
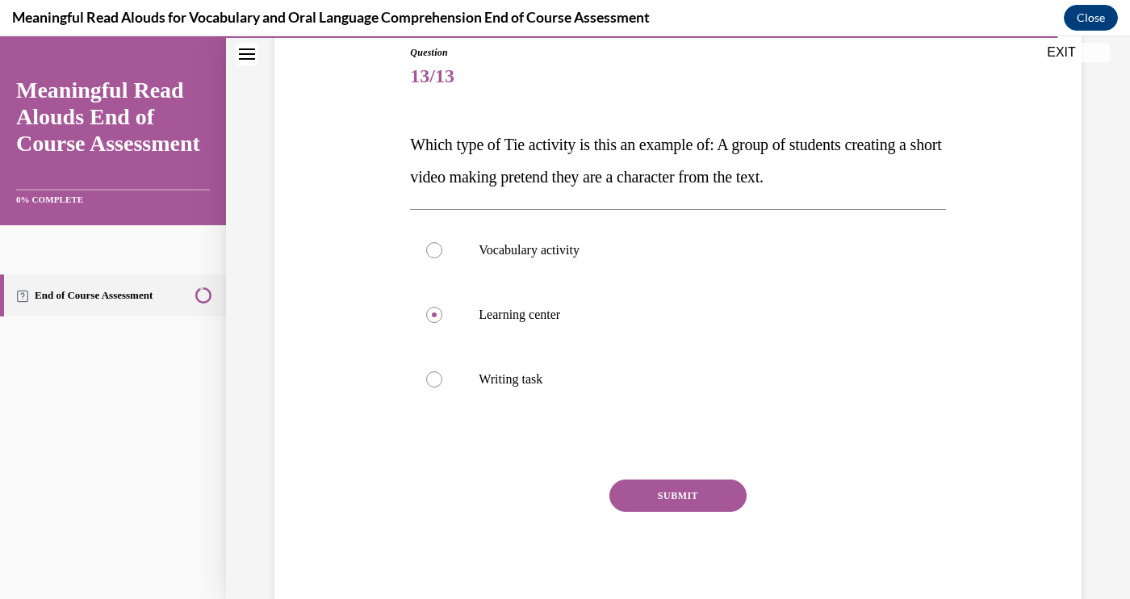
click at [675, 507] on button "SUBMIT" at bounding box center [677, 495] width 137 height 32
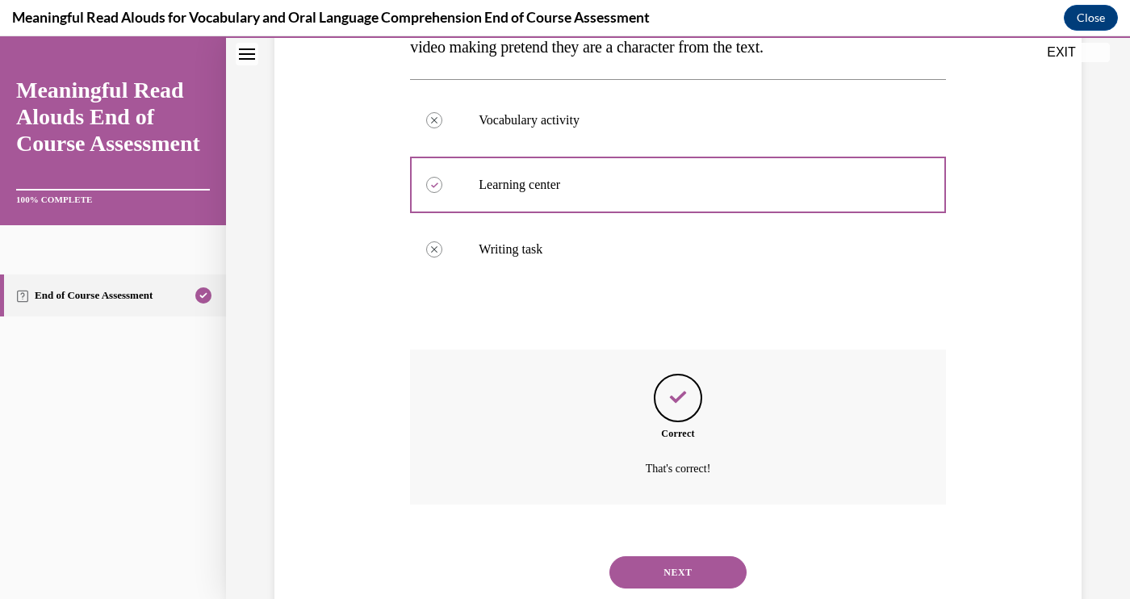
scroll to position [335, 0]
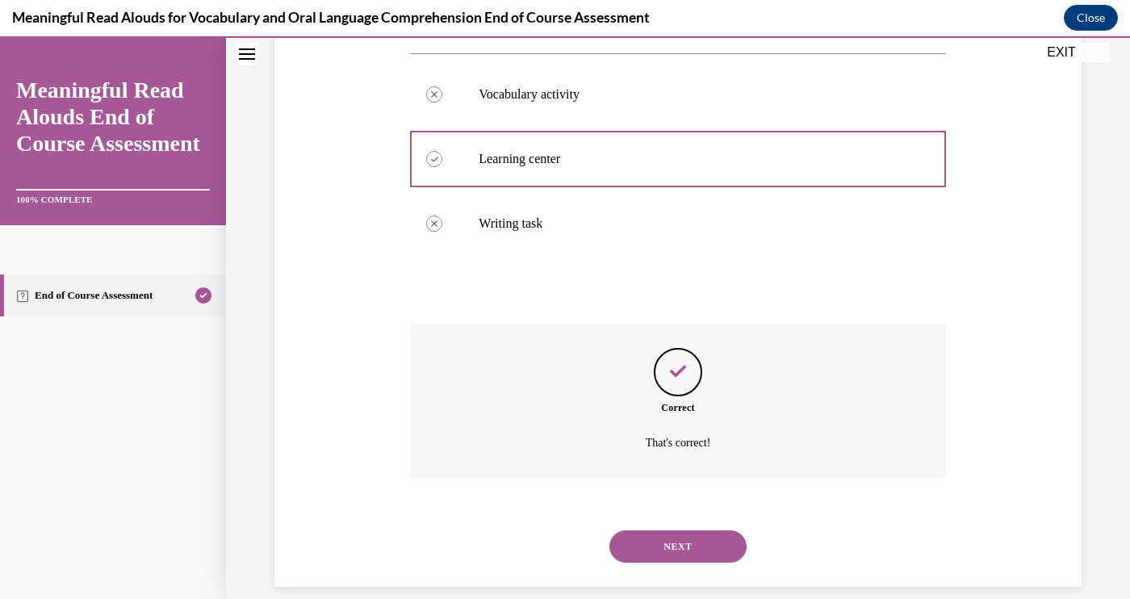
click at [674, 530] on button "NEXT" at bounding box center [677, 546] width 137 height 32
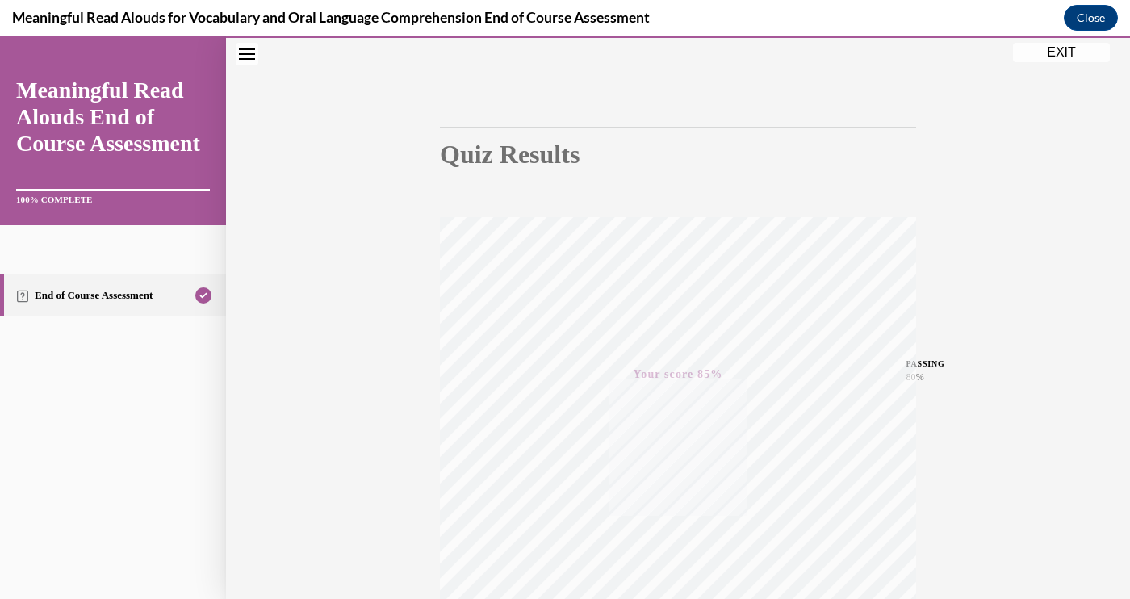
scroll to position [92, 0]
click at [1065, 48] on button "EXIT" at bounding box center [1061, 52] width 97 height 19
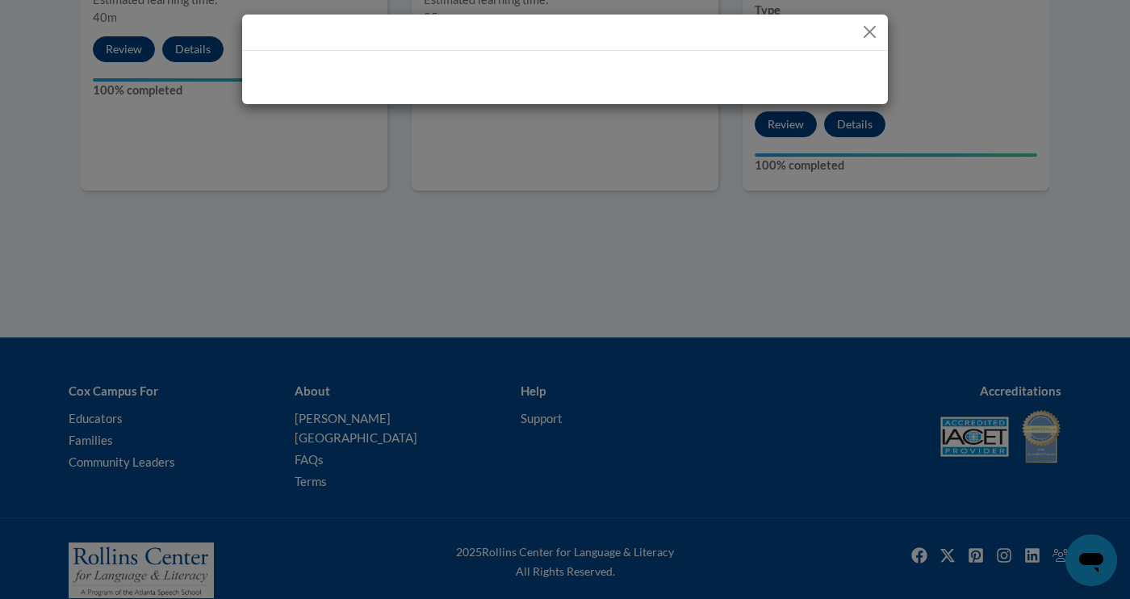
scroll to position [1301, 0]
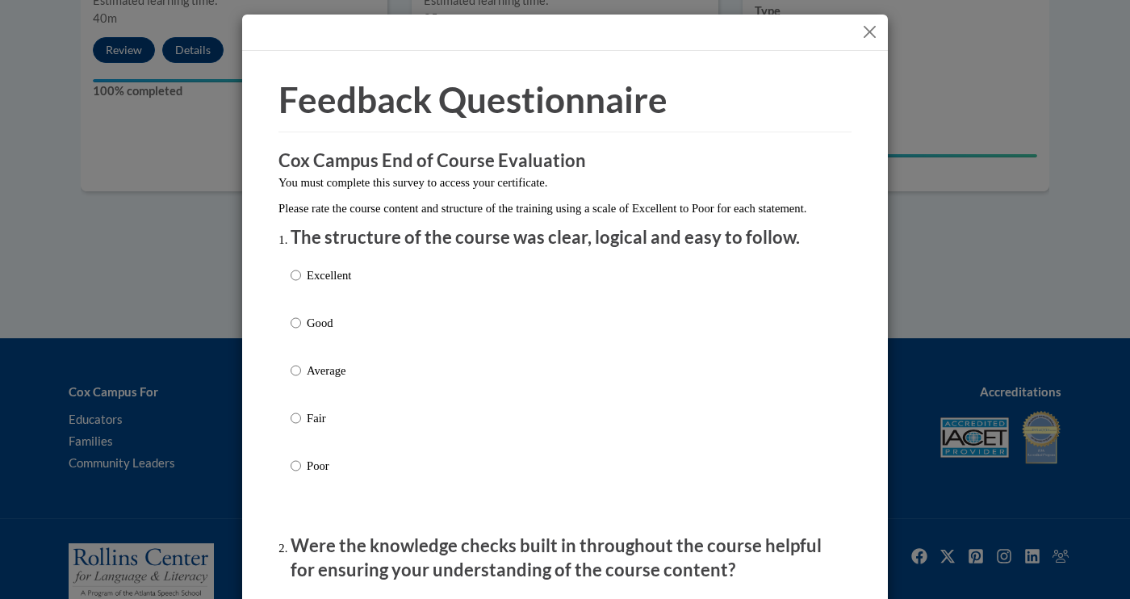
click at [386, 283] on div "Excellent Good Average Fair Poor" at bounding box center [564, 389] width 549 height 263
click at [378, 303] on div "Excellent Good Average Fair Poor" at bounding box center [564, 389] width 549 height 263
click at [337, 303] on label "Excellent" at bounding box center [320, 288] width 61 height 44
click at [301, 284] on input "Excellent" at bounding box center [295, 275] width 10 height 18
radio input "true"
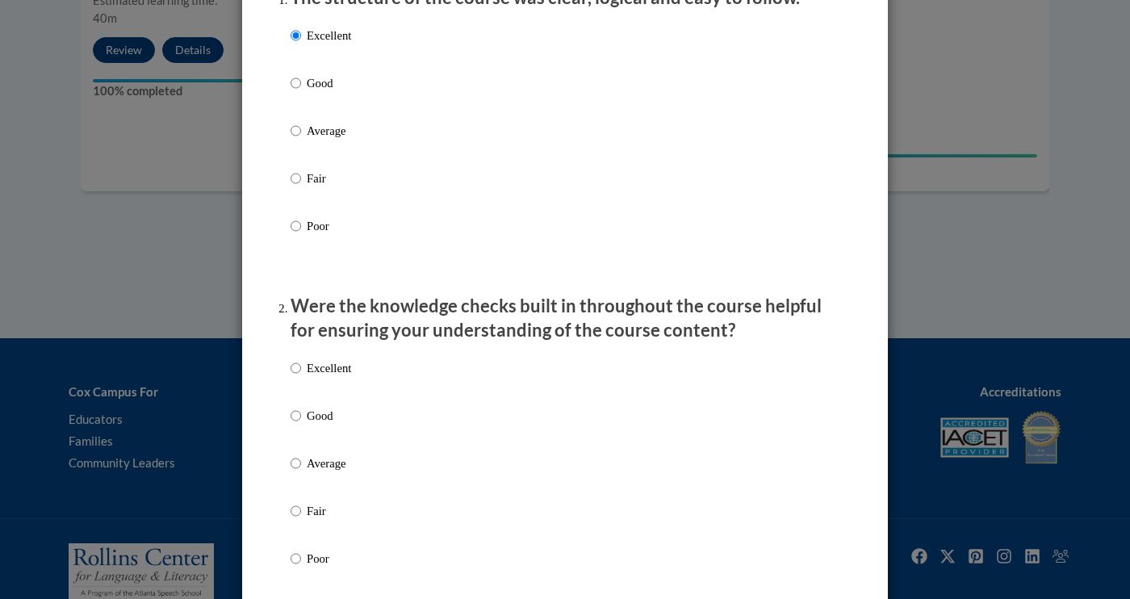
click at [347, 377] on p "Excellent" at bounding box center [329, 368] width 44 height 18
click at [301, 377] on input "Excellent" at bounding box center [295, 368] width 10 height 18
radio input "true"
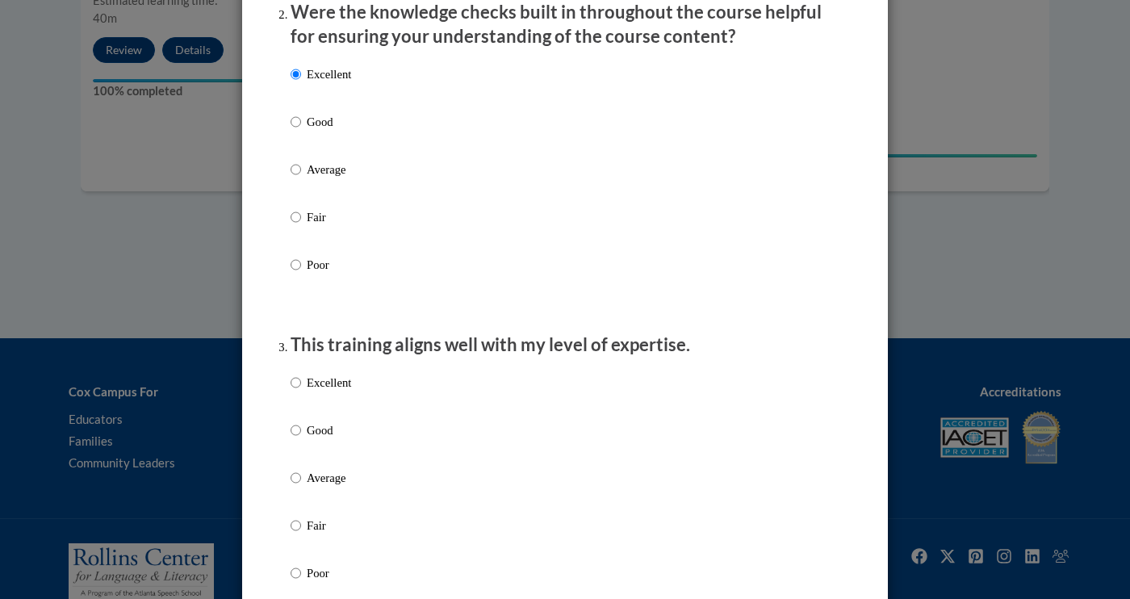
scroll to position [662, 0]
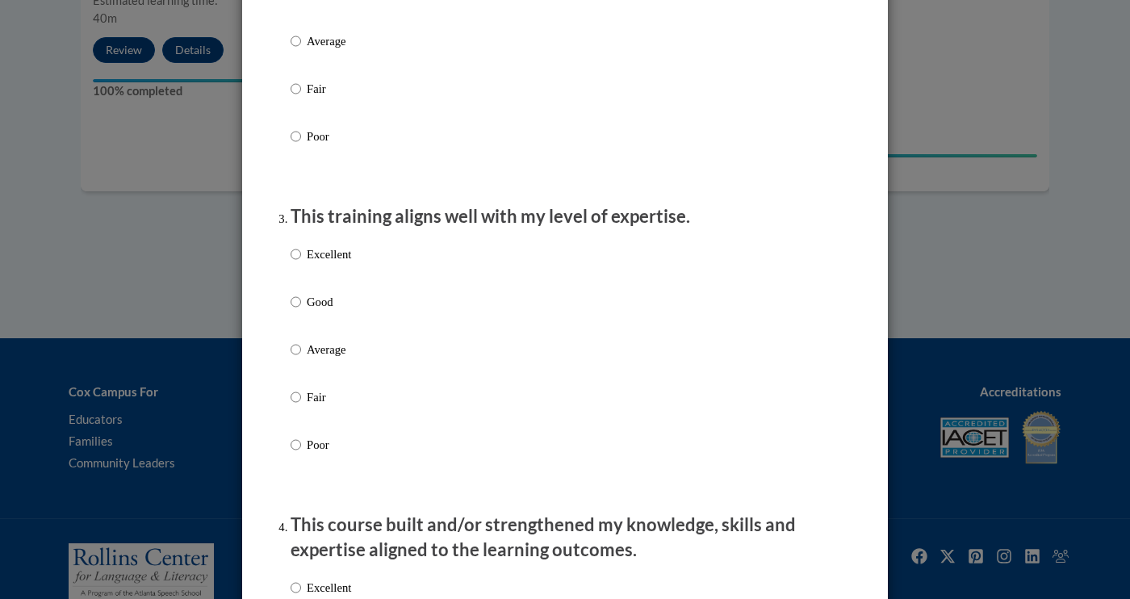
click at [341, 262] on p "Excellent" at bounding box center [329, 254] width 44 height 18
click at [301, 262] on input "Excellent" at bounding box center [295, 254] width 10 height 18
radio input "true"
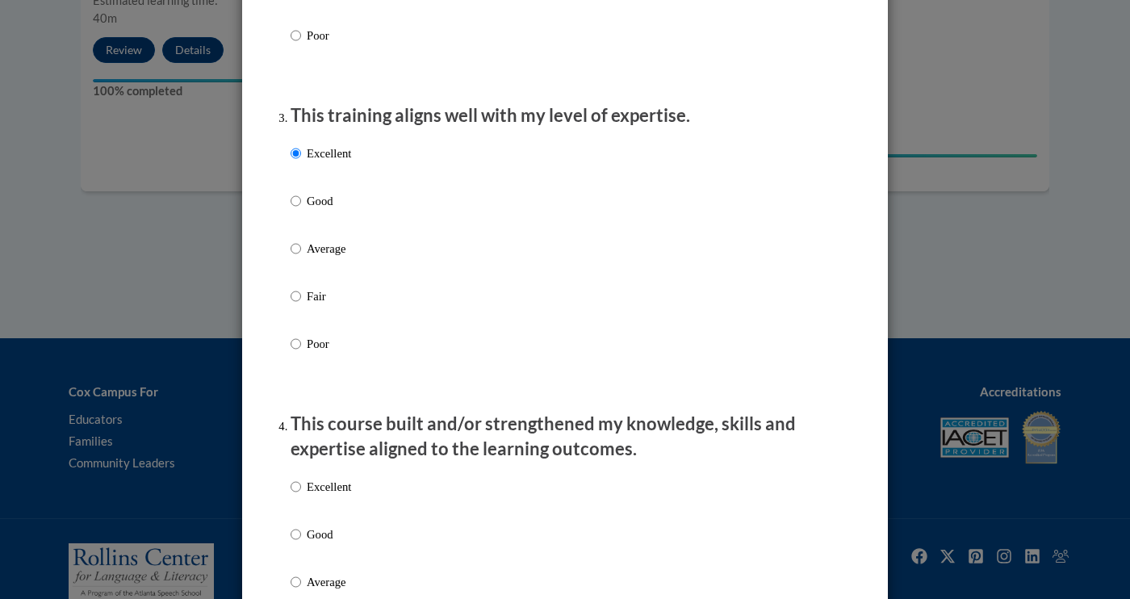
scroll to position [1079, 0]
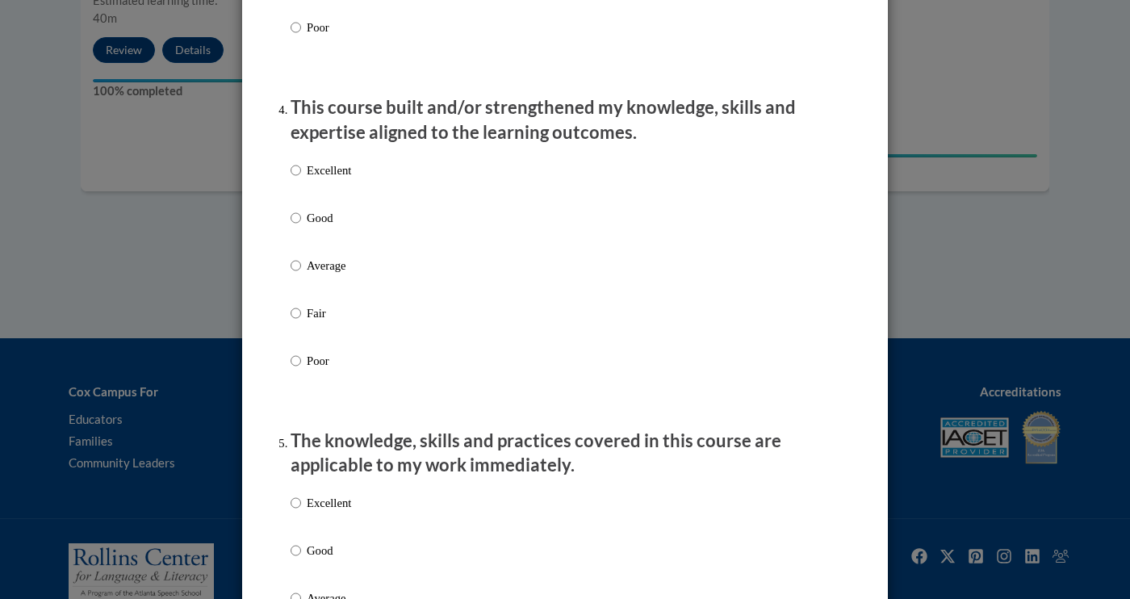
click at [351, 198] on label "Excellent" at bounding box center [320, 183] width 61 height 44
click at [301, 179] on input "Excellent" at bounding box center [295, 170] width 10 height 18
radio input "true"
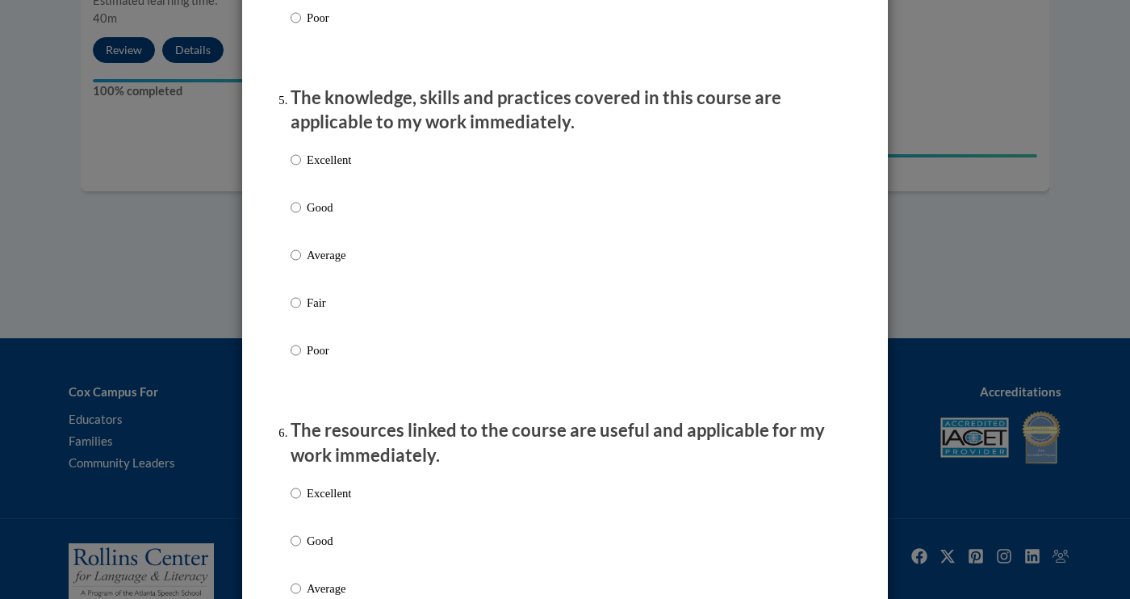
scroll to position [1556, 0]
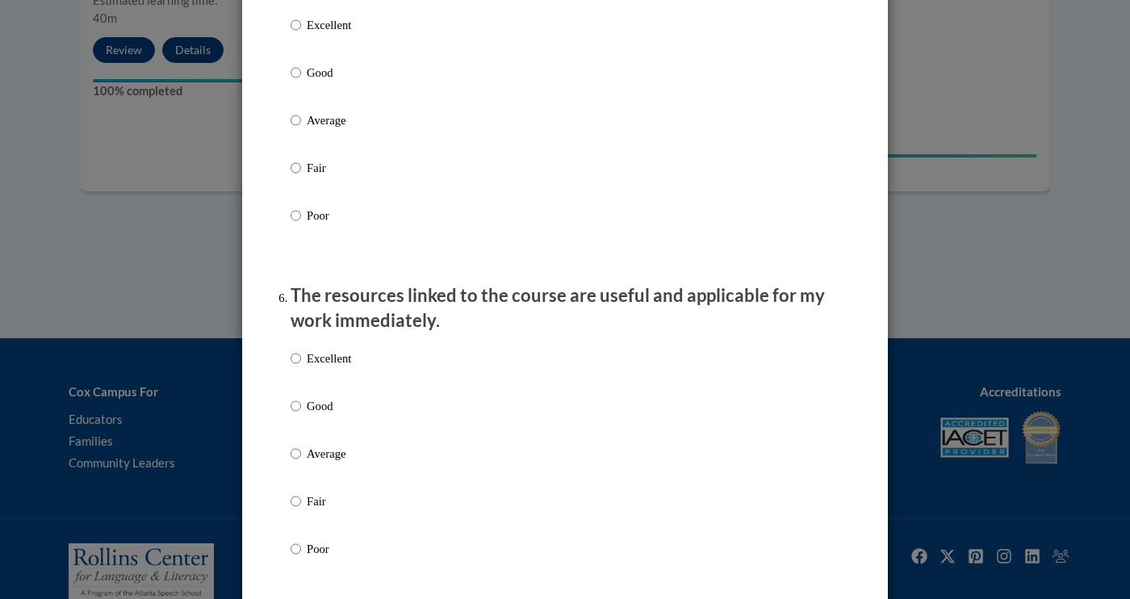
click at [342, 55] on label "Excellent" at bounding box center [320, 38] width 61 height 44
click at [301, 34] on input "Excellent" at bounding box center [295, 25] width 10 height 18
radio input "true"
click at [348, 365] on p "Excellent" at bounding box center [329, 358] width 44 height 18
click at [301, 365] on input "Excellent" at bounding box center [295, 358] width 10 height 18
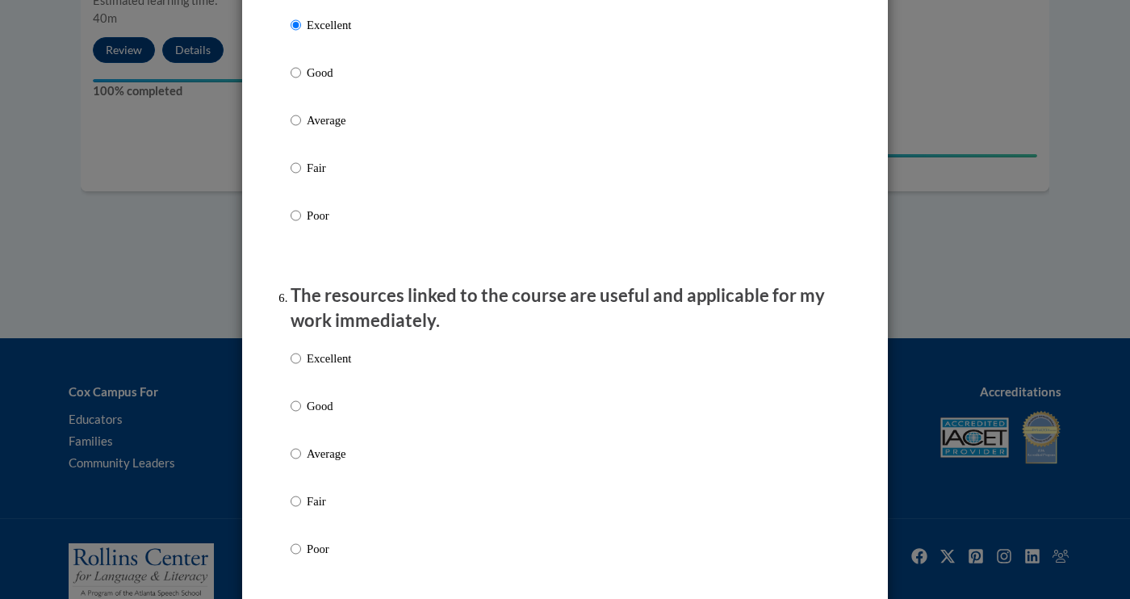
radio input "true"
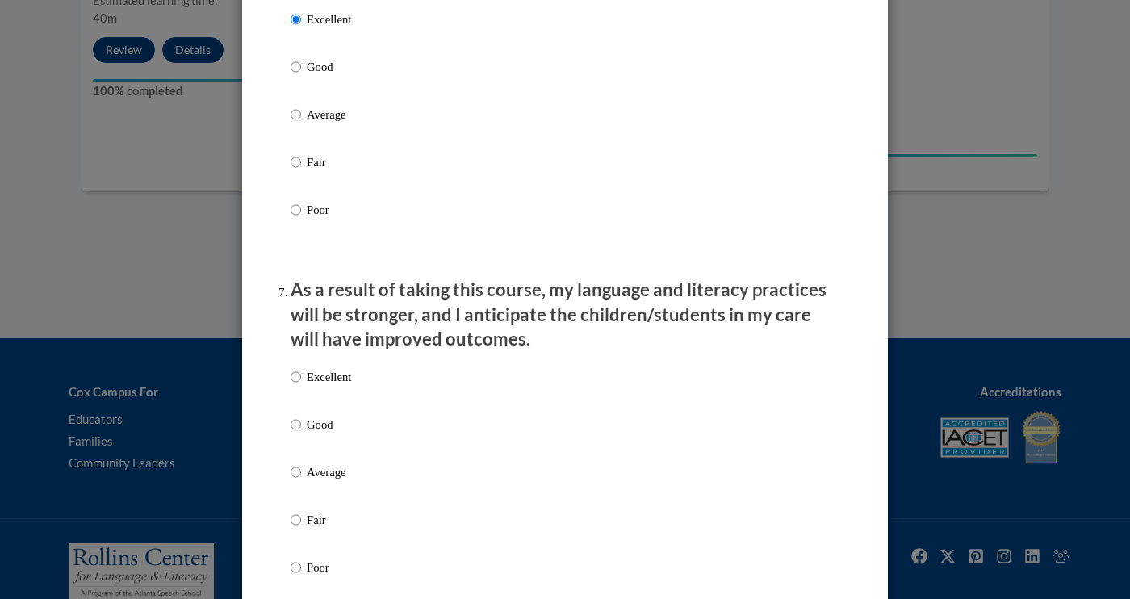
scroll to position [2078, 0]
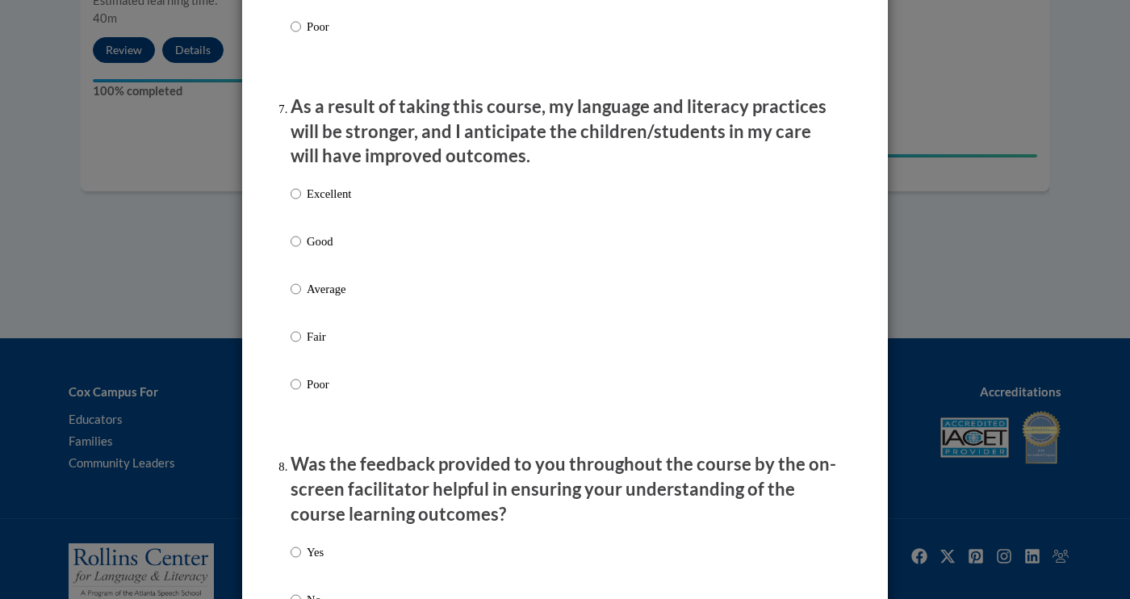
click at [366, 186] on div "Excellent Good Average Fair Poor" at bounding box center [564, 308] width 549 height 263
click at [345, 203] on p "Excellent" at bounding box center [329, 194] width 44 height 18
click at [301, 203] on input "Excellent" at bounding box center [295, 194] width 10 height 18
radio input "true"
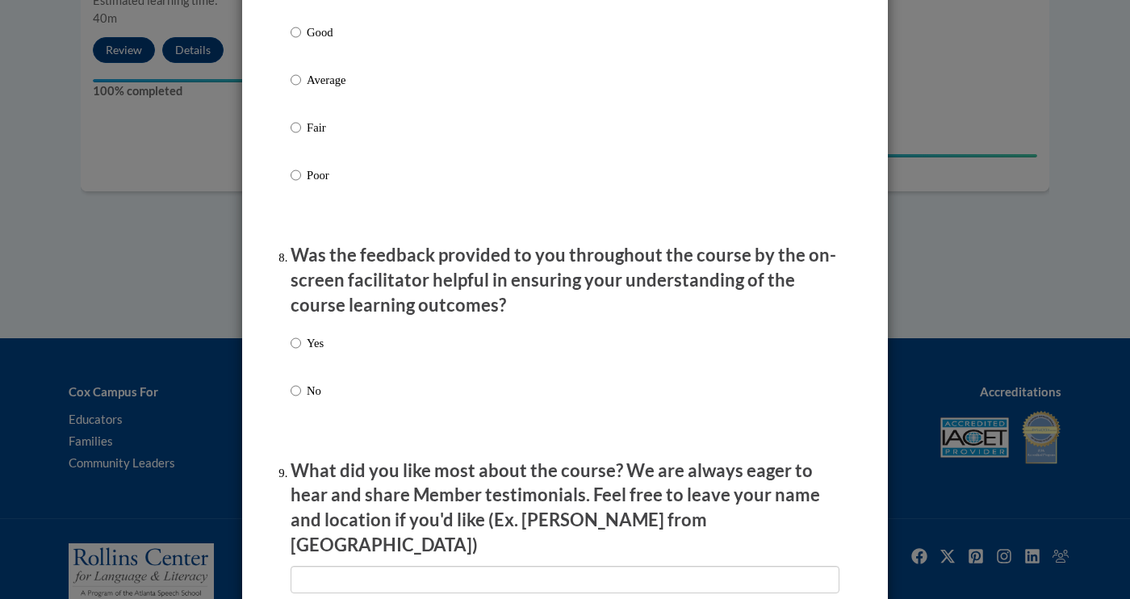
scroll to position [2548, 0]
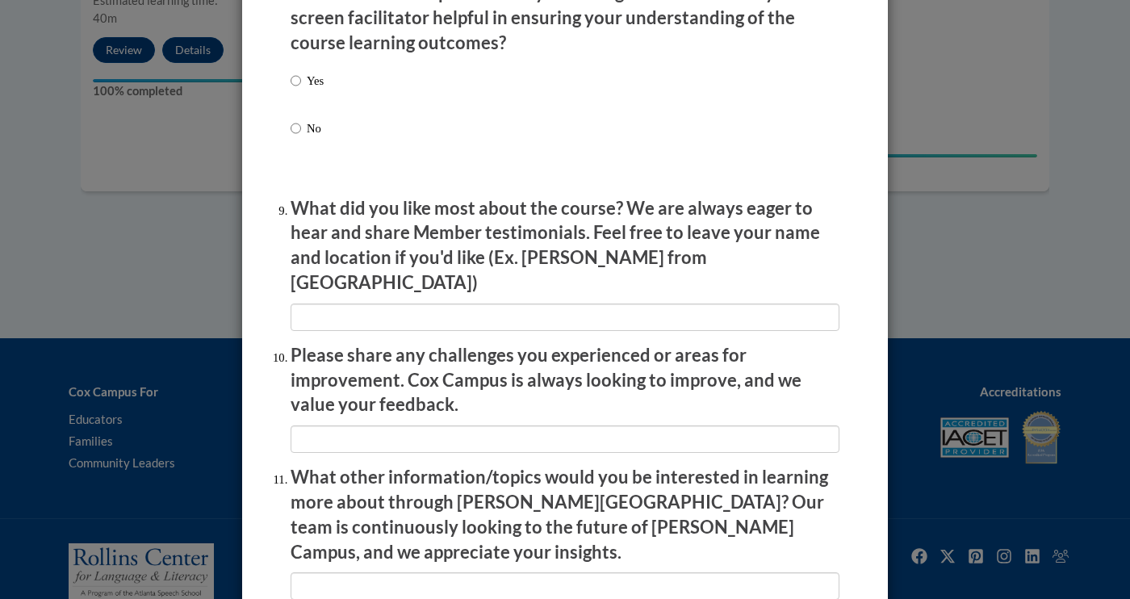
click at [314, 84] on p "Yes" at bounding box center [315, 81] width 17 height 18
click at [301, 84] on input "Yes" at bounding box center [295, 81] width 10 height 18
radio input "true"
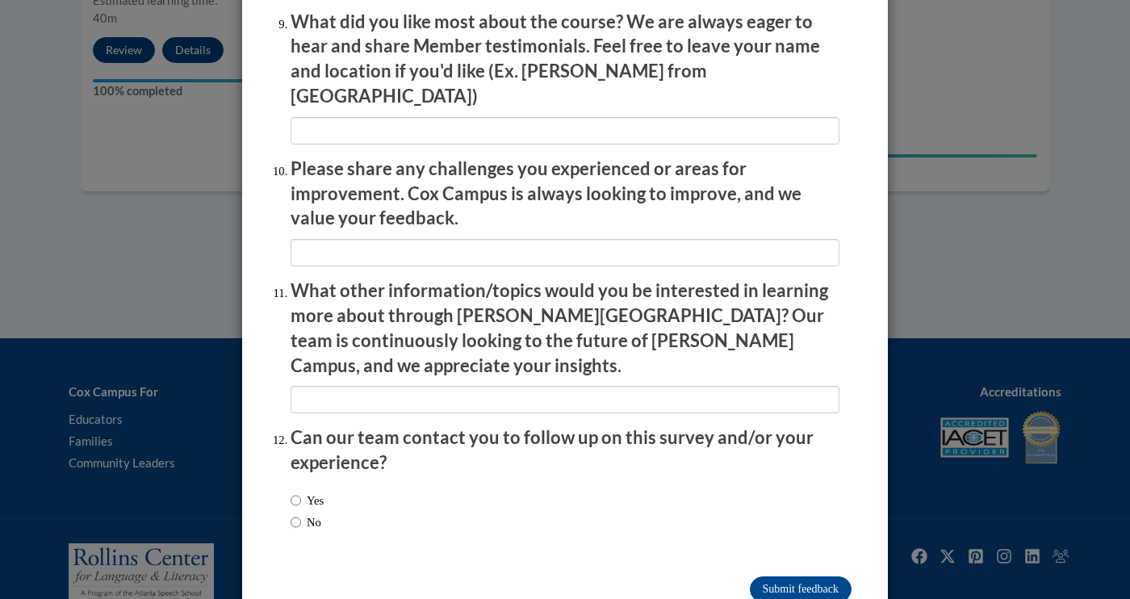
scroll to position [2735, 0]
click at [324, 492] on label "Yes" at bounding box center [306, 501] width 33 height 18
click at [301, 492] on input "Yes" at bounding box center [295, 501] width 10 height 18
radio input "true"
click at [802, 577] on input "Submit feedback" at bounding box center [801, 590] width 102 height 26
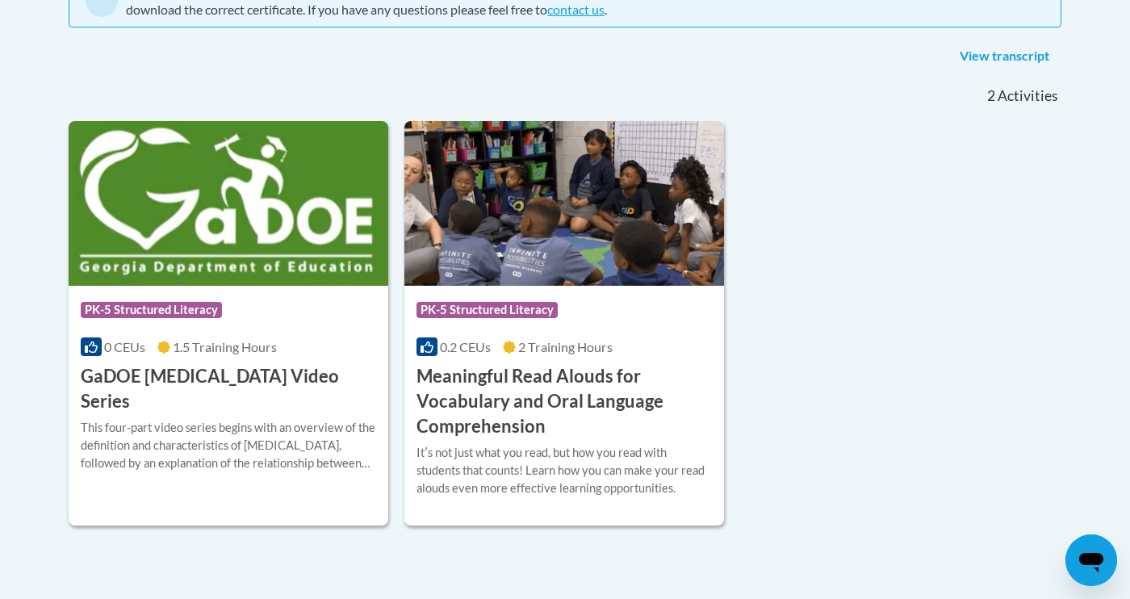
scroll to position [386, 0]
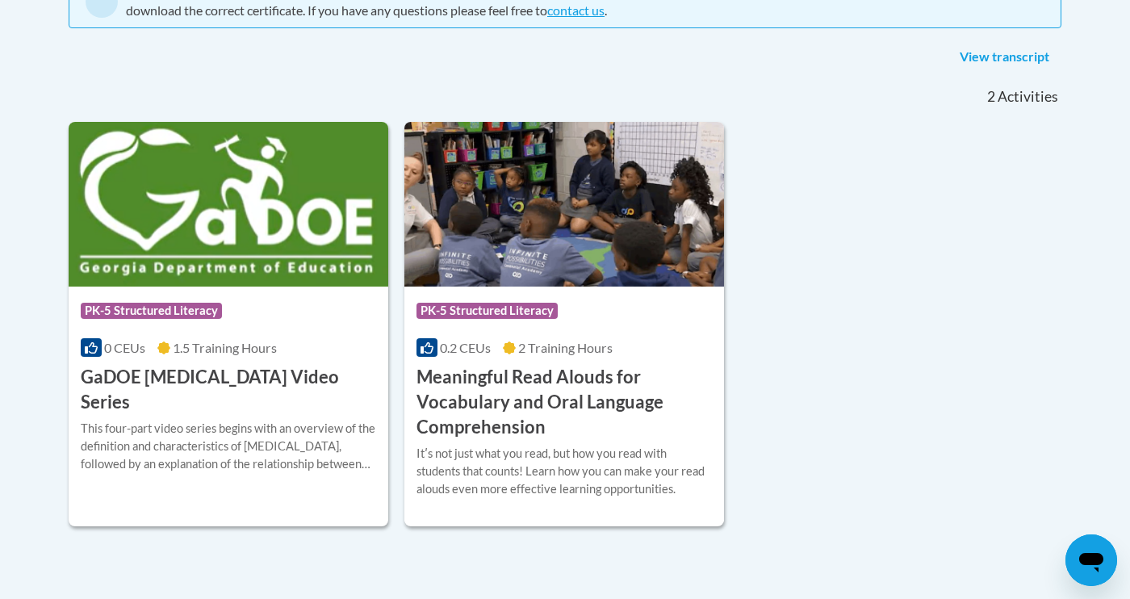
click at [478, 380] on h3 "Meaningful Read Alouds for Vocabulary and Oral Language Comprehension" at bounding box center [563, 402] width 295 height 74
